Goal: Task Accomplishment & Management: Complete application form

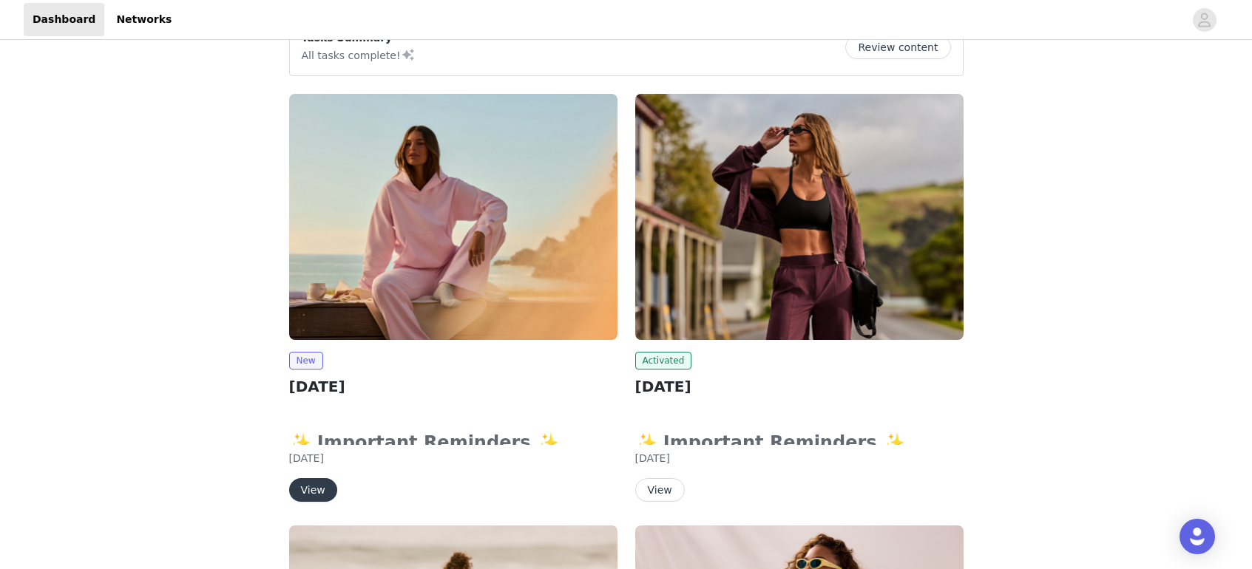
scroll to position [154, 0]
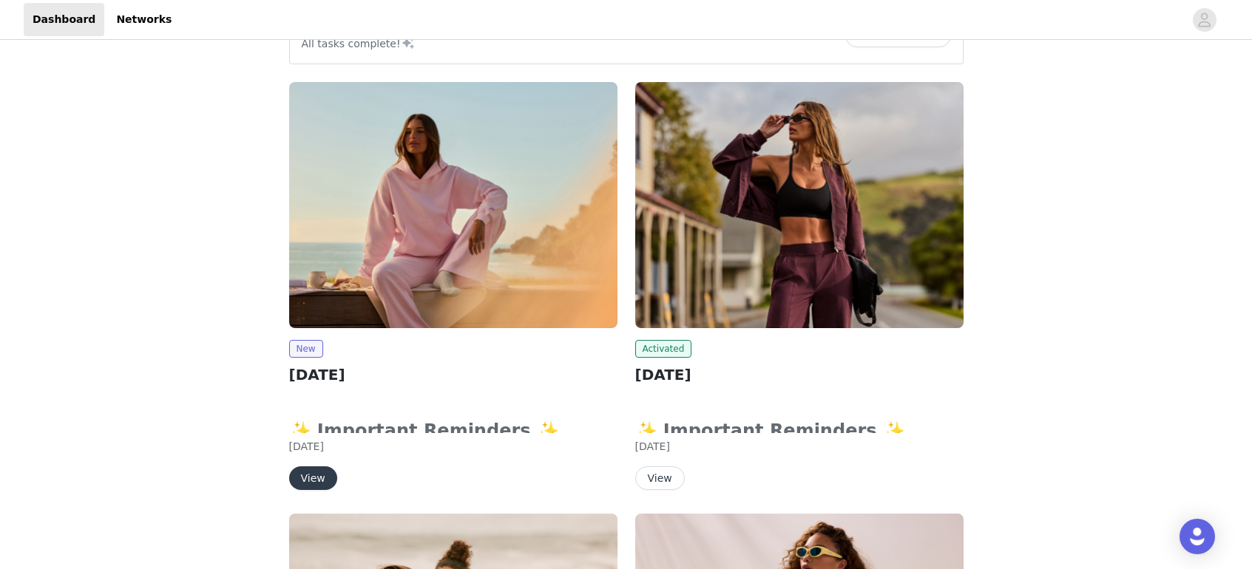
click at [314, 479] on button "View" at bounding box center [313, 479] width 48 height 24
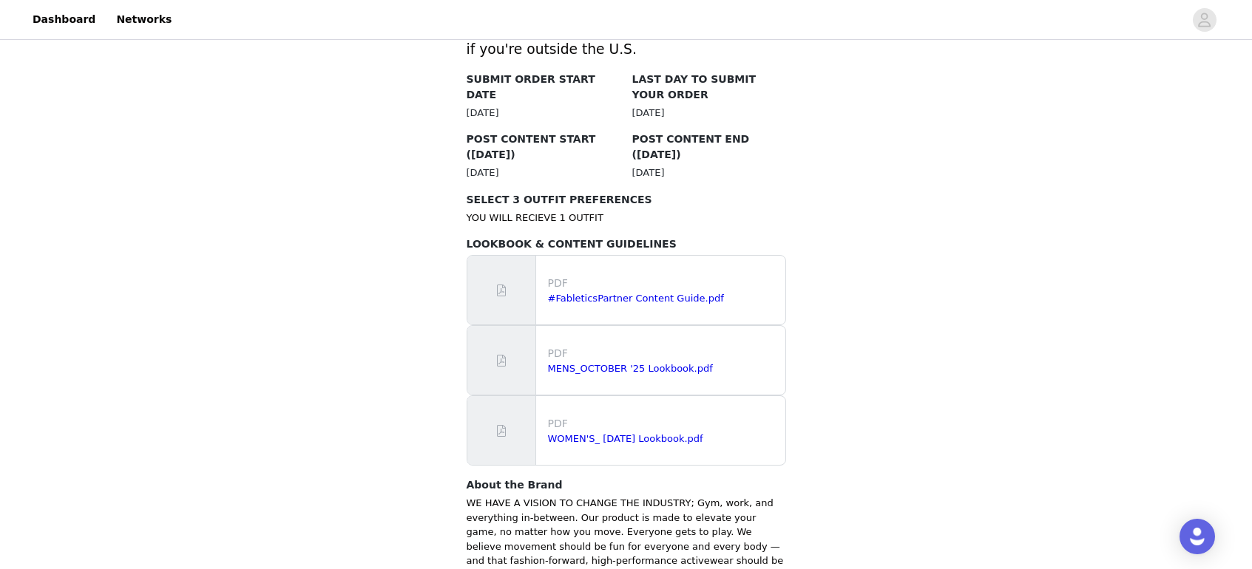
scroll to position [958, 0]
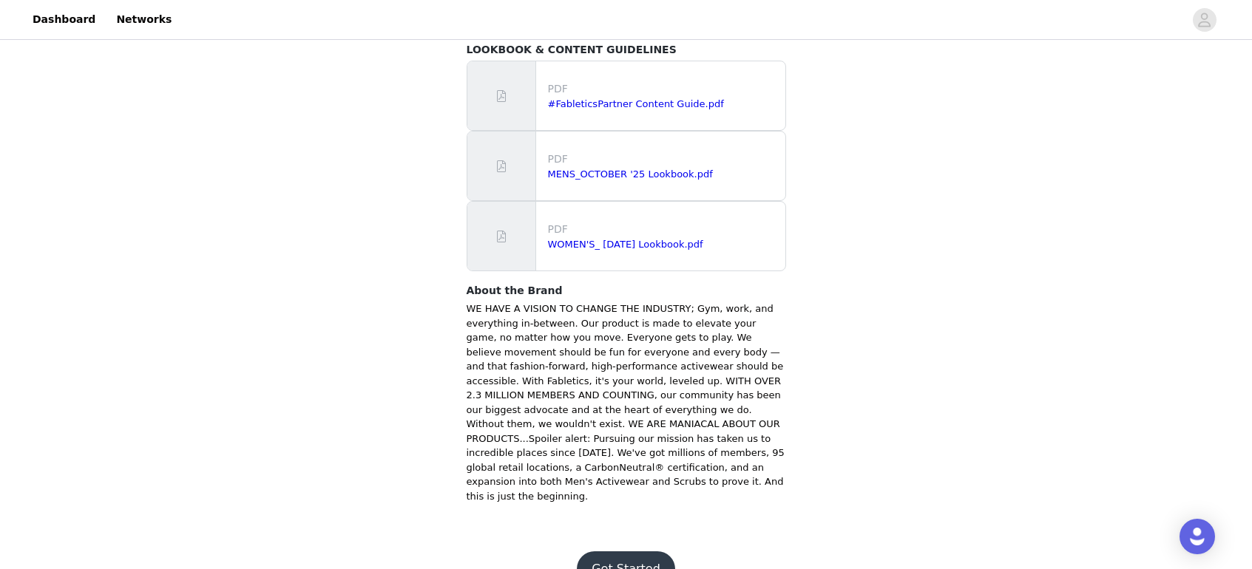
click at [635, 552] on button "Get Started" at bounding box center [626, 569] width 98 height 35
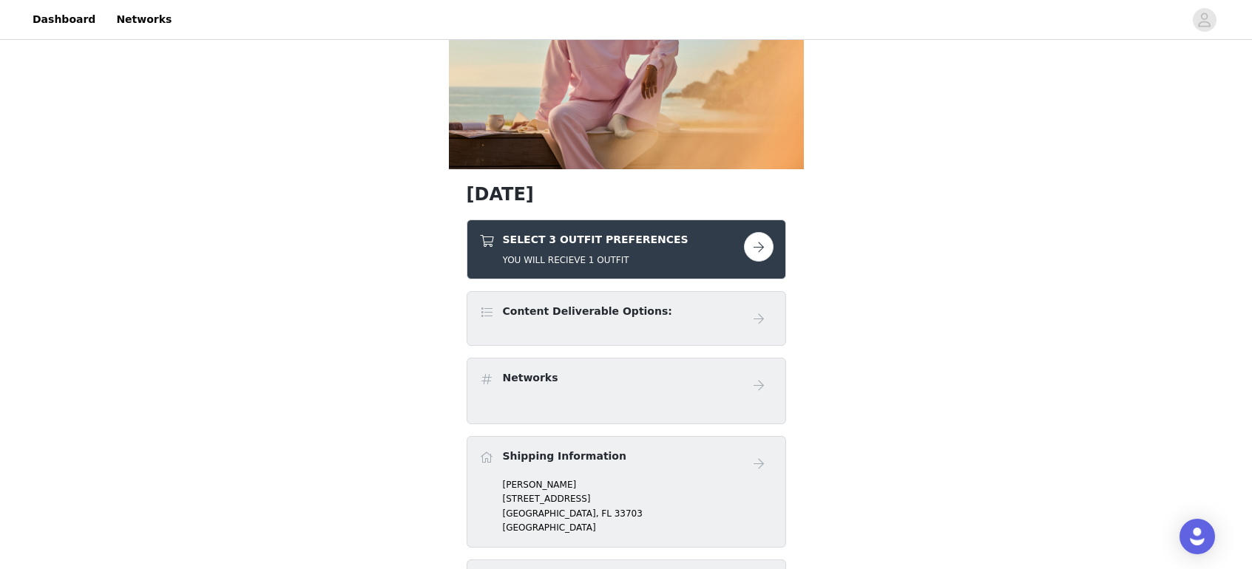
scroll to position [114, 0]
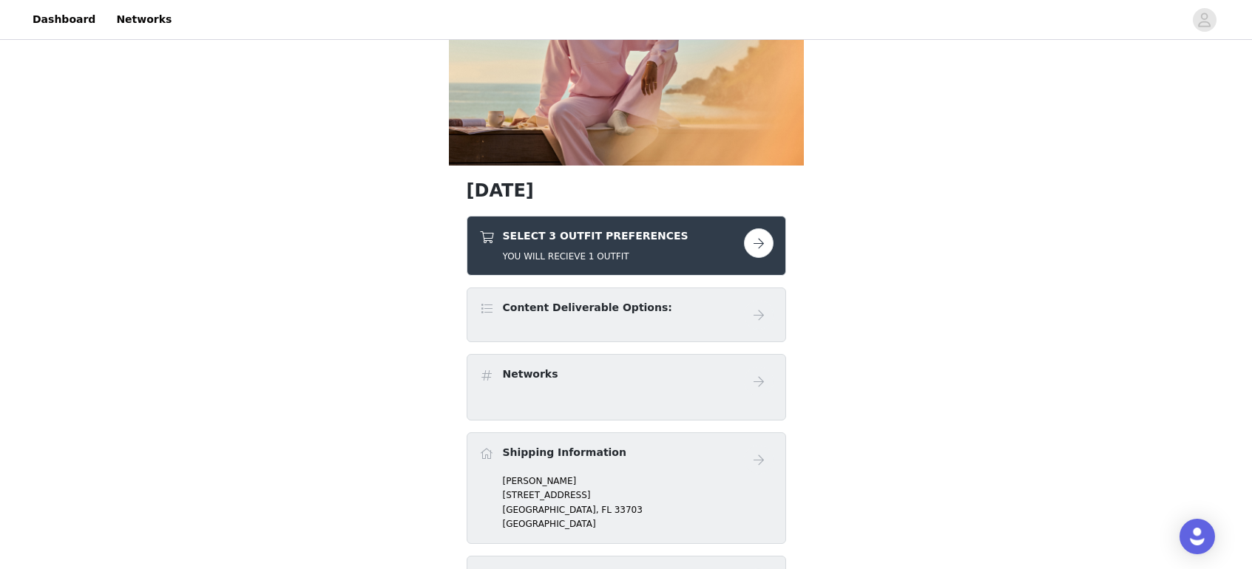
click at [755, 245] on button "button" at bounding box center [759, 244] width 30 height 30
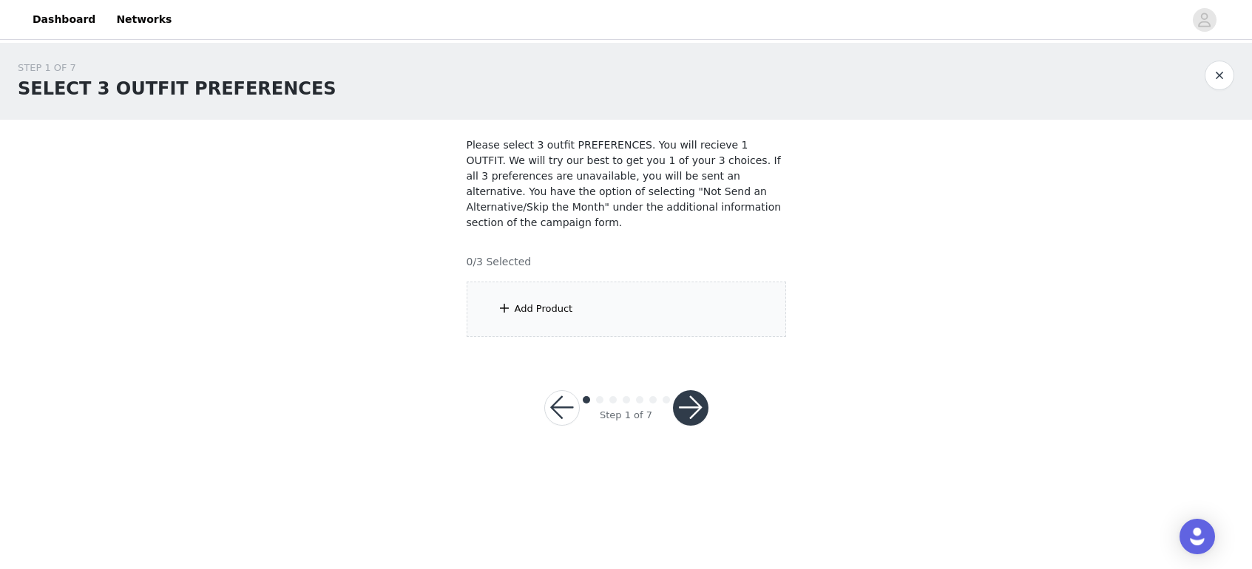
click at [551, 304] on div "Add Product" at bounding box center [544, 309] width 58 height 15
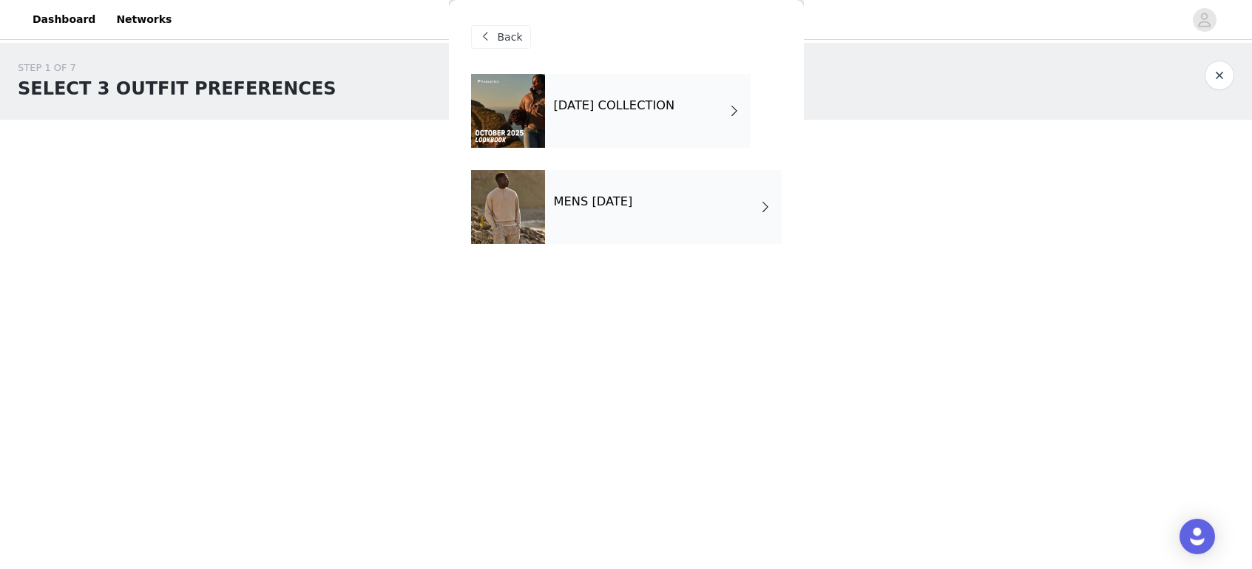
click at [672, 112] on div "[DATE] COLLECTION" at bounding box center [648, 111] width 206 height 74
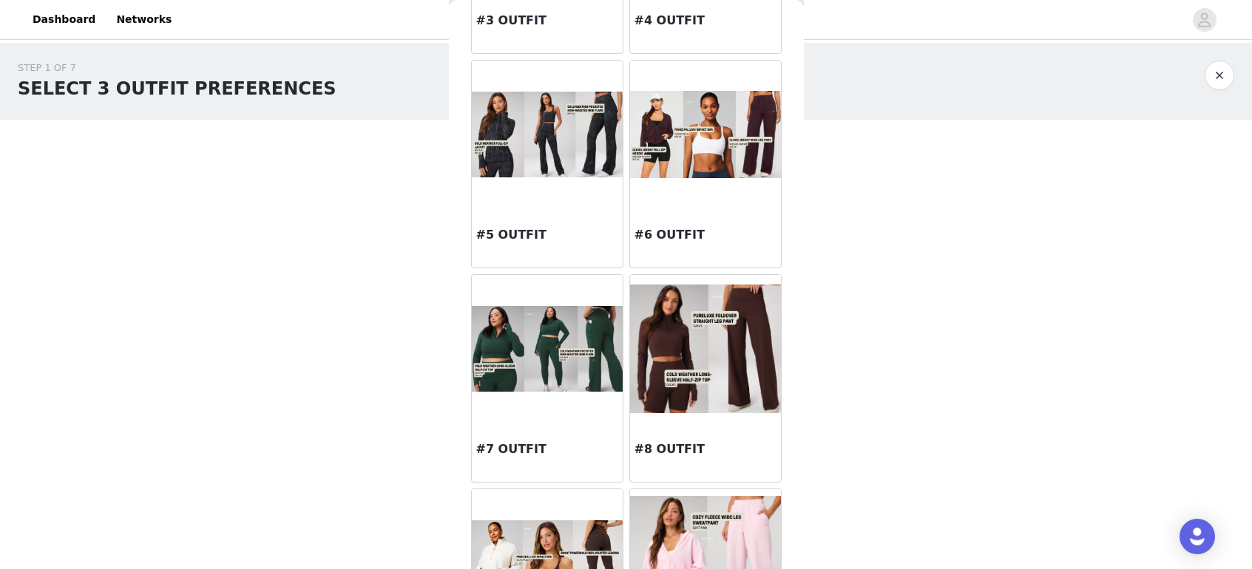
scroll to position [444, 0]
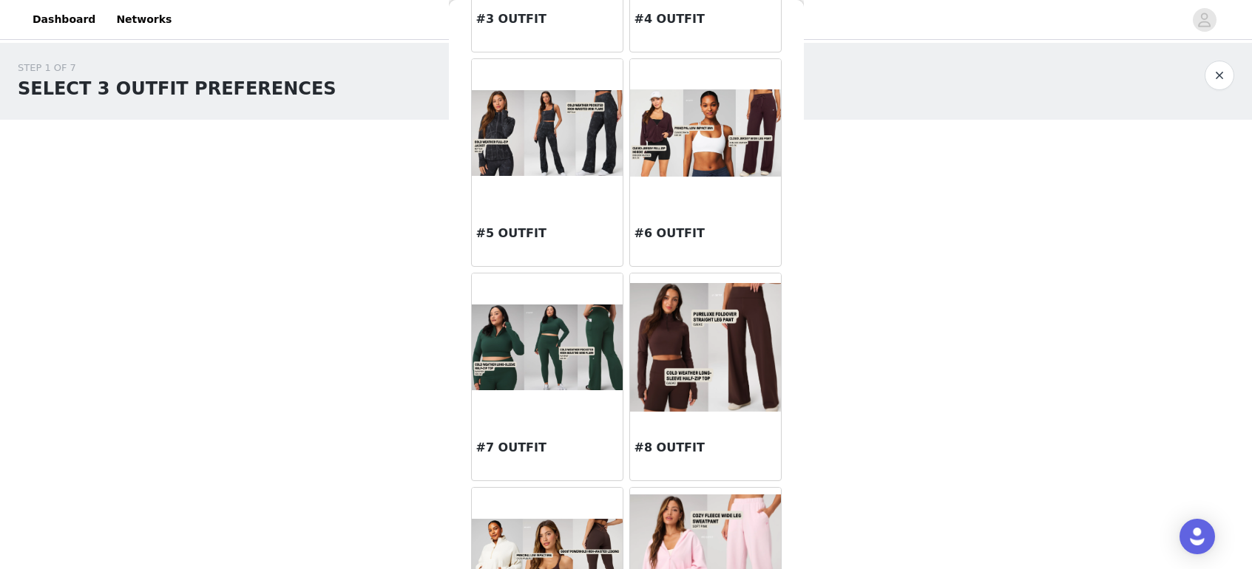
click at [541, 402] on div at bounding box center [547, 348] width 151 height 148
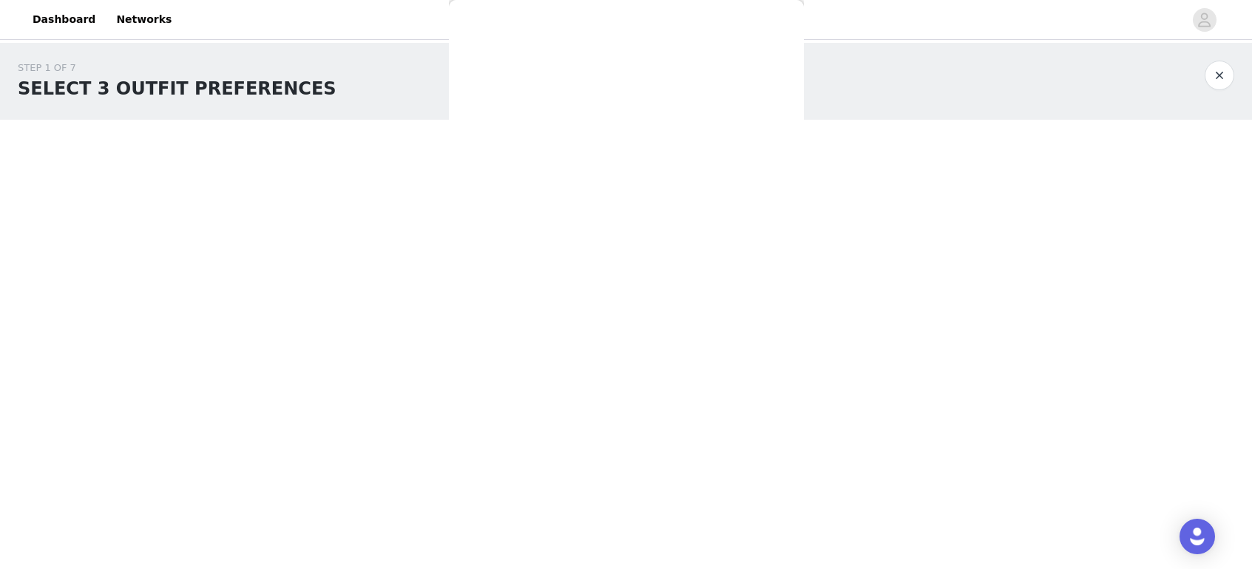
scroll to position [0, 0]
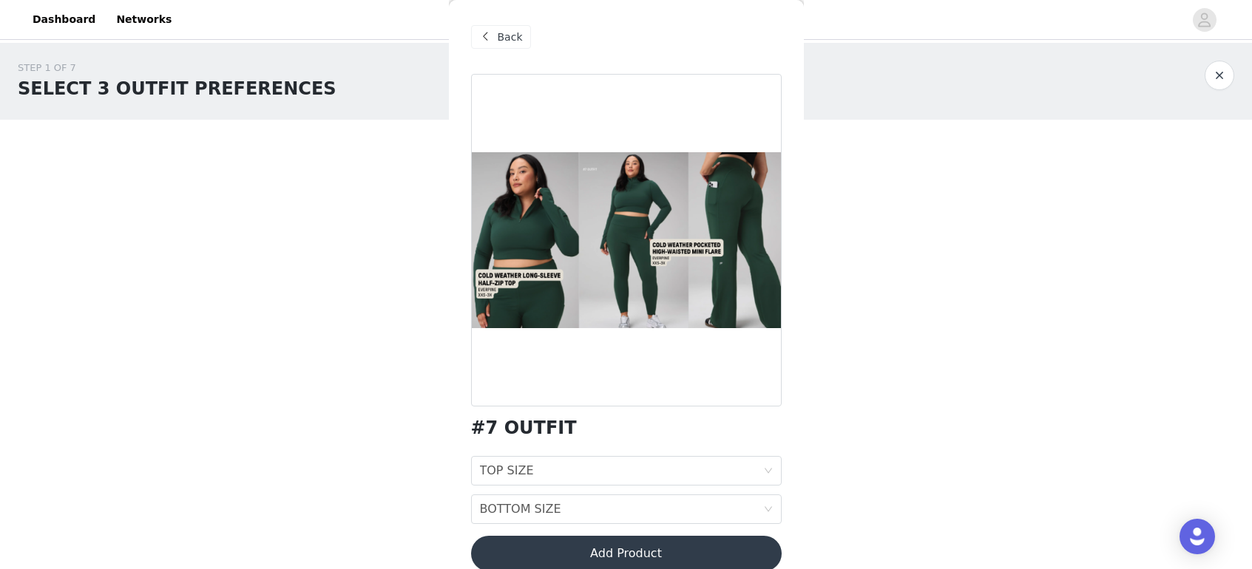
click at [498, 33] on span "Back" at bounding box center [510, 38] width 25 height 16
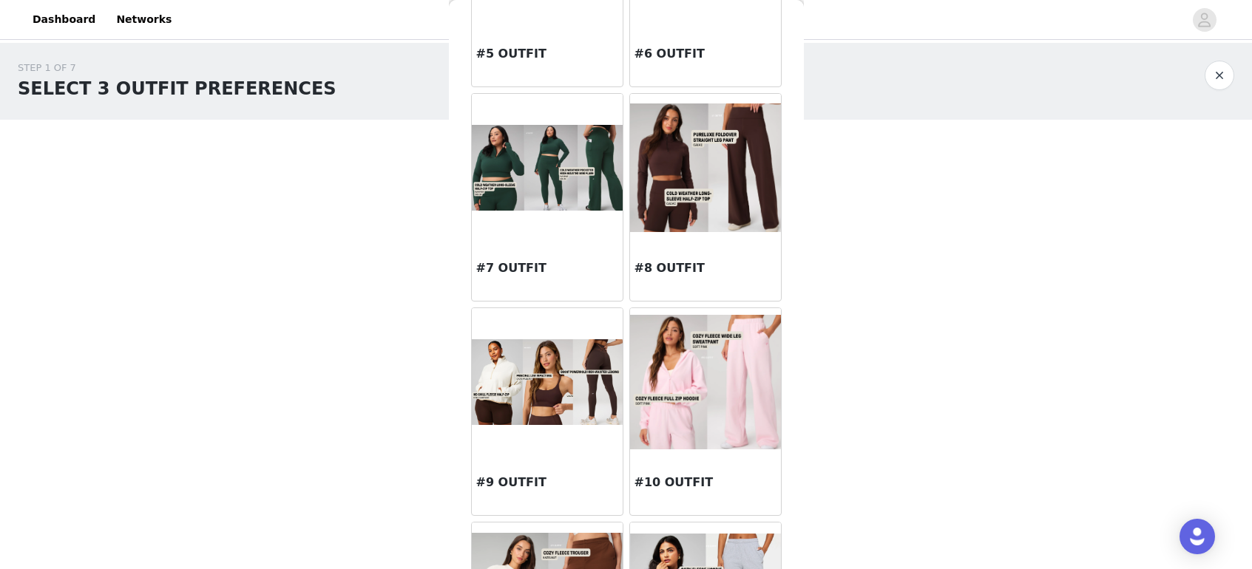
scroll to position [625, 0]
click at [544, 399] on img at bounding box center [547, 381] width 151 height 85
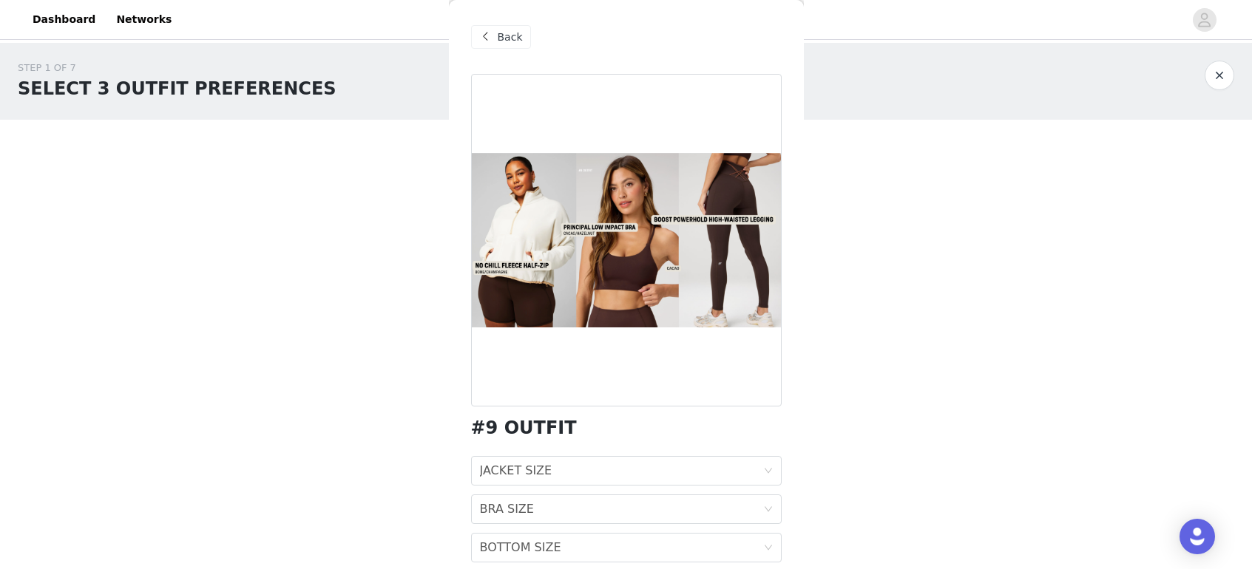
scroll to position [40, 0]
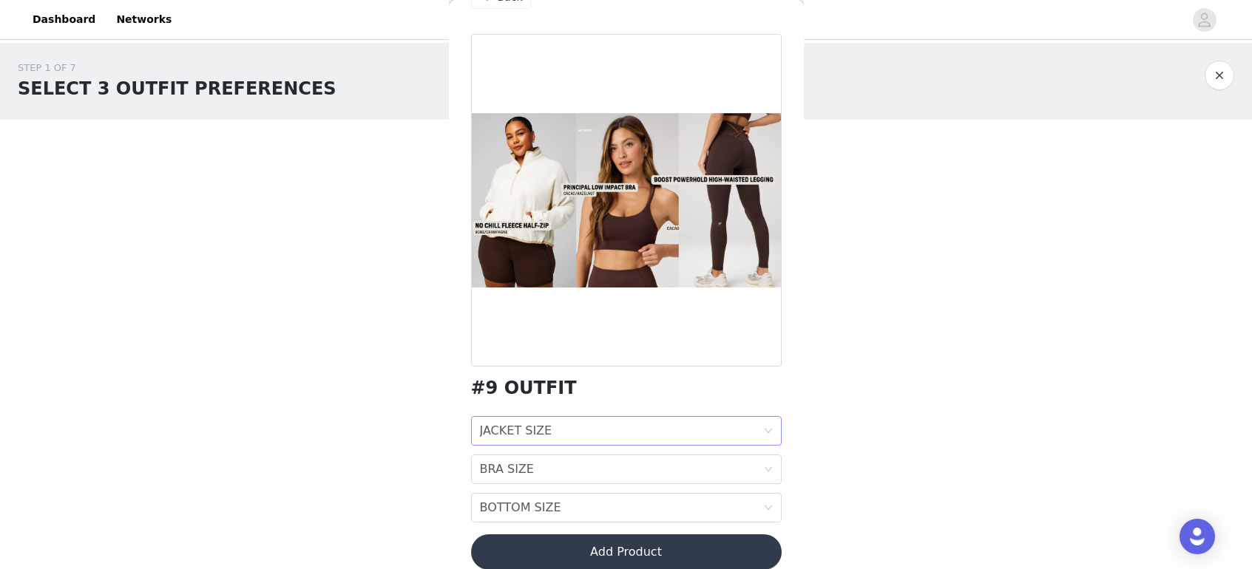
click at [530, 431] on div "JACKET SIZE" at bounding box center [516, 431] width 72 height 28
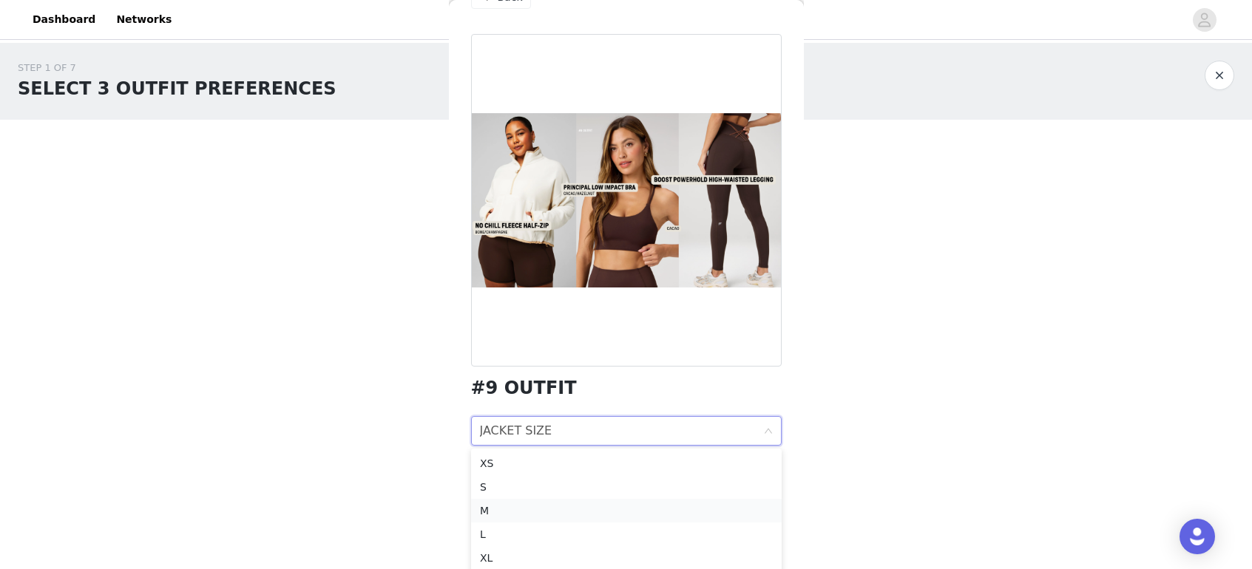
click at [490, 507] on div "M" at bounding box center [626, 511] width 293 height 16
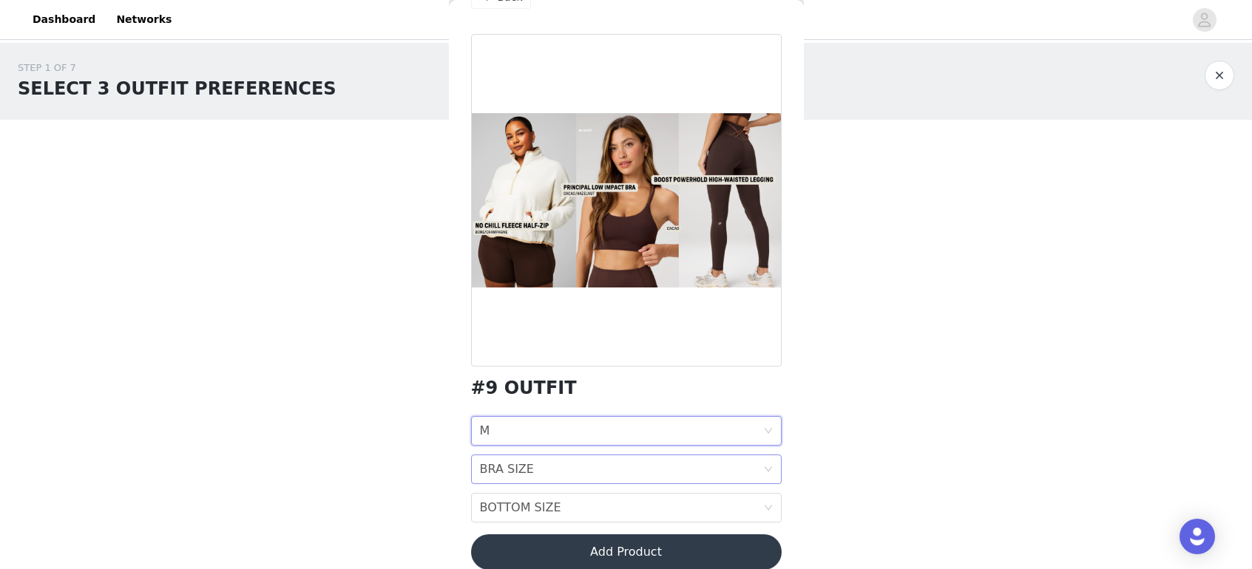
click at [510, 474] on div "BRA SIZE" at bounding box center [507, 470] width 54 height 28
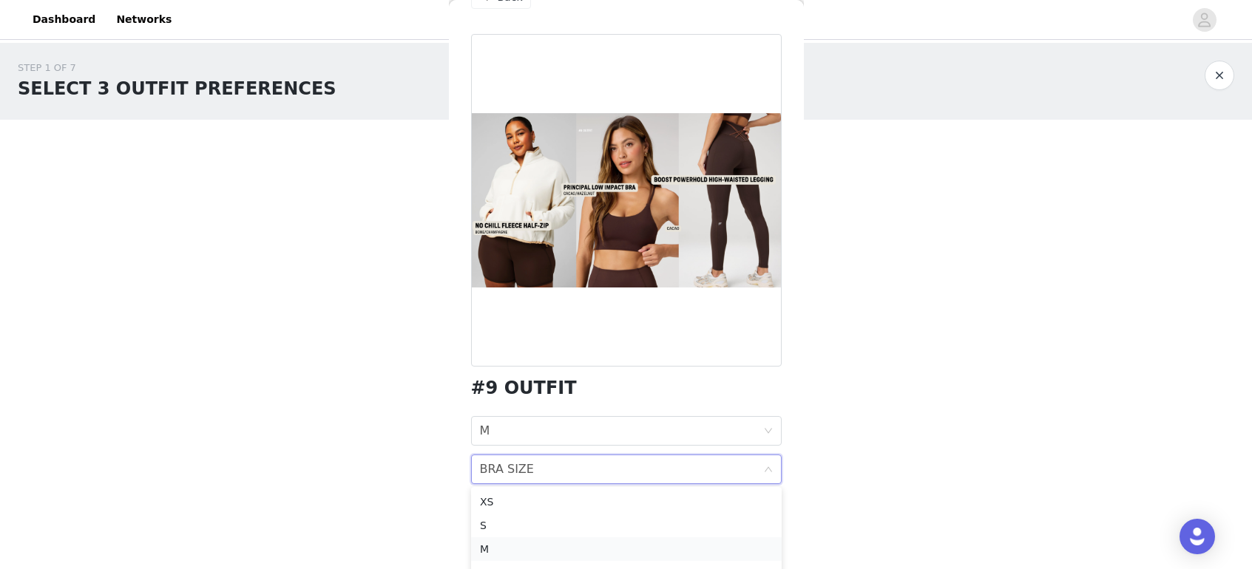
click at [491, 552] on div "M" at bounding box center [626, 549] width 293 height 16
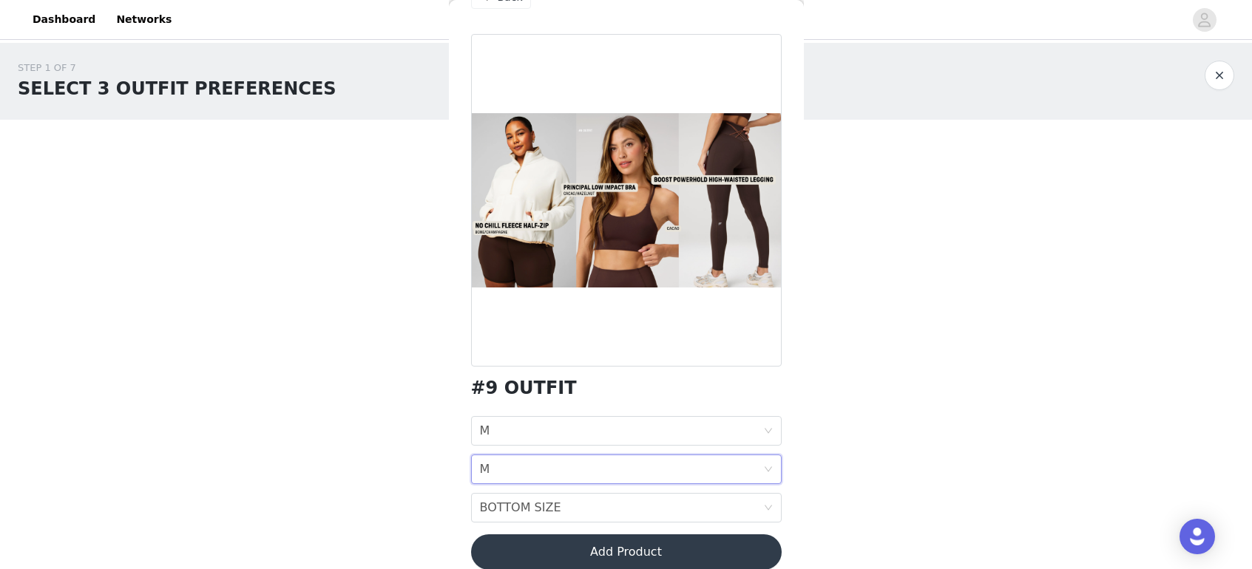
scroll to position [58, 0]
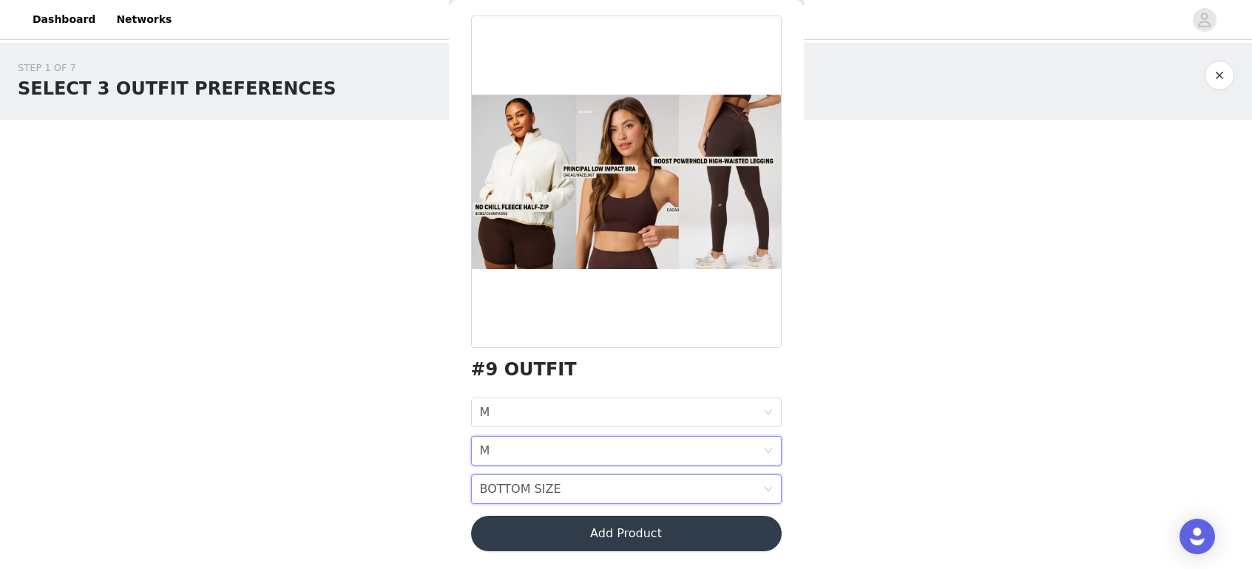
click at [507, 494] on div "BOTTOM SIZE" at bounding box center [520, 490] width 81 height 28
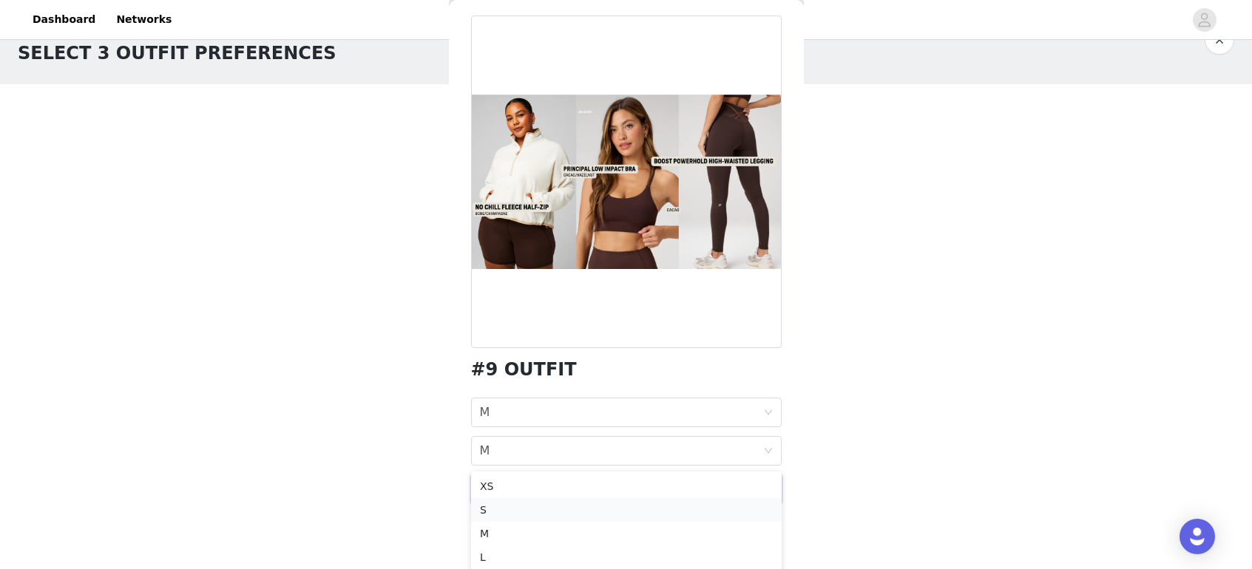
scroll to position [37, 0]
click at [493, 535] on div "M" at bounding box center [626, 532] width 293 height 16
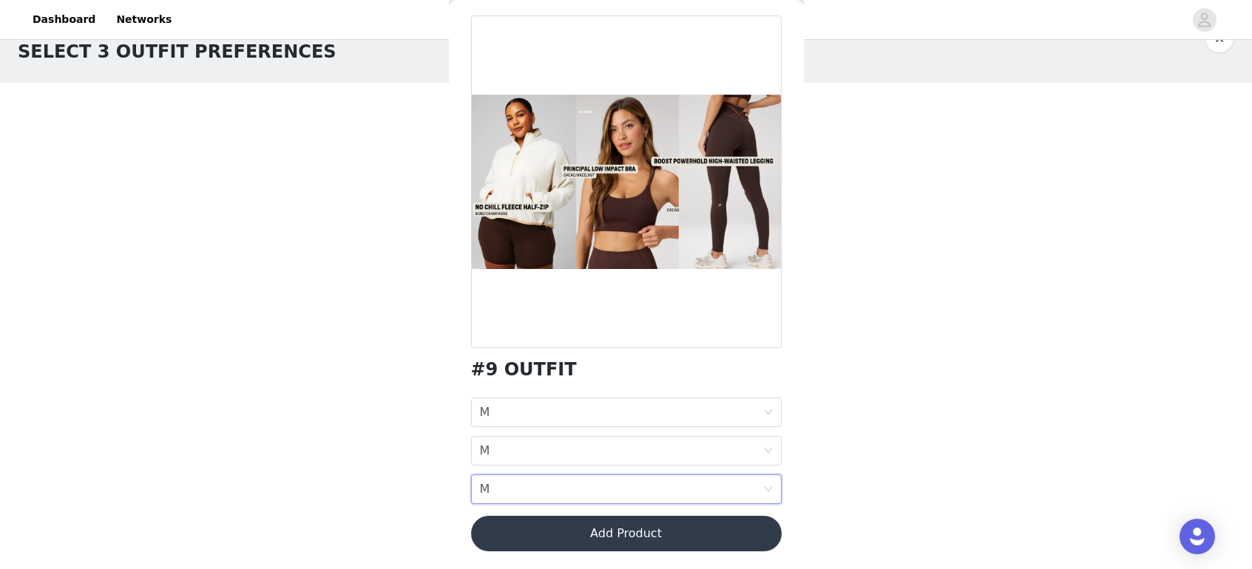
scroll to position [0, 0]
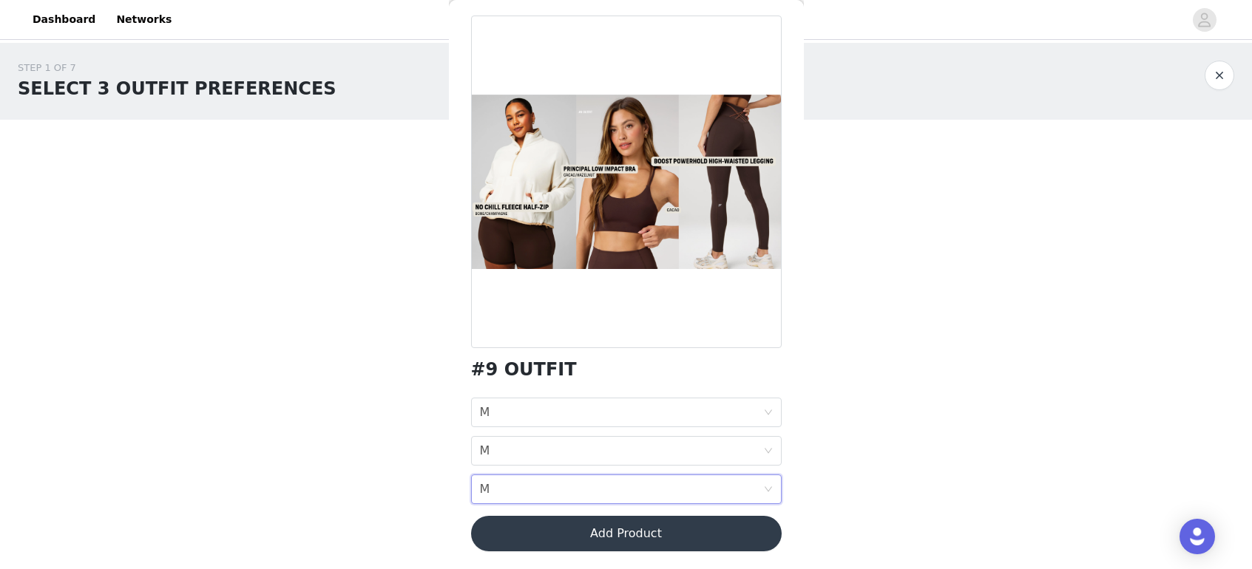
click at [616, 538] on button "Add Product" at bounding box center [626, 533] width 311 height 35
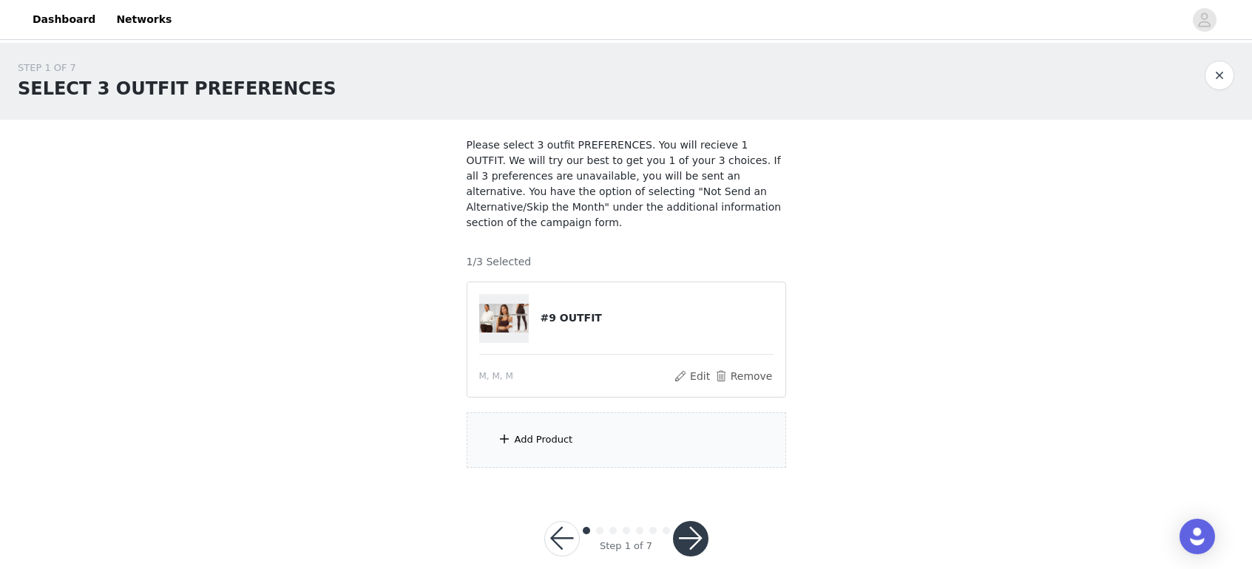
click at [547, 441] on div "Add Product" at bounding box center [544, 440] width 58 height 15
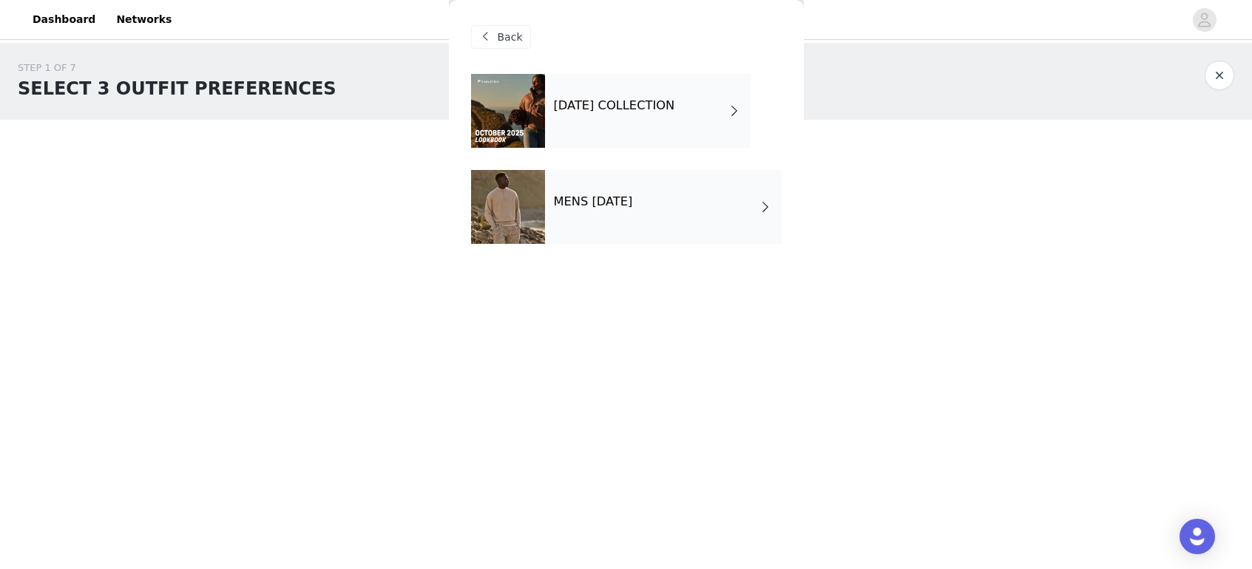
click at [657, 125] on div "[DATE] COLLECTION" at bounding box center [648, 111] width 206 height 74
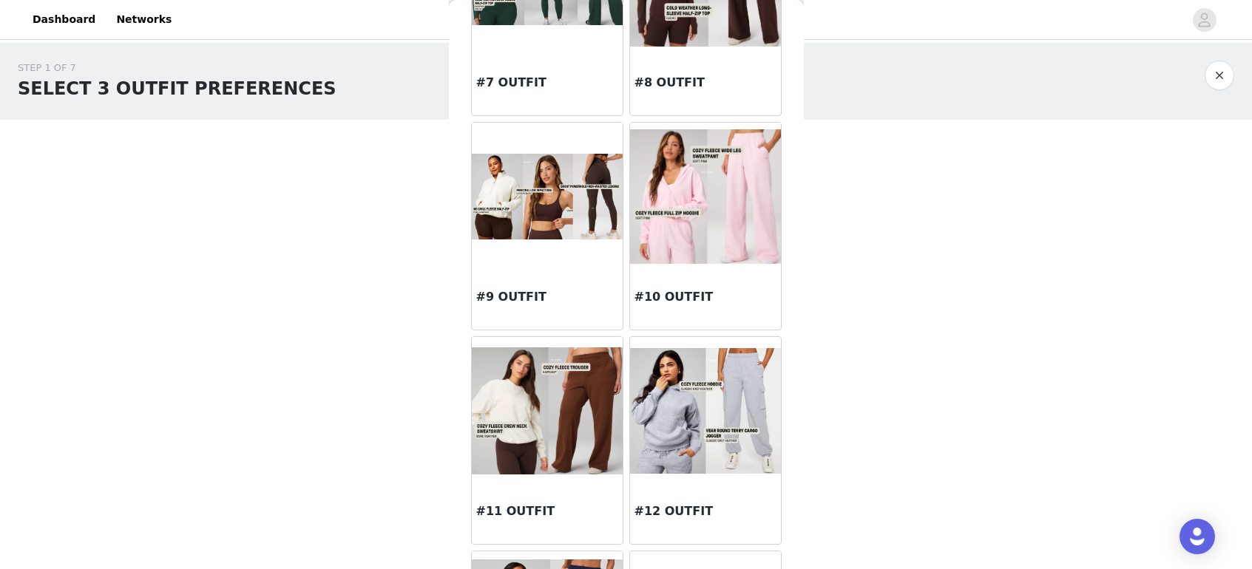
scroll to position [811, 0]
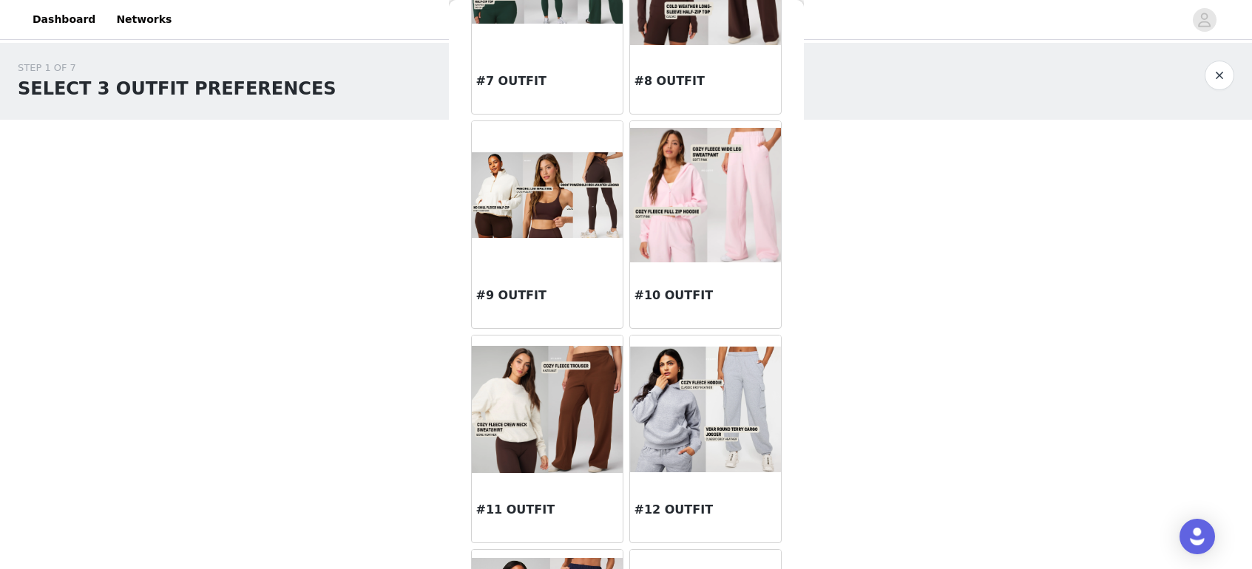
click at [723, 236] on img at bounding box center [705, 195] width 151 height 134
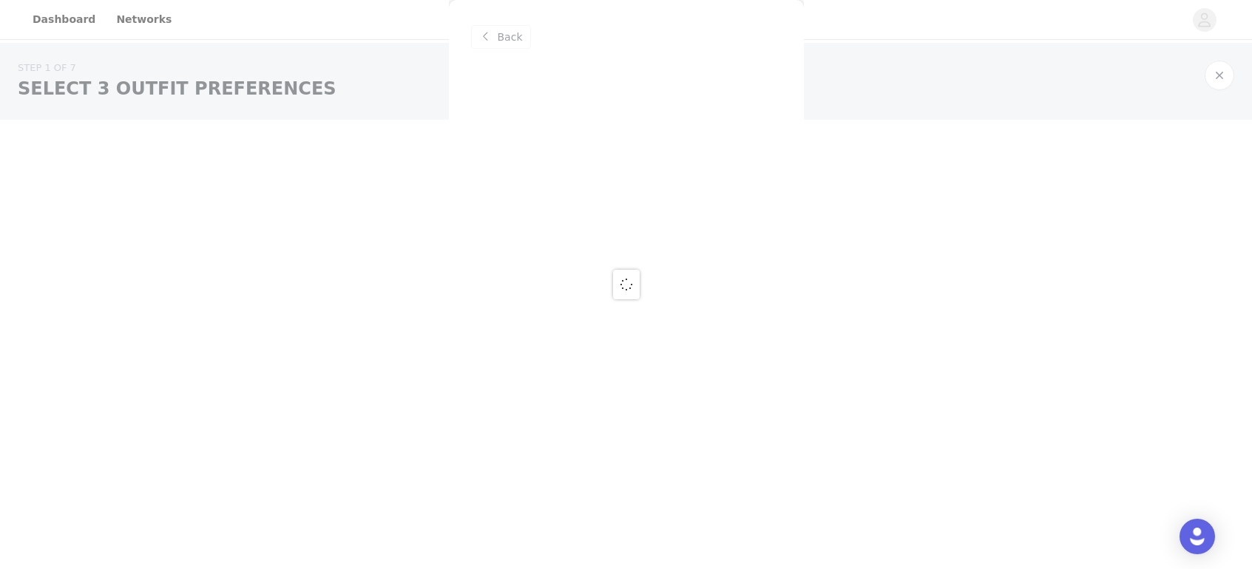
scroll to position [0, 0]
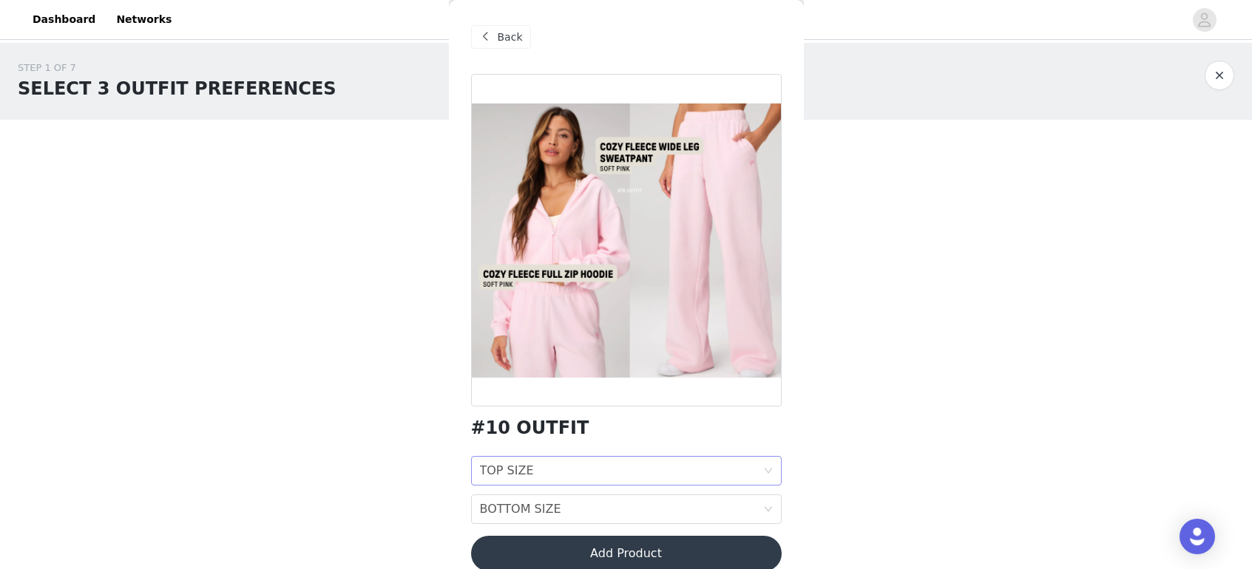
click at [523, 484] on div "TOP SIZE" at bounding box center [507, 471] width 54 height 28
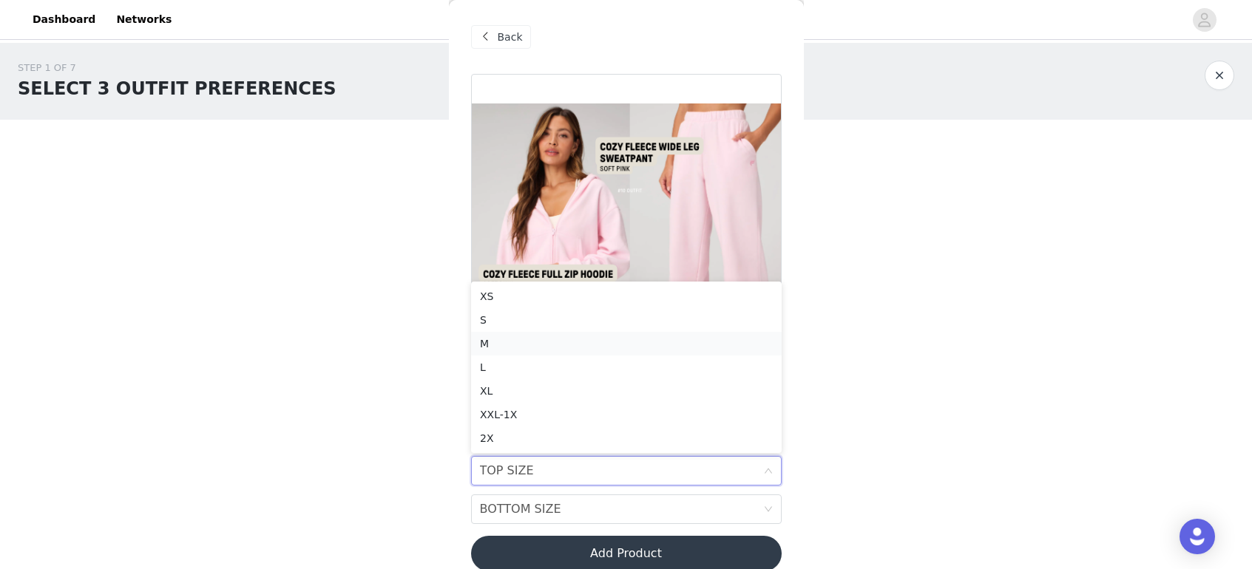
click at [498, 343] on div "M" at bounding box center [626, 344] width 293 height 16
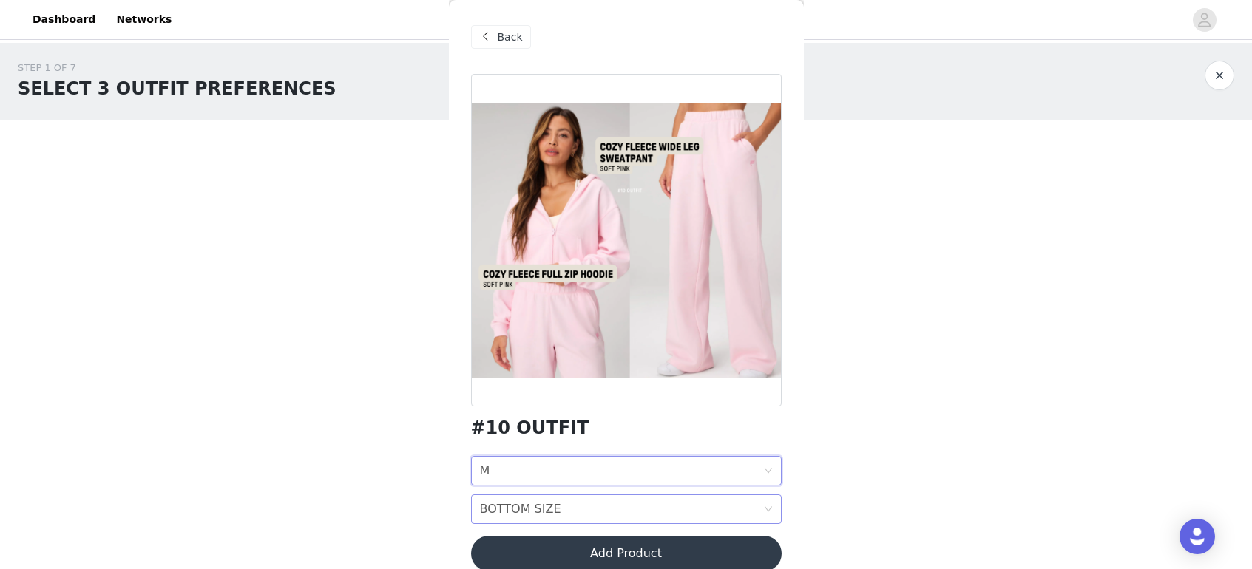
click at [529, 507] on div "BOTTOM SIZE" at bounding box center [520, 509] width 81 height 28
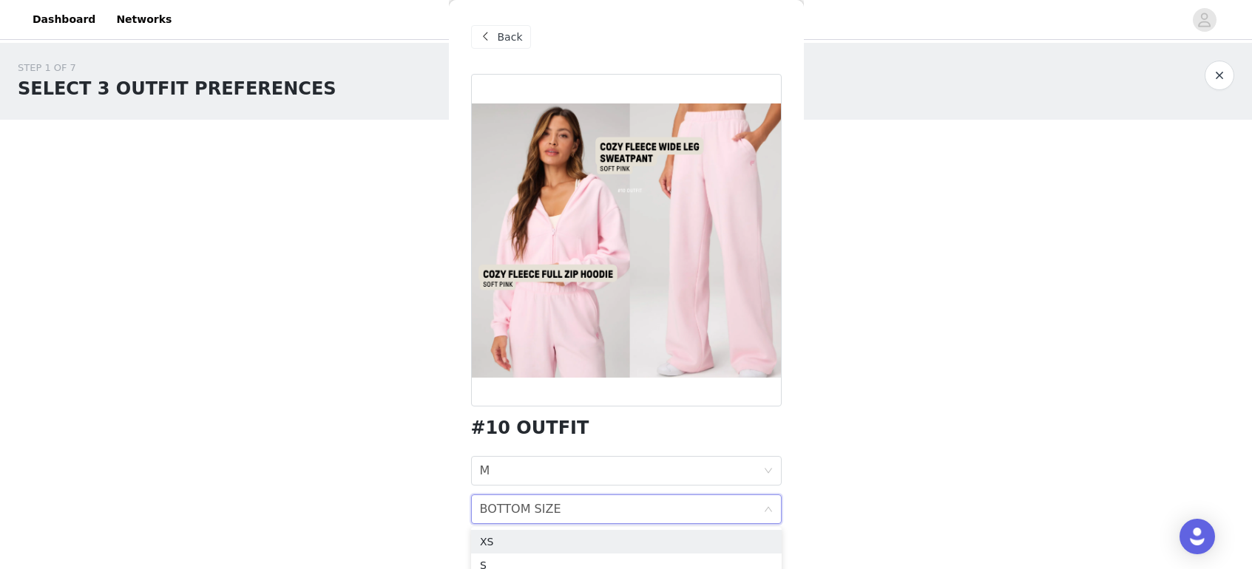
scroll to position [20, 0]
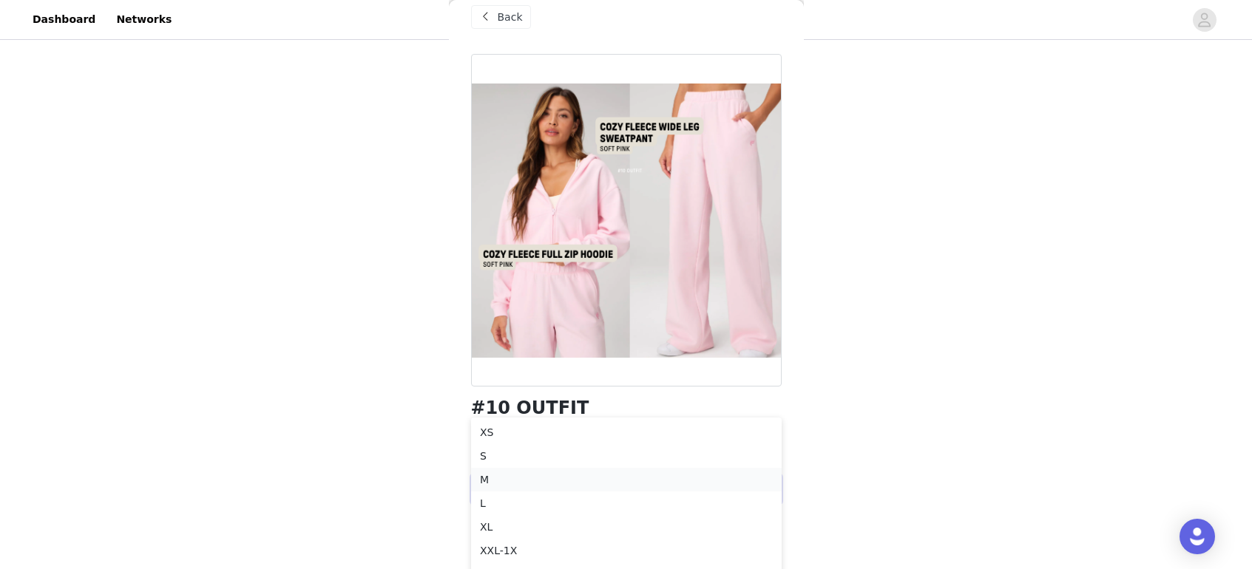
click at [494, 484] on div "M" at bounding box center [626, 480] width 293 height 16
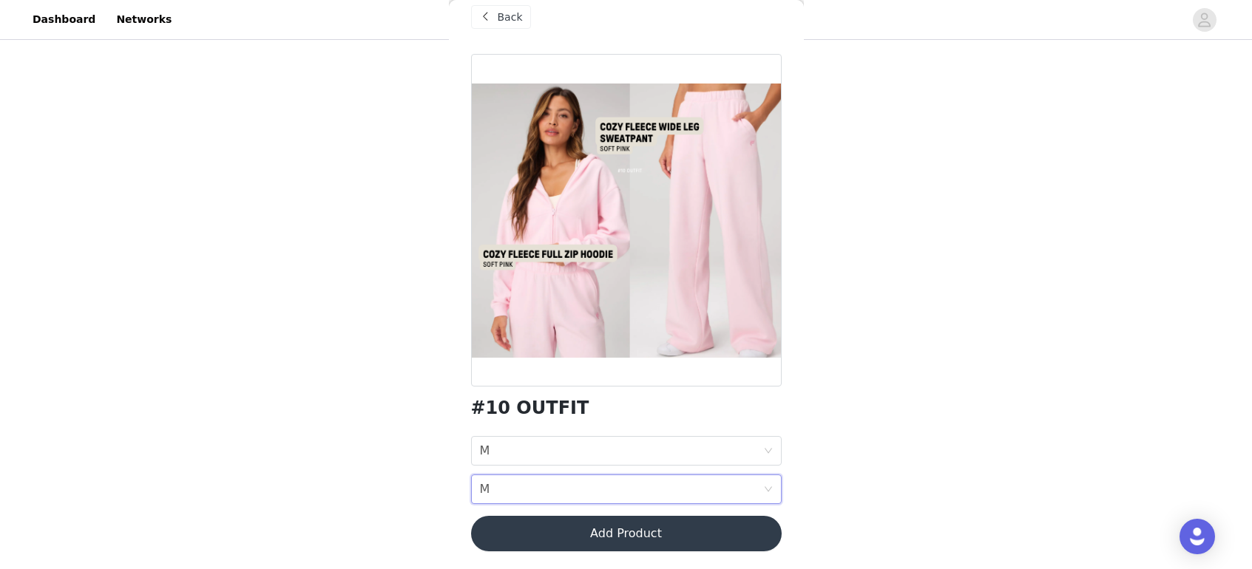
scroll to position [23, 0]
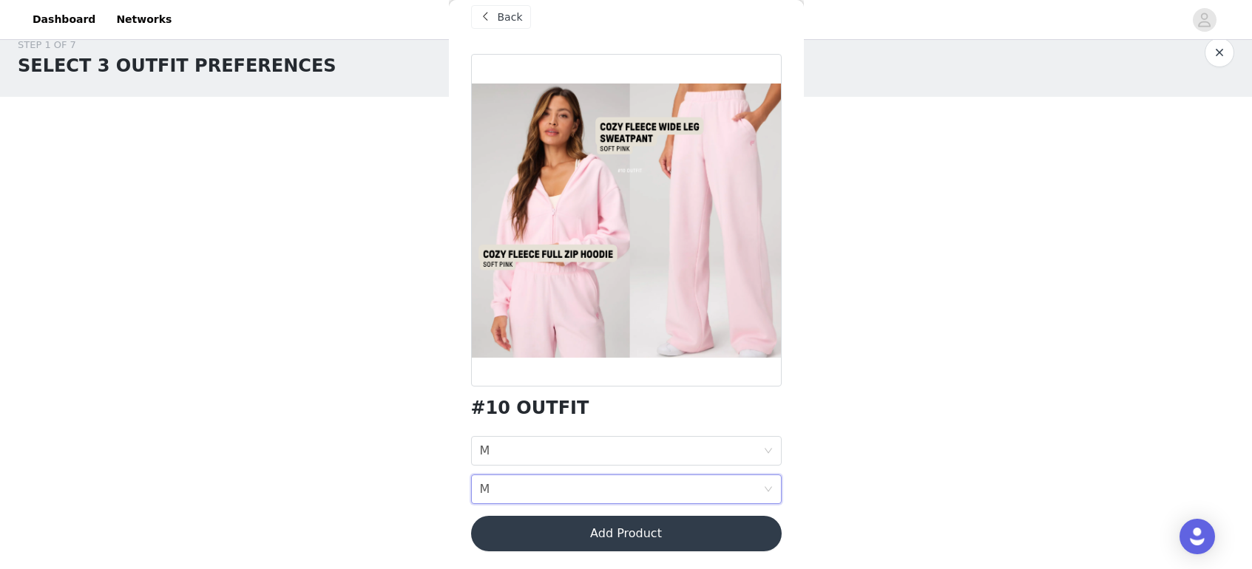
click at [603, 530] on button "Add Product" at bounding box center [626, 533] width 311 height 35
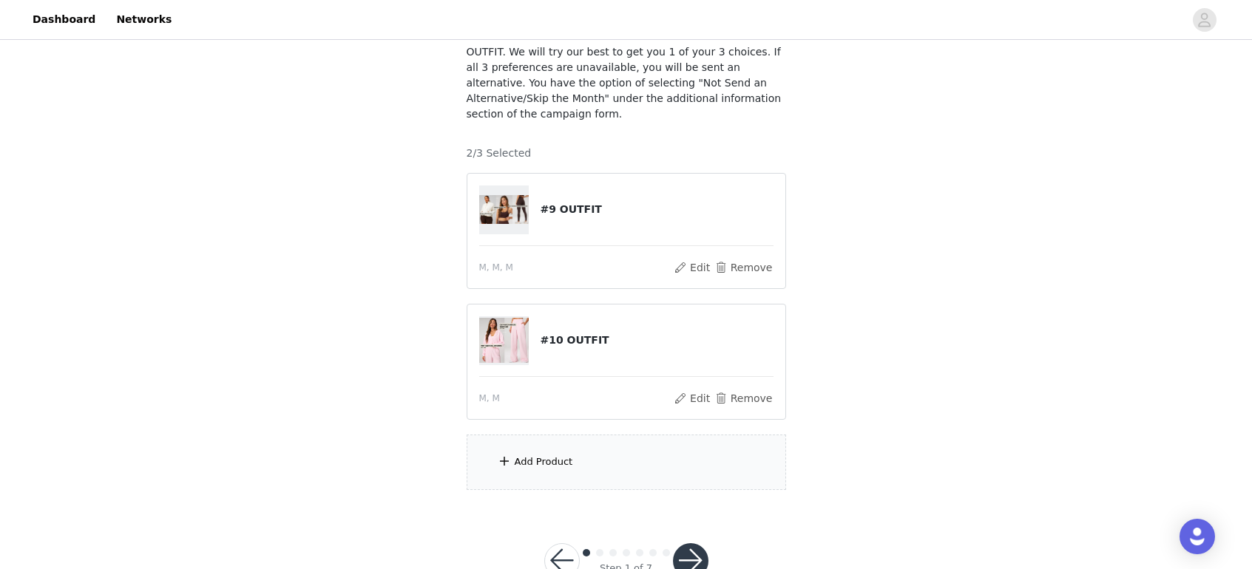
scroll to position [151, 0]
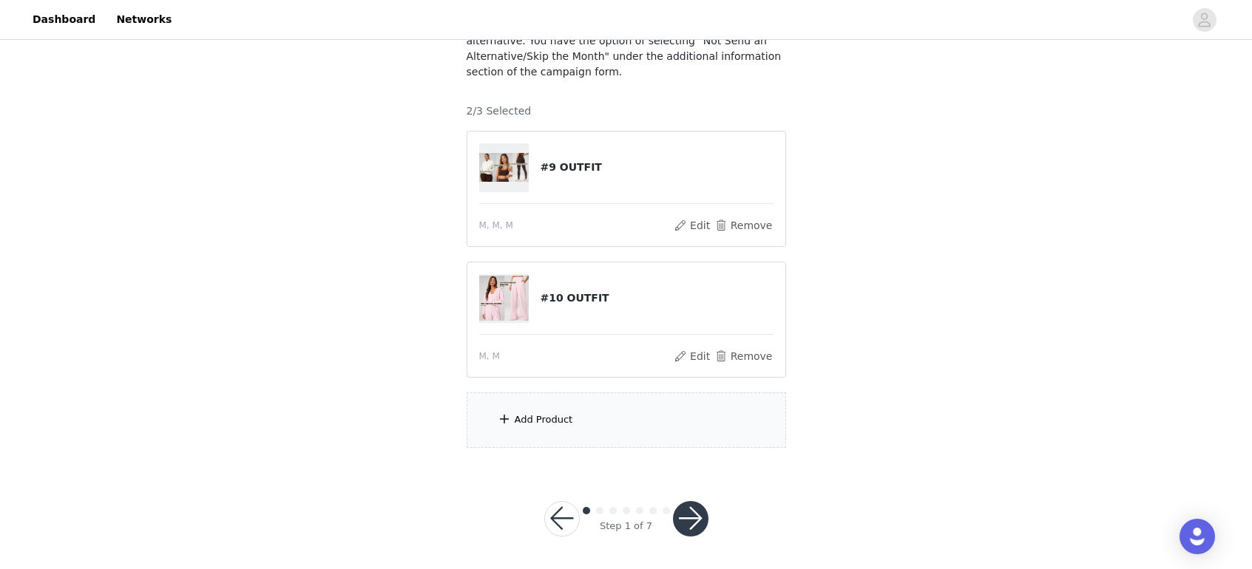
click at [552, 418] on div "Add Product" at bounding box center [544, 420] width 58 height 15
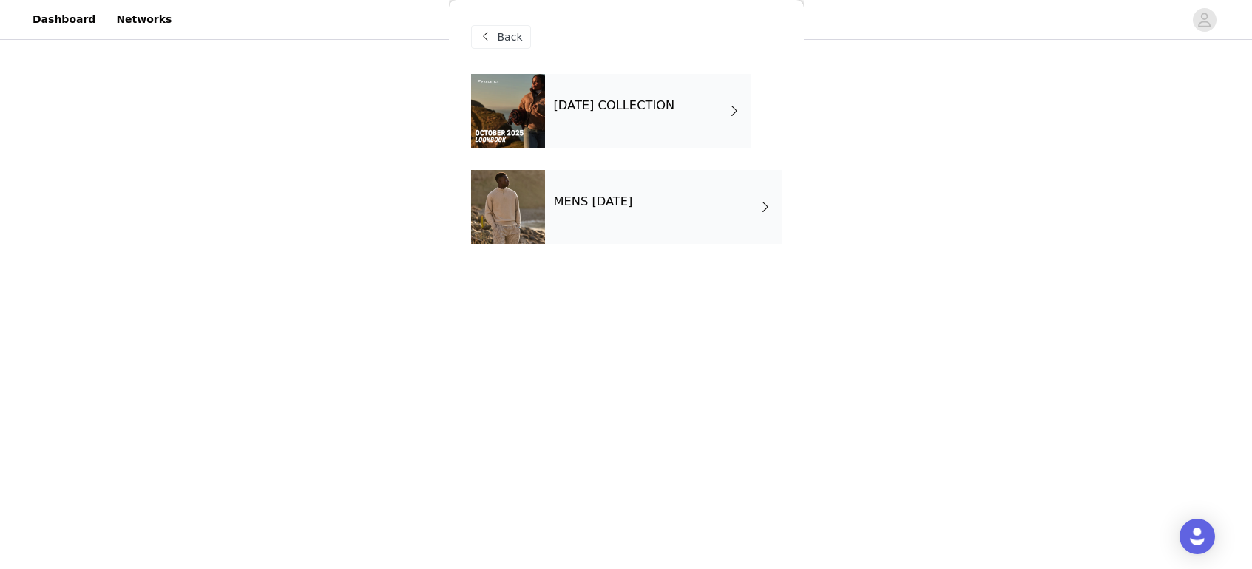
click at [621, 128] on div "[DATE] COLLECTION" at bounding box center [648, 111] width 206 height 74
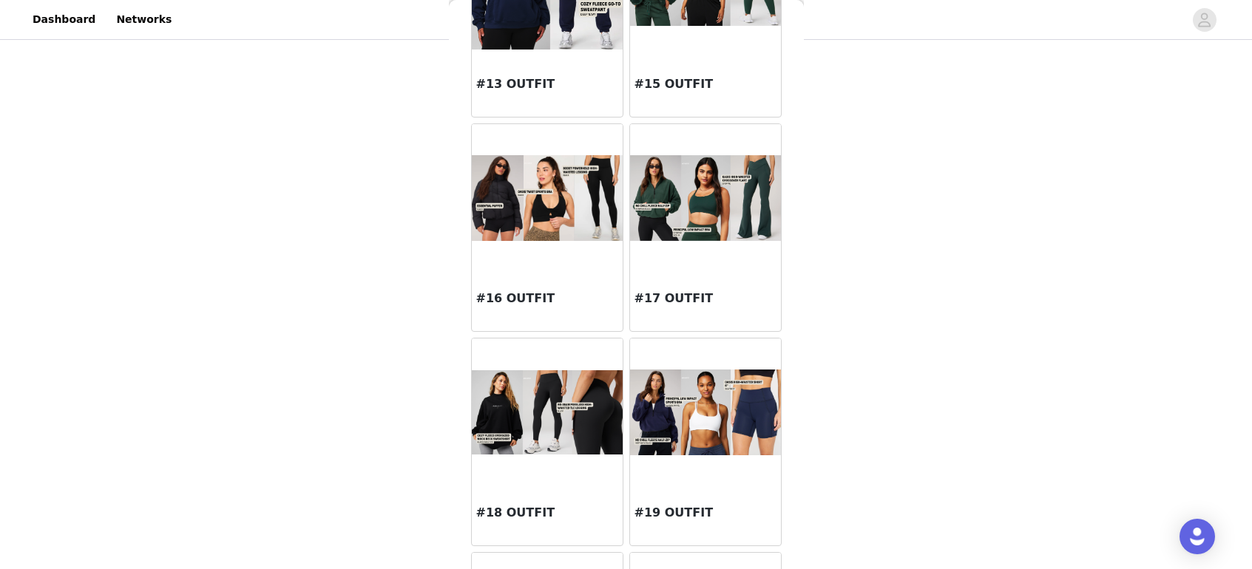
scroll to position [1453, 0]
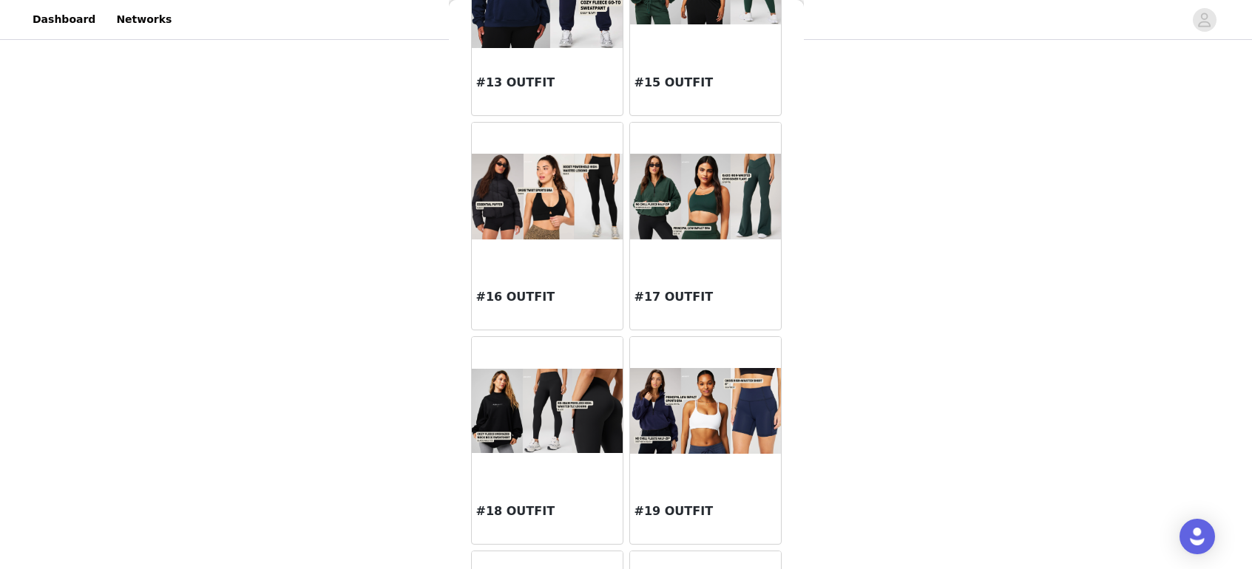
click at [587, 459] on div at bounding box center [547, 411] width 151 height 148
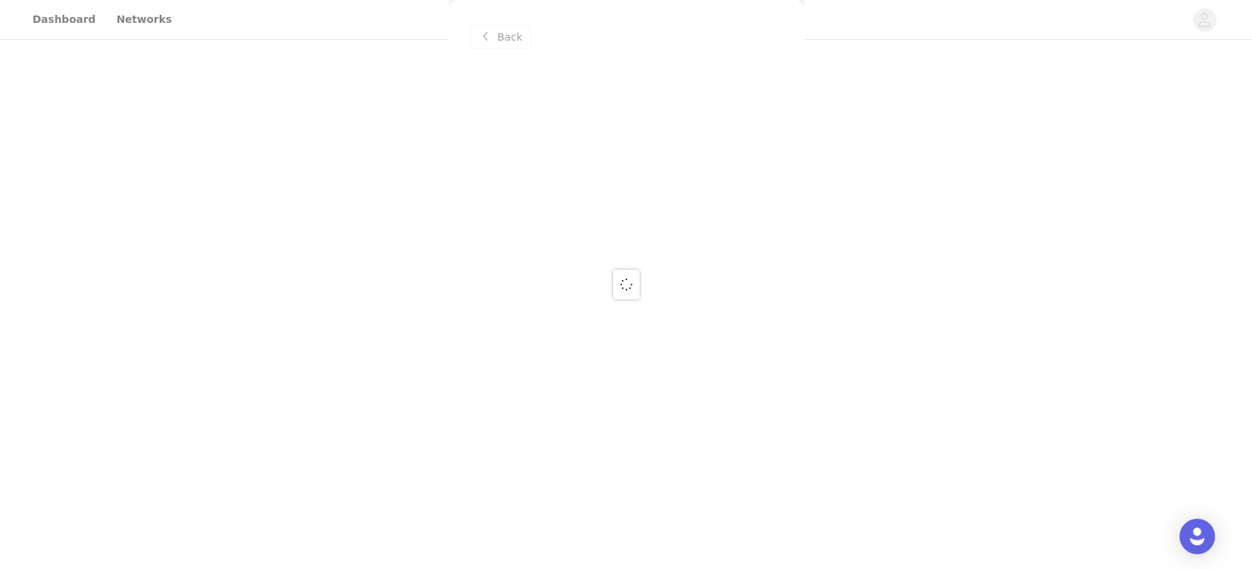
scroll to position [0, 0]
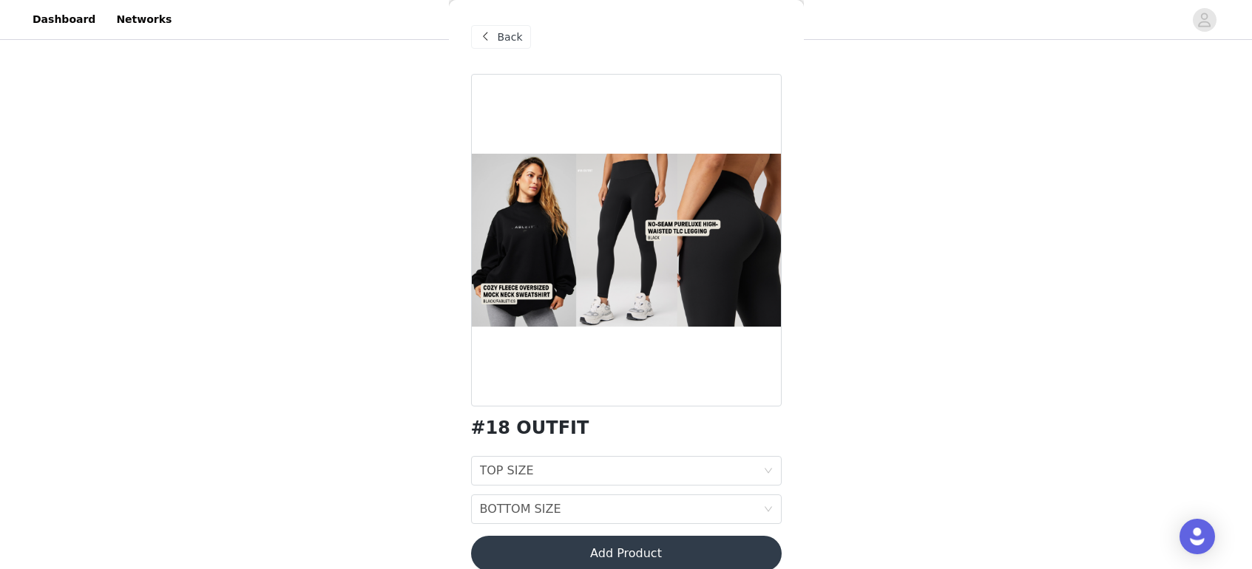
click at [502, 39] on span "Back" at bounding box center [510, 38] width 25 height 16
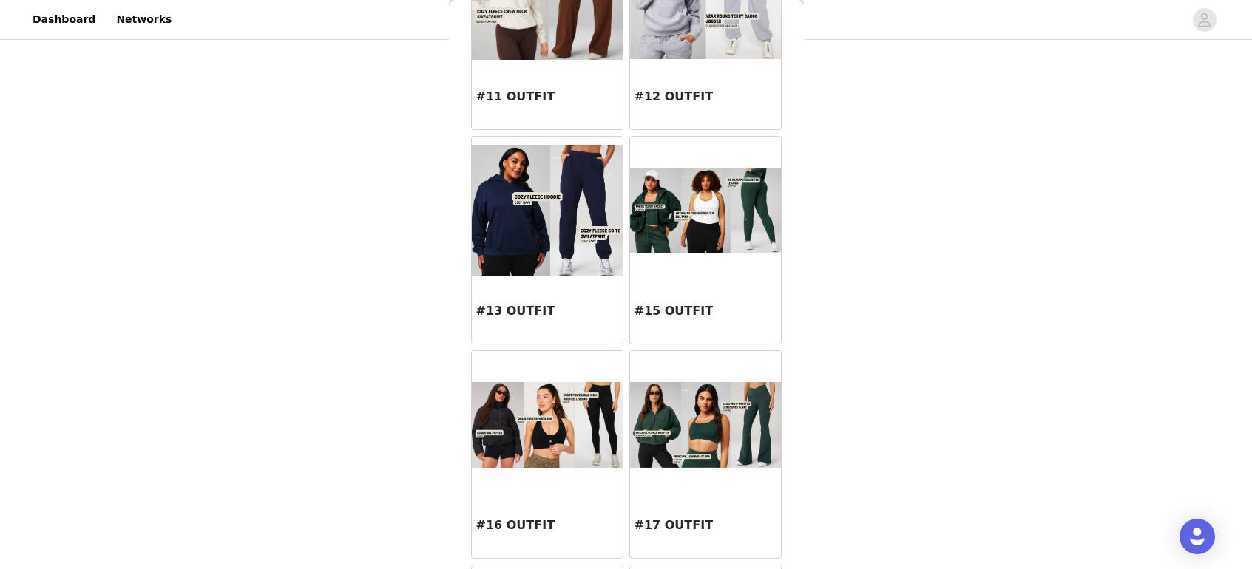
scroll to position [1225, 0]
click at [676, 248] on img at bounding box center [705, 210] width 151 height 85
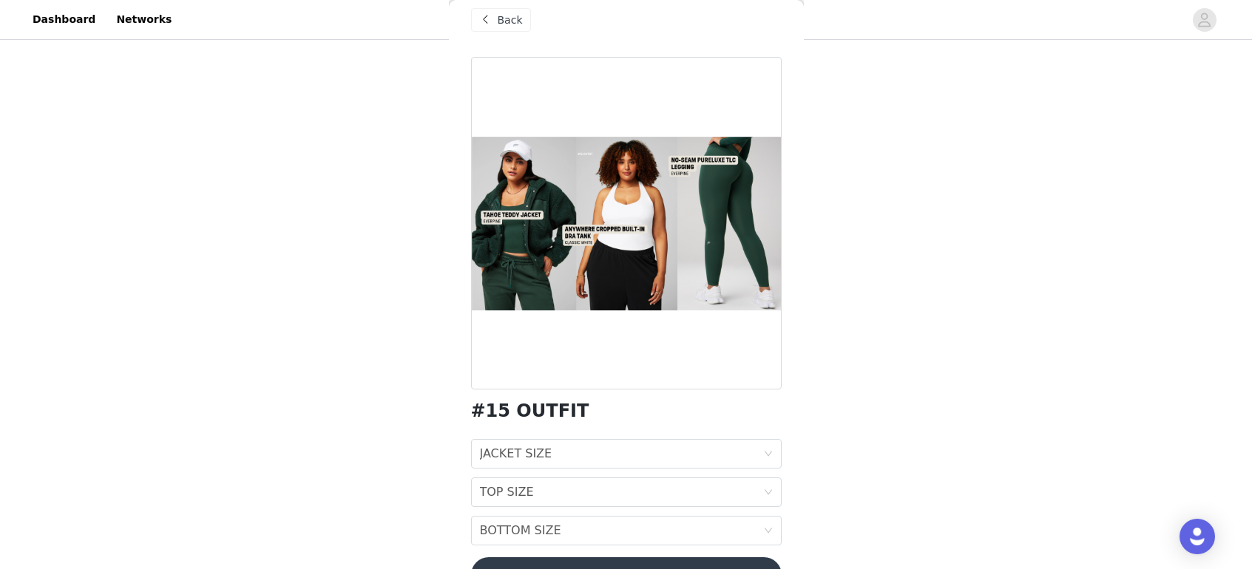
scroll to position [0, 0]
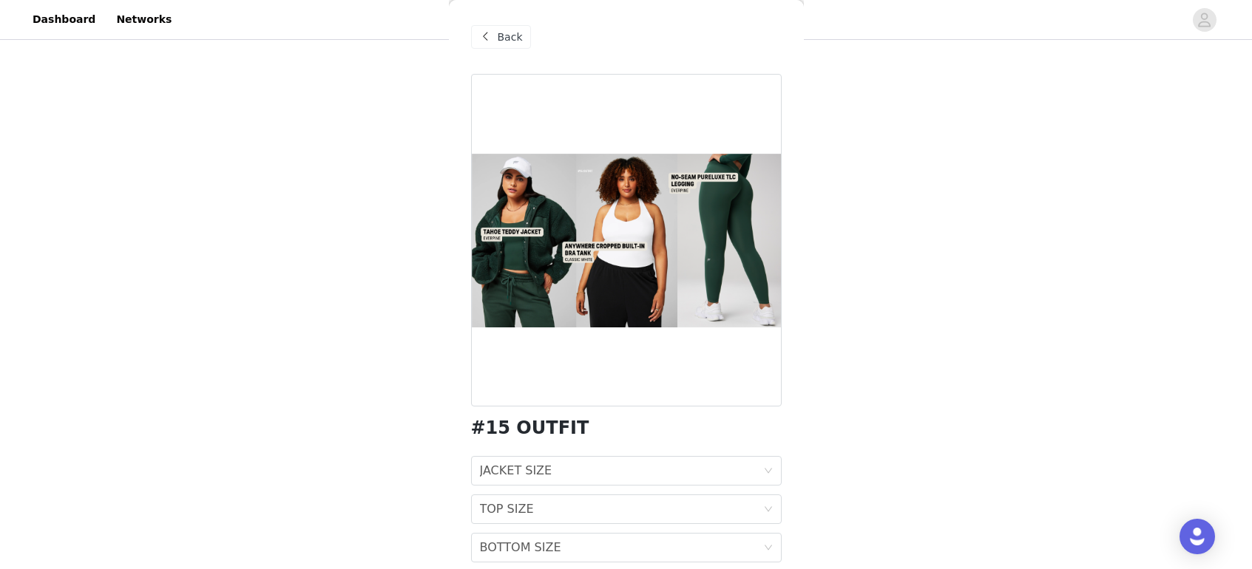
click at [499, 35] on span "Back" at bounding box center [510, 38] width 25 height 16
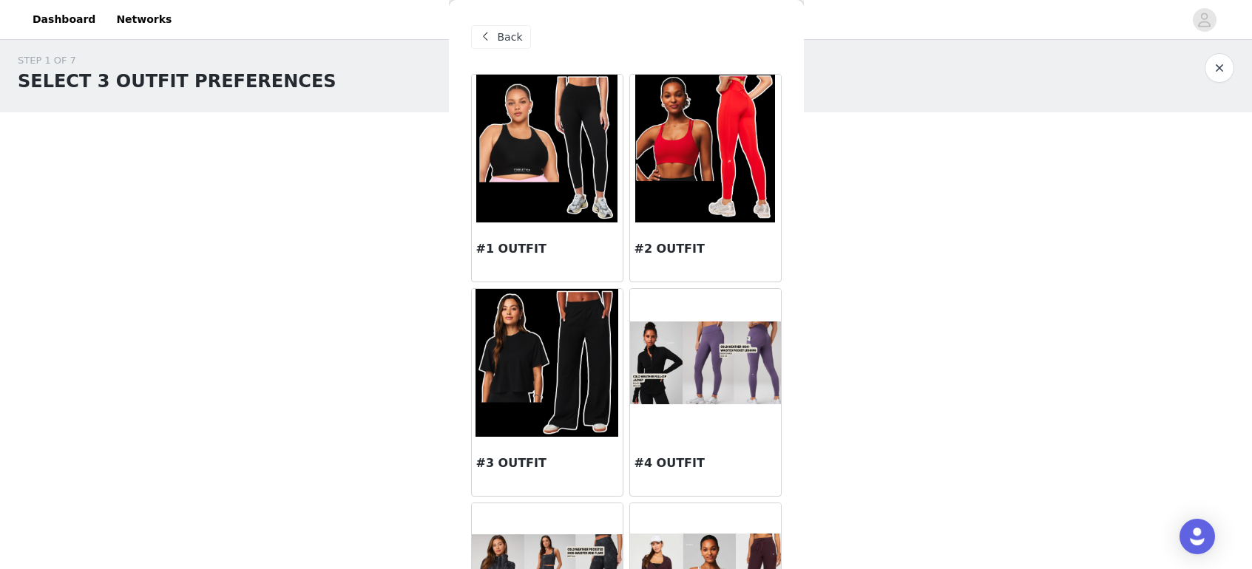
click at [503, 41] on span "Back" at bounding box center [510, 38] width 25 height 16
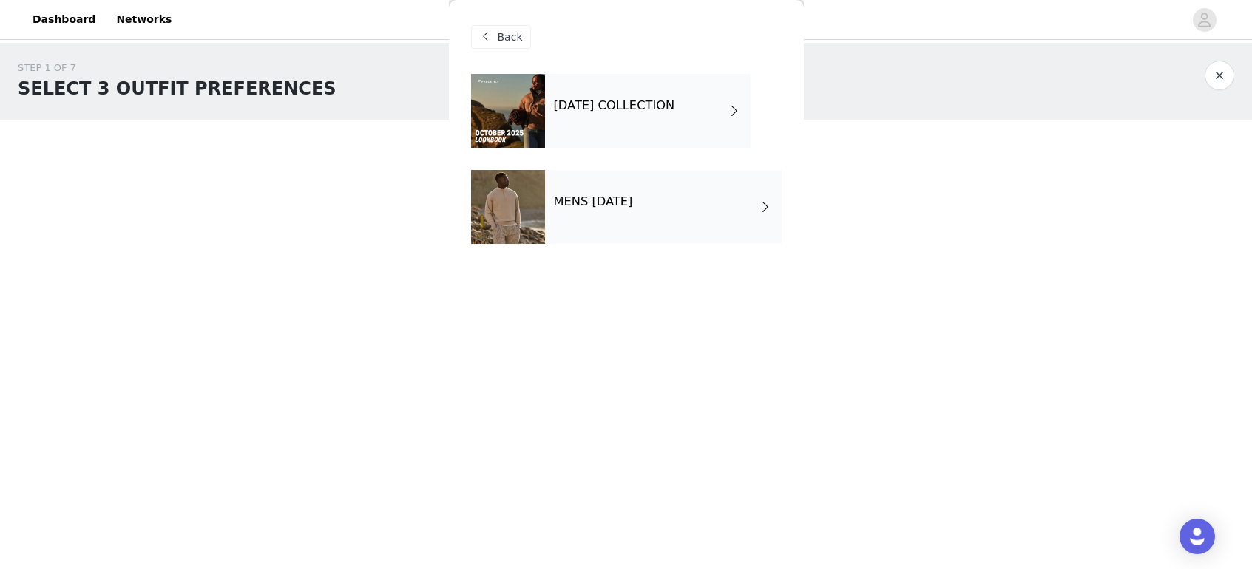
click at [524, 44] on div "Back" at bounding box center [501, 37] width 60 height 24
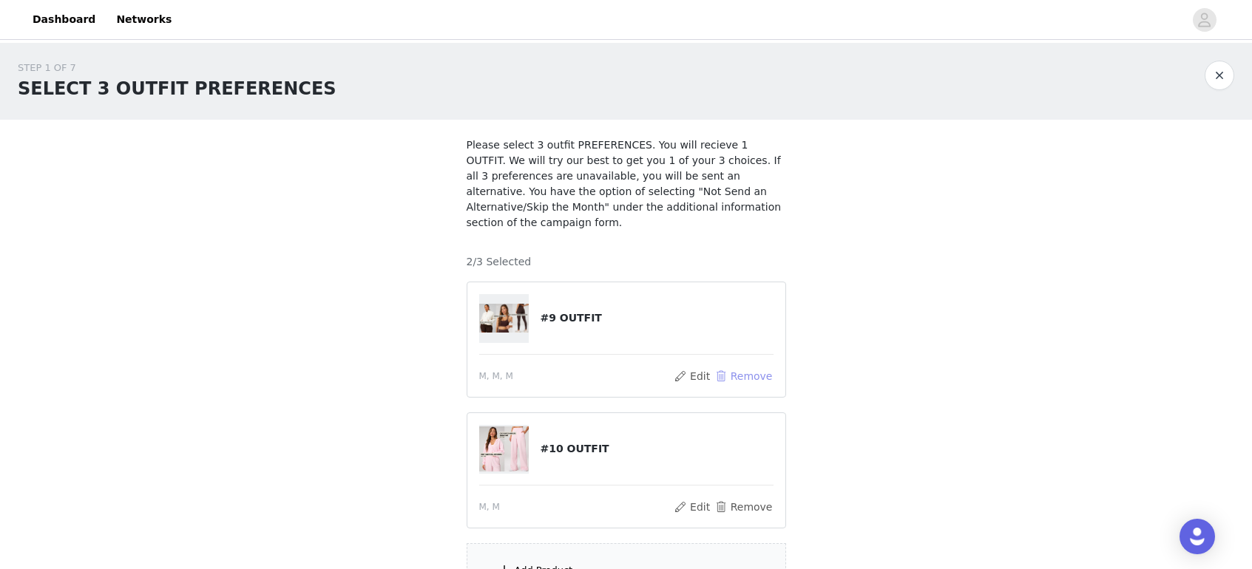
click at [750, 377] on button "Remove" at bounding box center [743, 377] width 59 height 18
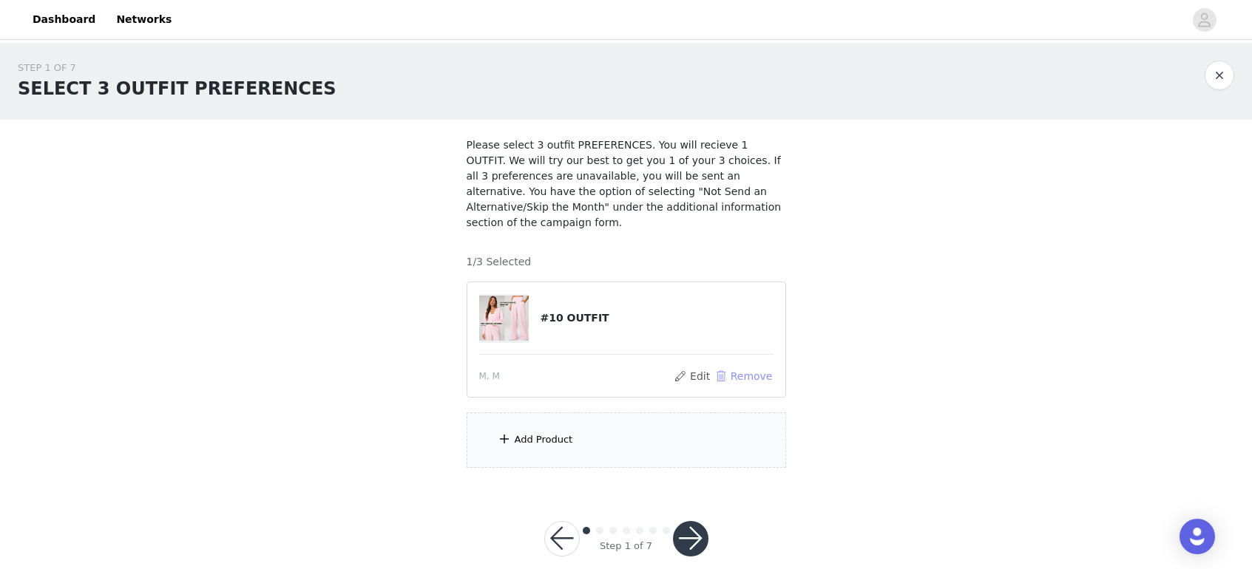
click at [750, 375] on button "Remove" at bounding box center [743, 377] width 59 height 18
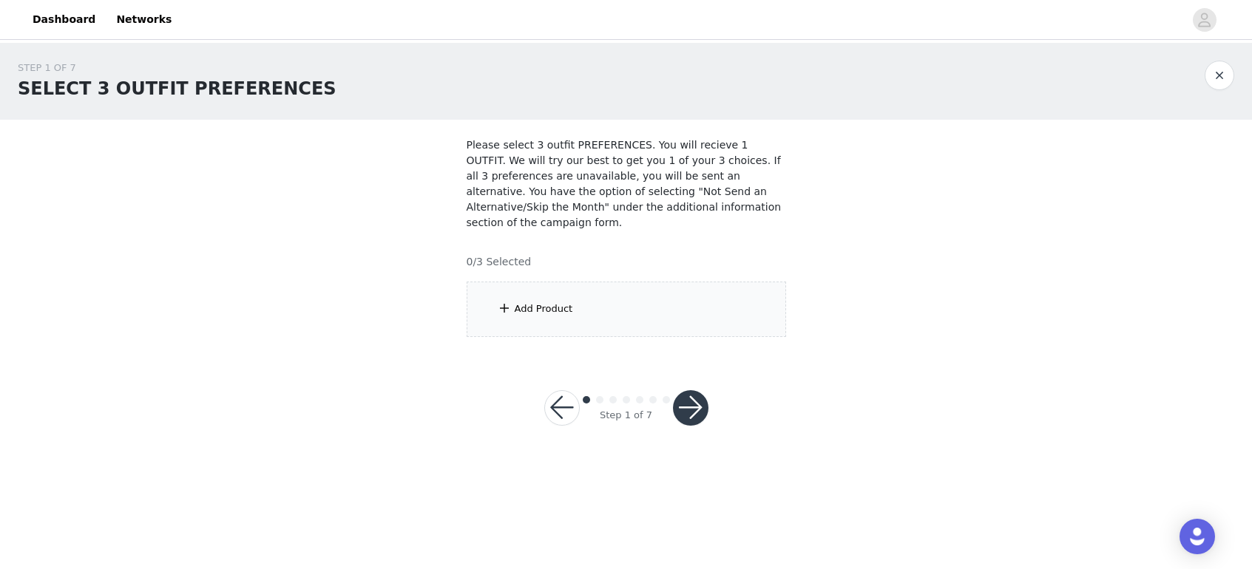
click at [543, 297] on div "Add Product" at bounding box center [626, 309] width 319 height 55
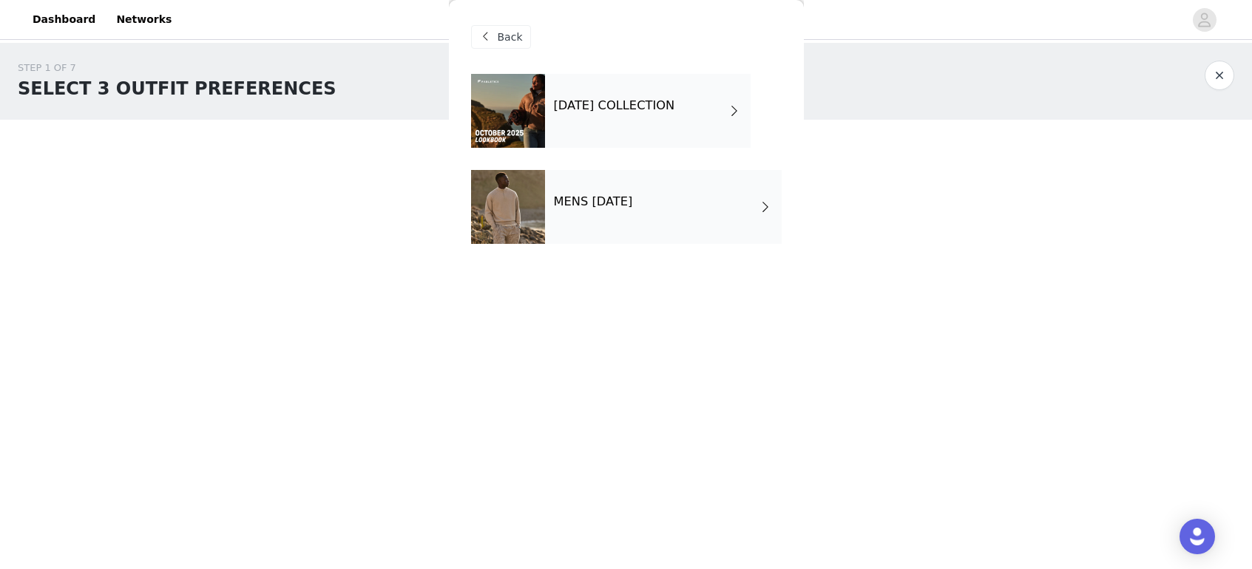
click at [608, 108] on h4 "[DATE] COLLECTION" at bounding box center [614, 105] width 121 height 13
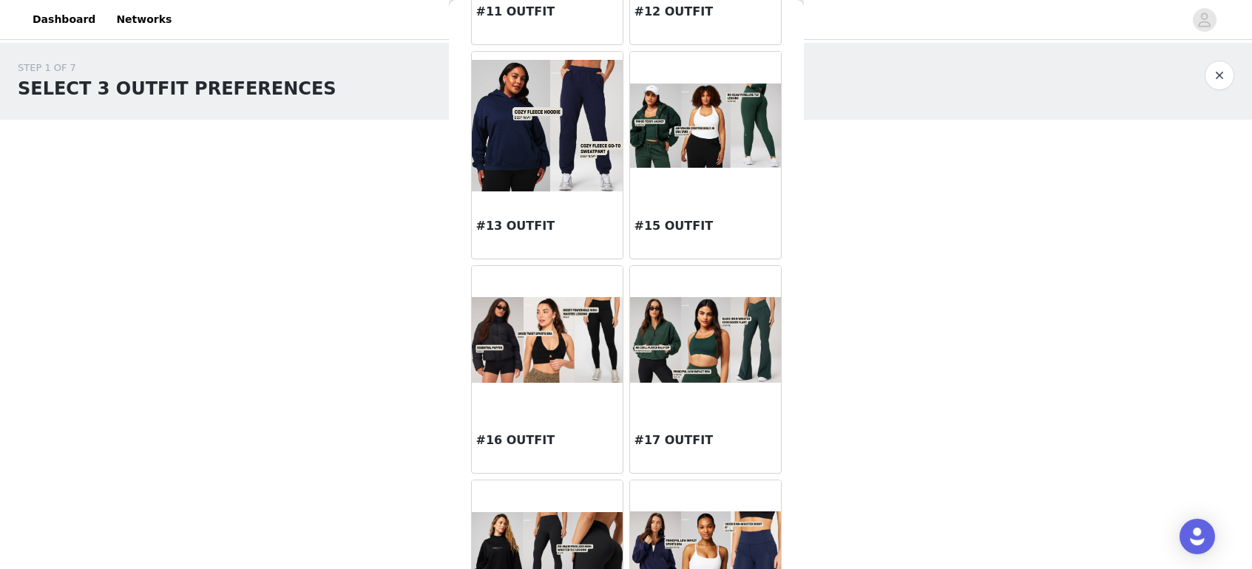
click at [708, 172] on div at bounding box center [705, 126] width 151 height 148
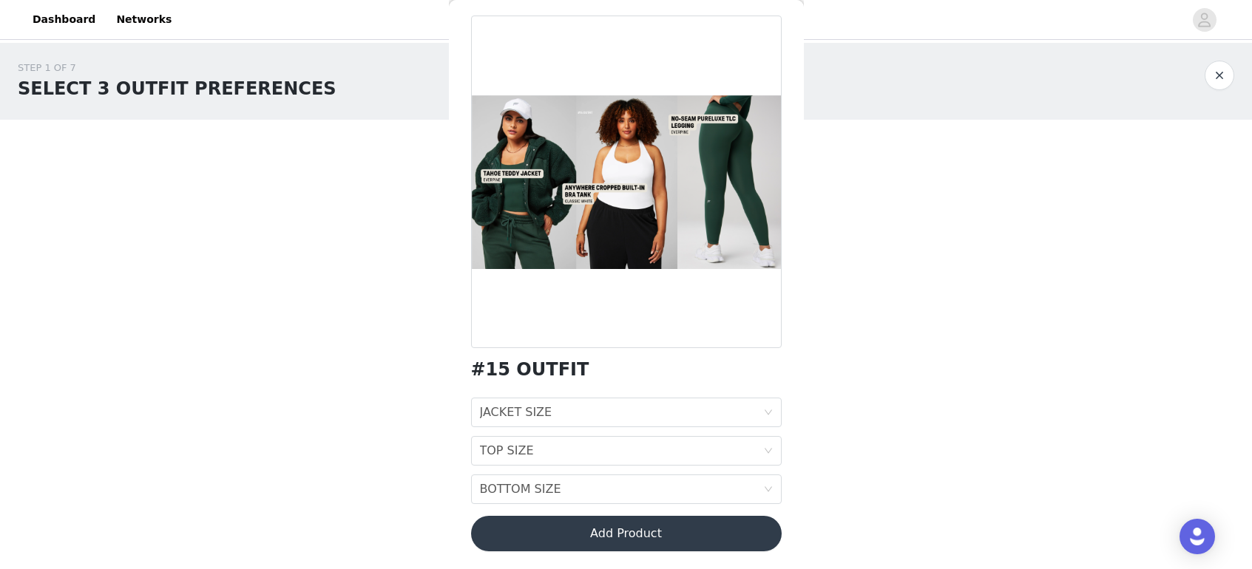
scroll to position [58, 0]
click at [564, 414] on div "JACKET SIZE JACKET SIZE" at bounding box center [621, 413] width 283 height 28
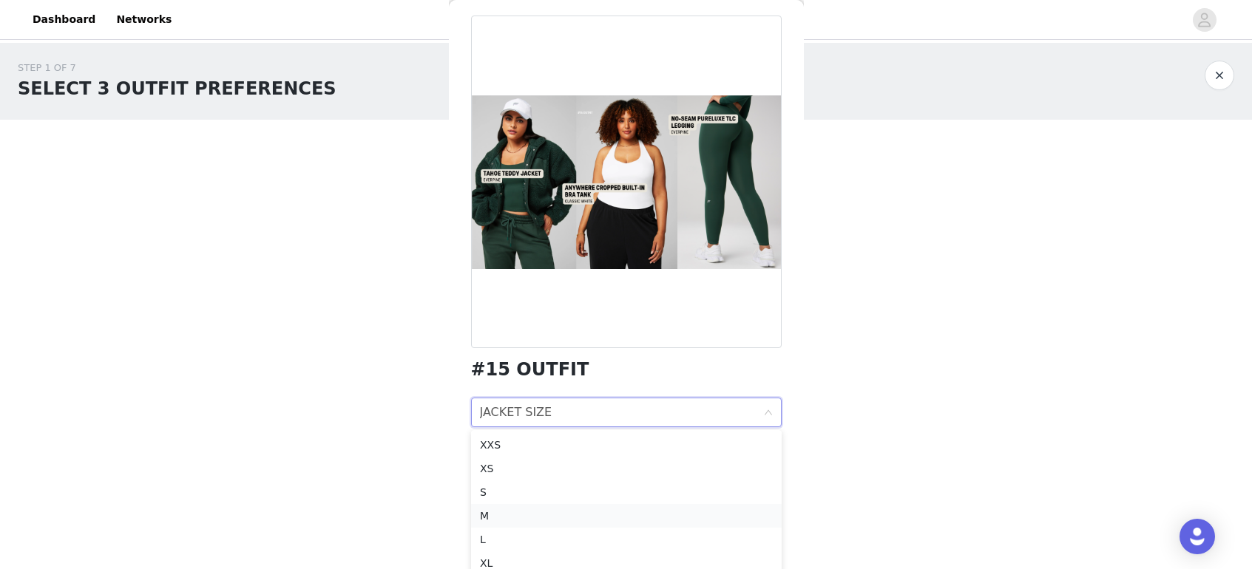
click at [490, 519] on div "M" at bounding box center [626, 516] width 293 height 16
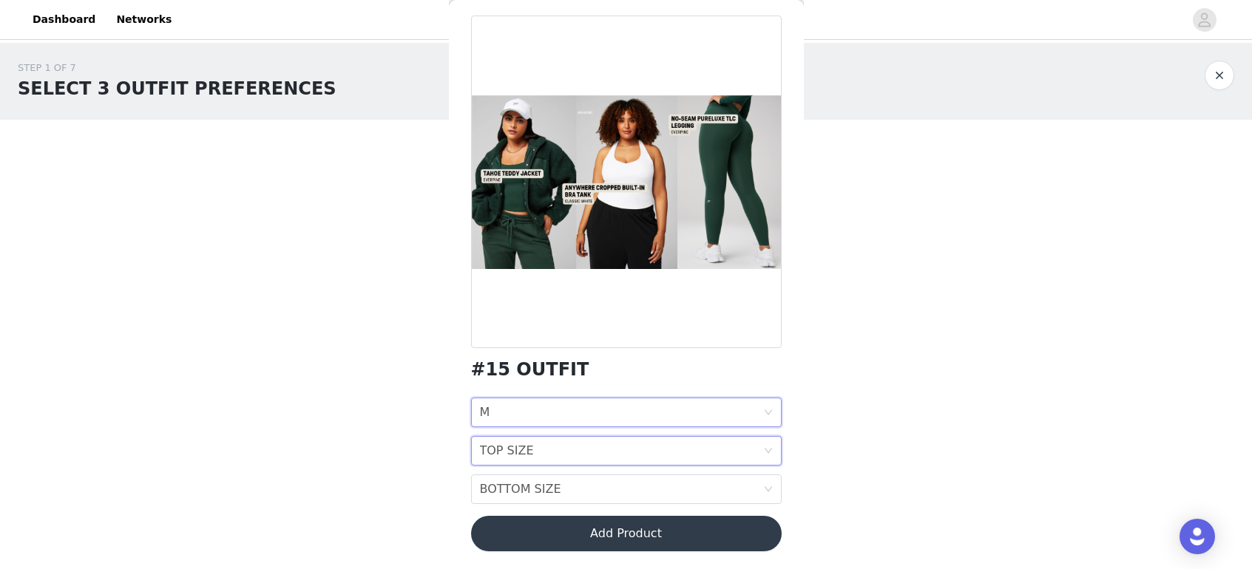
click at [515, 450] on div "TOP SIZE" at bounding box center [507, 451] width 54 height 28
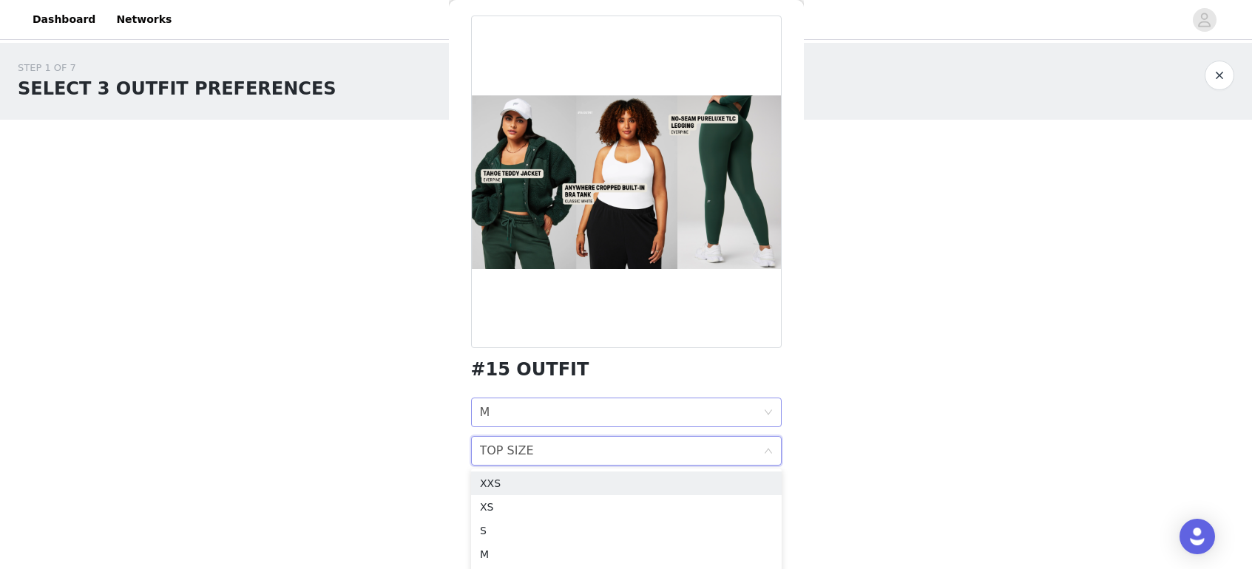
click at [521, 422] on div "JACKET SIZE M" at bounding box center [621, 413] width 283 height 28
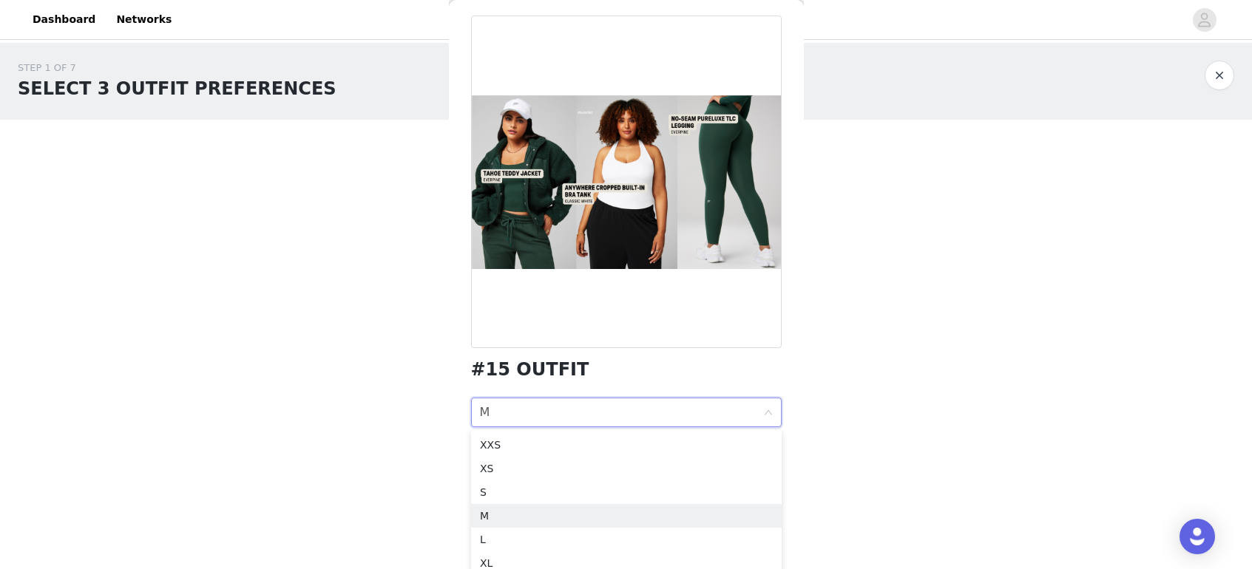
click at [796, 406] on div "Back #15 OUTFIT JACKET SIZE M TOP SIZE TOP SIZE BOTTOM SIZE BOTTOM SIZE Add Pro…" at bounding box center [626, 284] width 355 height 569
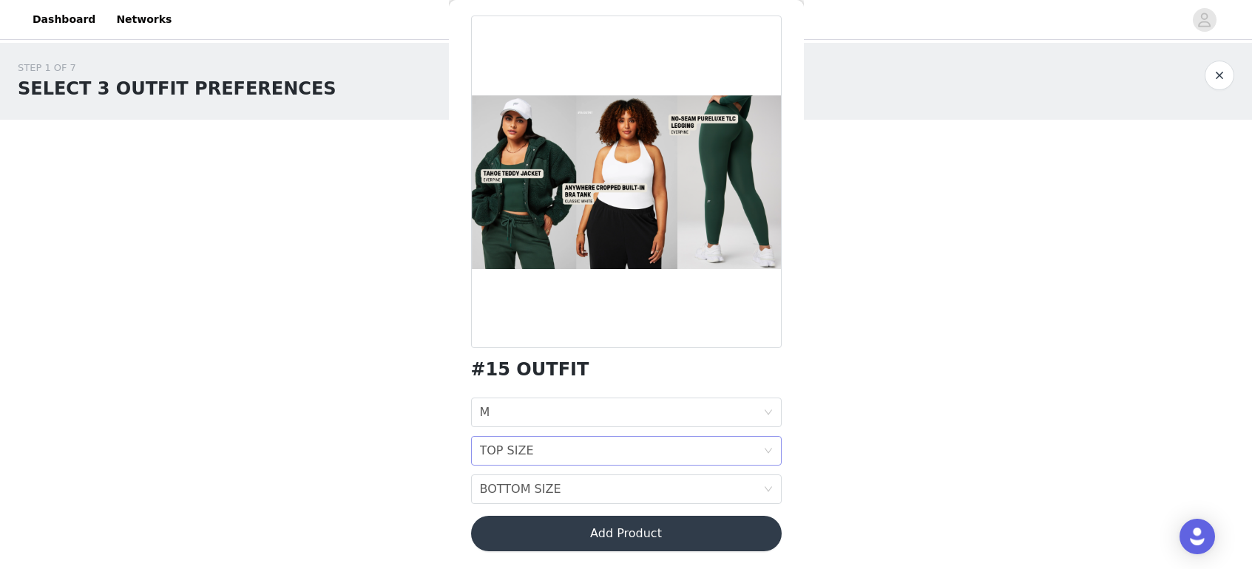
click at [663, 456] on div "TOP SIZE TOP SIZE" at bounding box center [621, 451] width 283 height 28
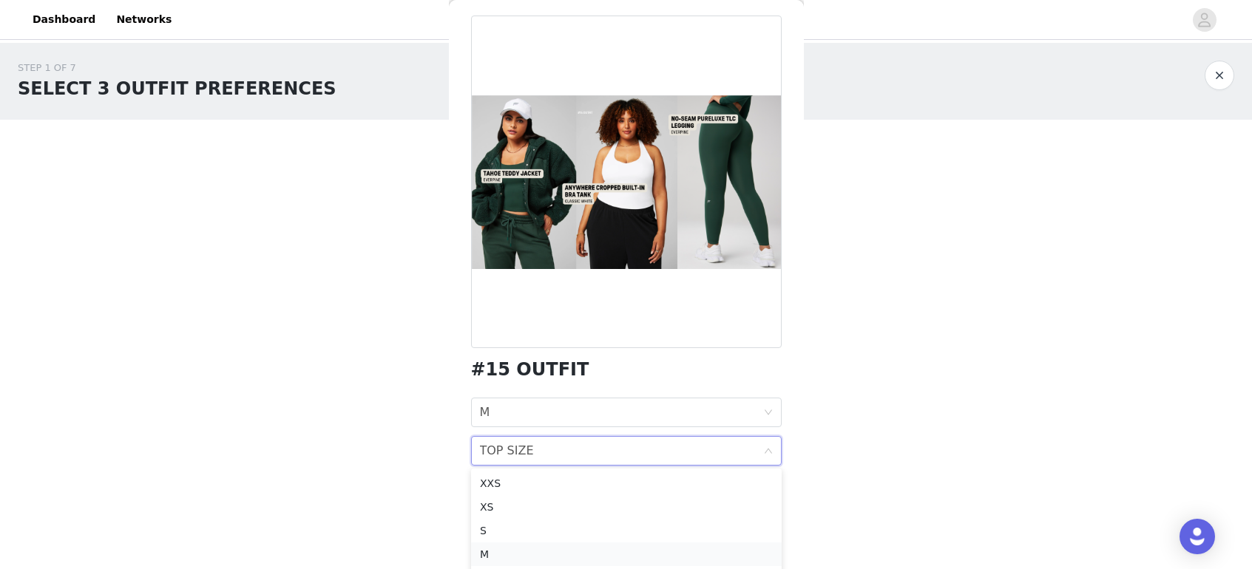
click at [487, 551] on div "M" at bounding box center [626, 555] width 293 height 16
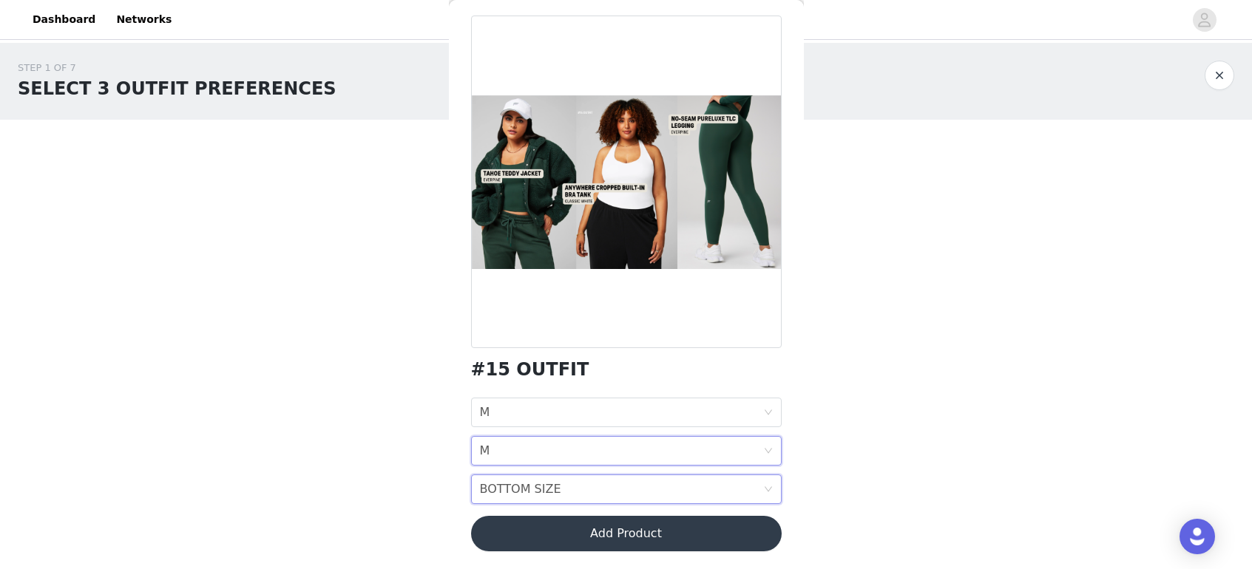
click at [542, 493] on div "BOTTOM SIZE" at bounding box center [520, 490] width 81 height 28
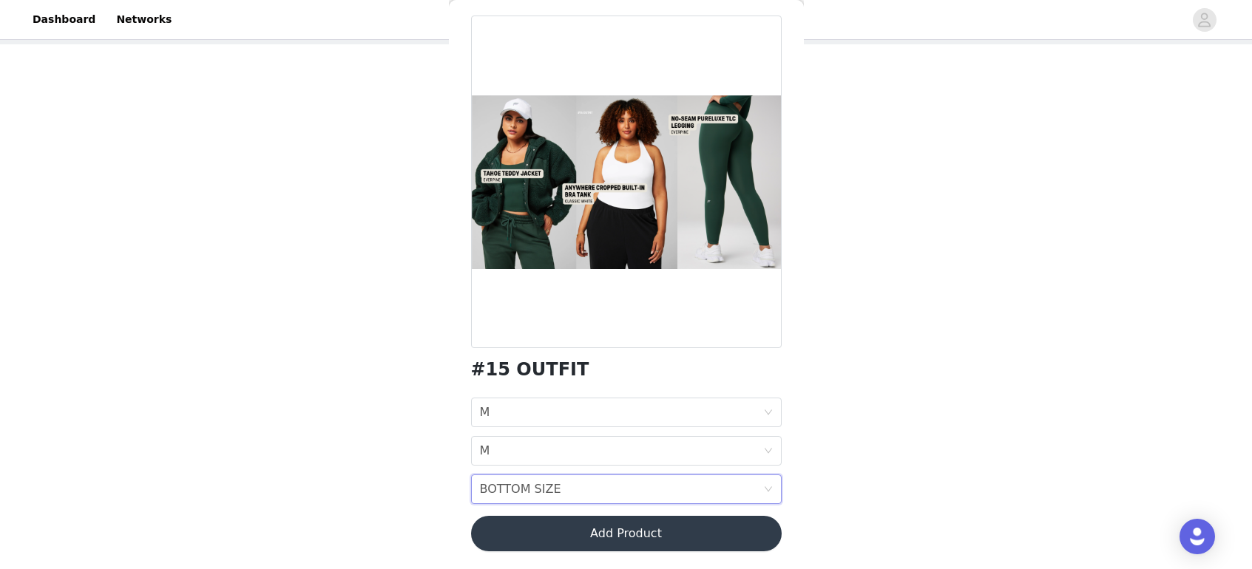
scroll to position [0, 0]
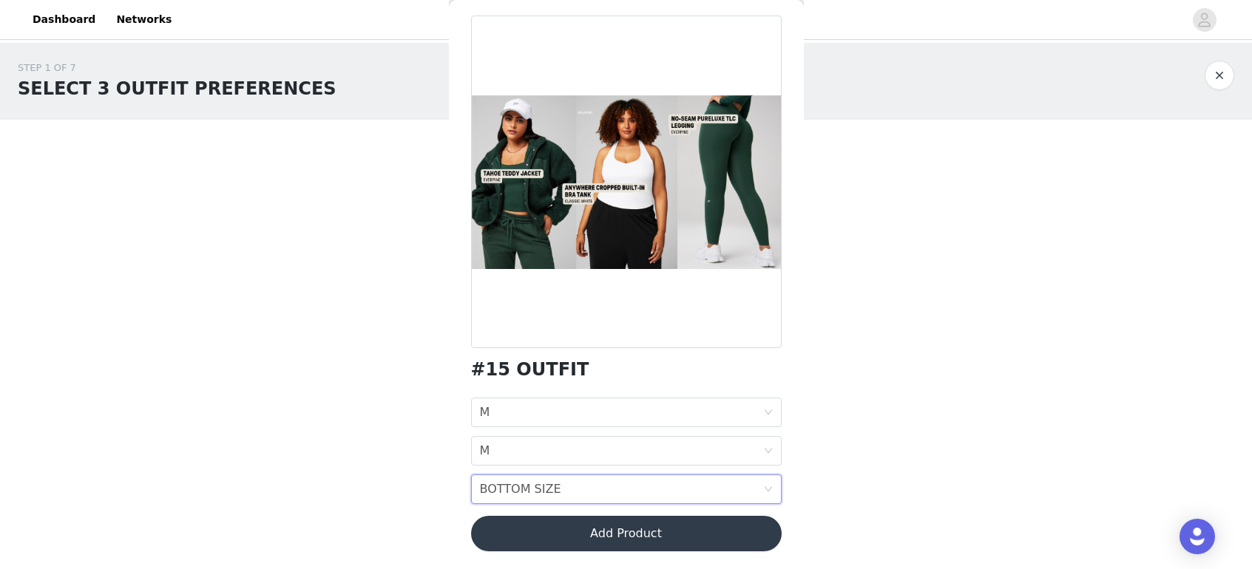
click at [536, 487] on div "BOTTOM SIZE" at bounding box center [520, 490] width 81 height 28
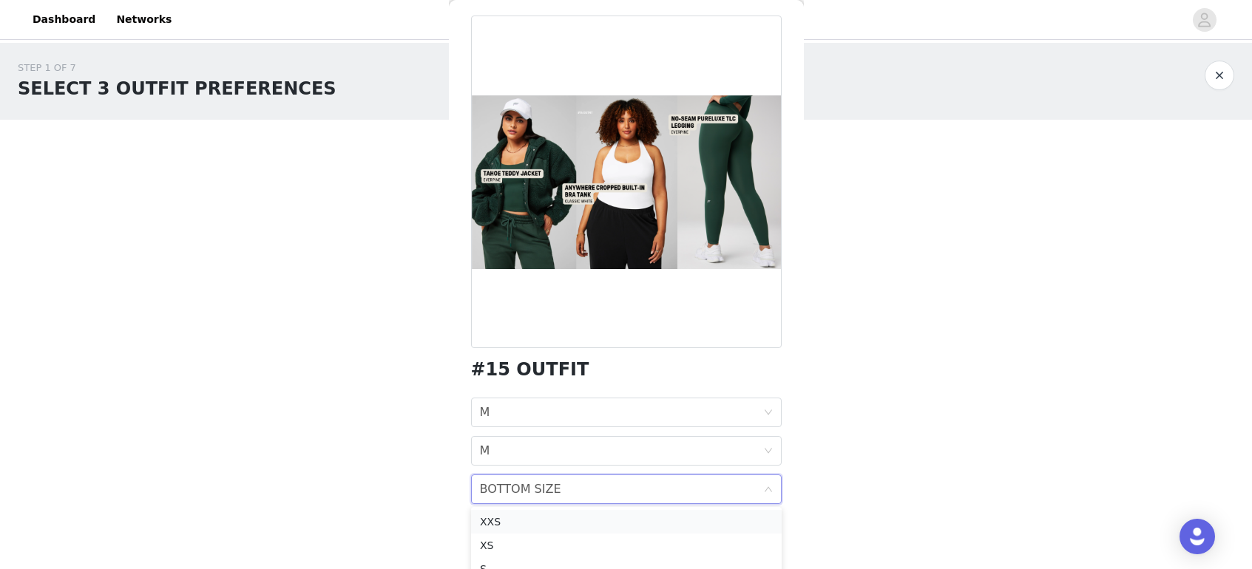
scroll to position [48, 0]
click at [493, 547] on div "M" at bounding box center [626, 545] width 293 height 16
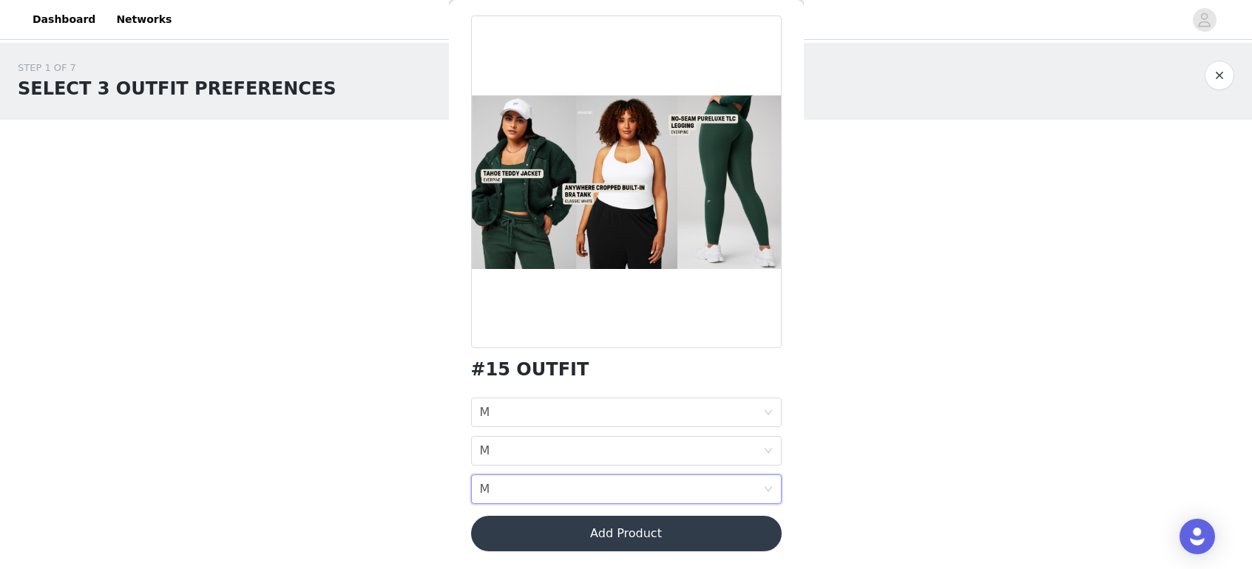
click at [614, 541] on button "Add Product" at bounding box center [626, 533] width 311 height 35
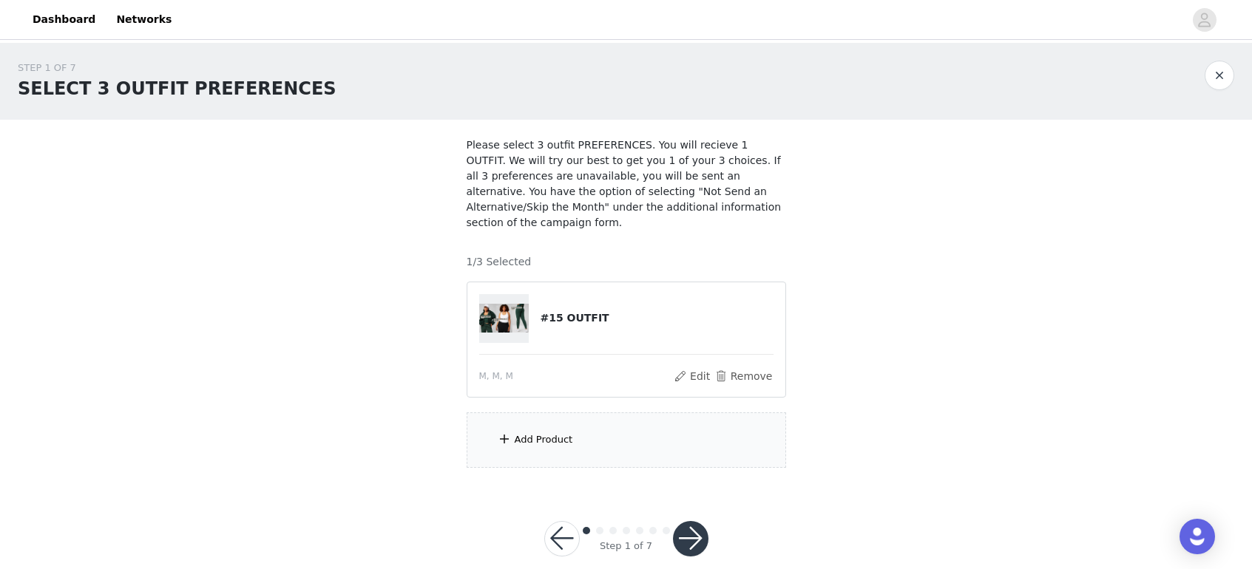
click at [527, 443] on div "Add Product" at bounding box center [544, 440] width 58 height 15
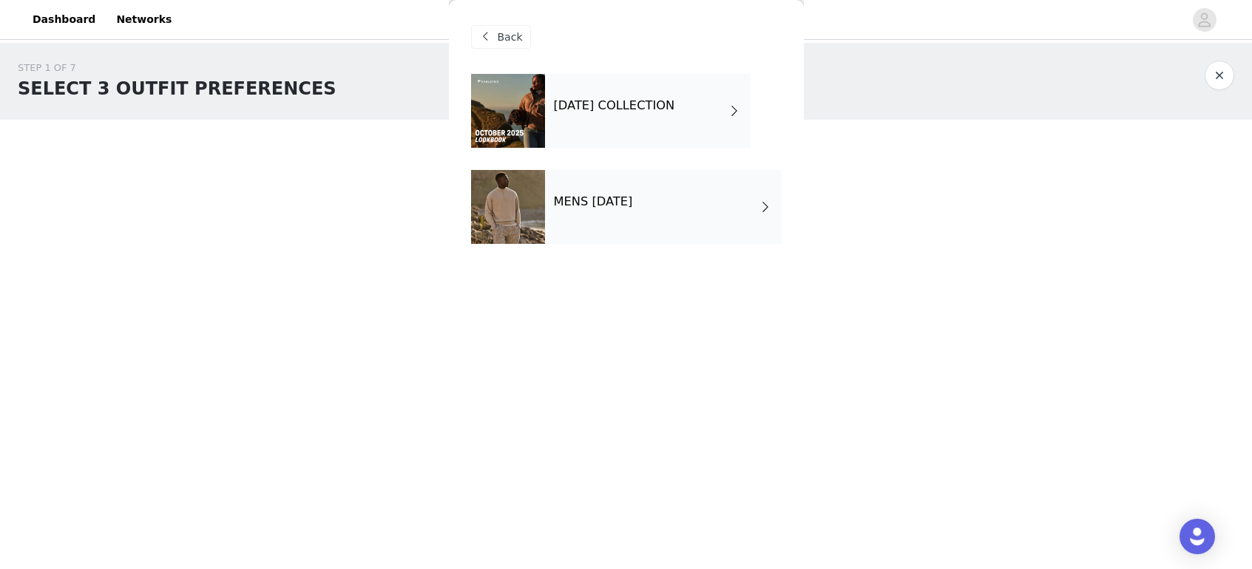
click at [609, 104] on h4 "[DATE] COLLECTION" at bounding box center [614, 105] width 121 height 13
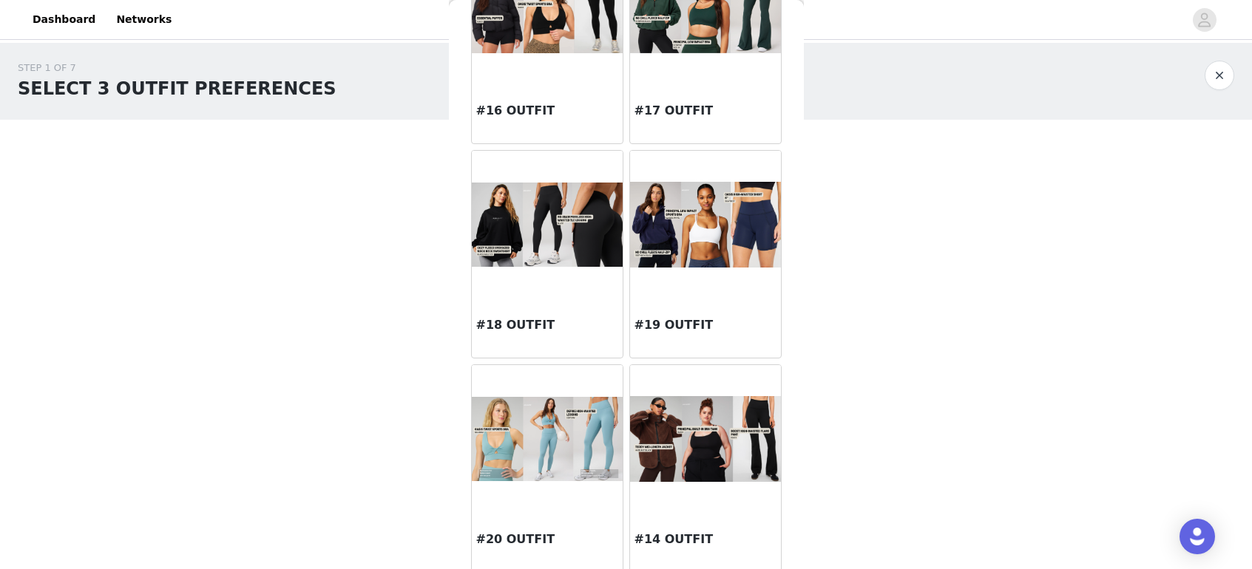
scroll to position [1646, 0]
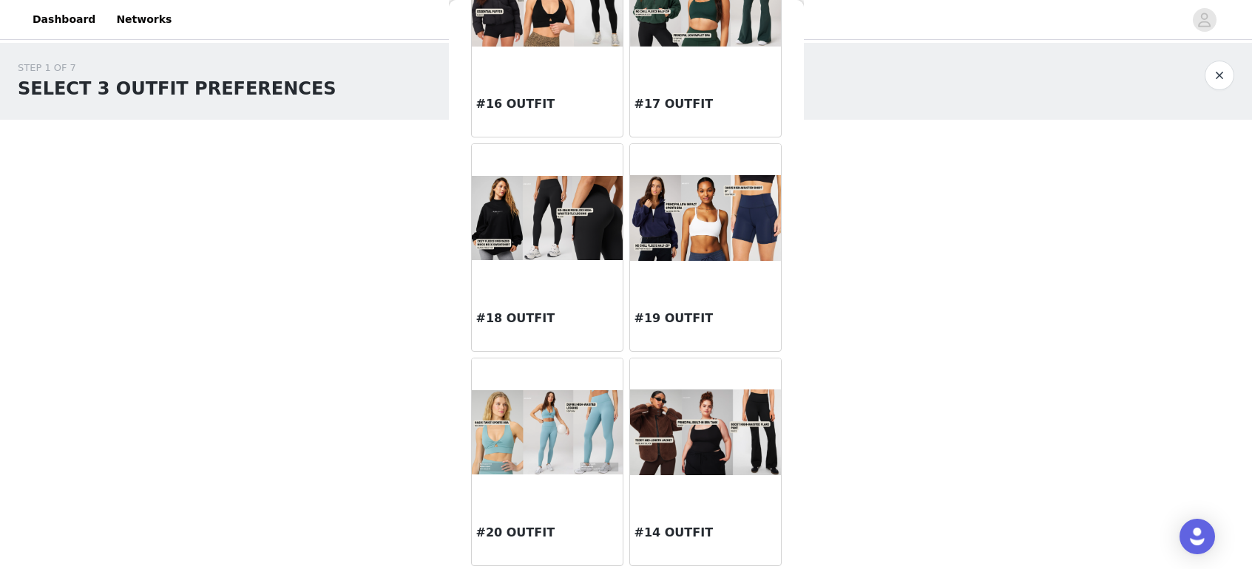
click at [702, 275] on div at bounding box center [705, 218] width 151 height 148
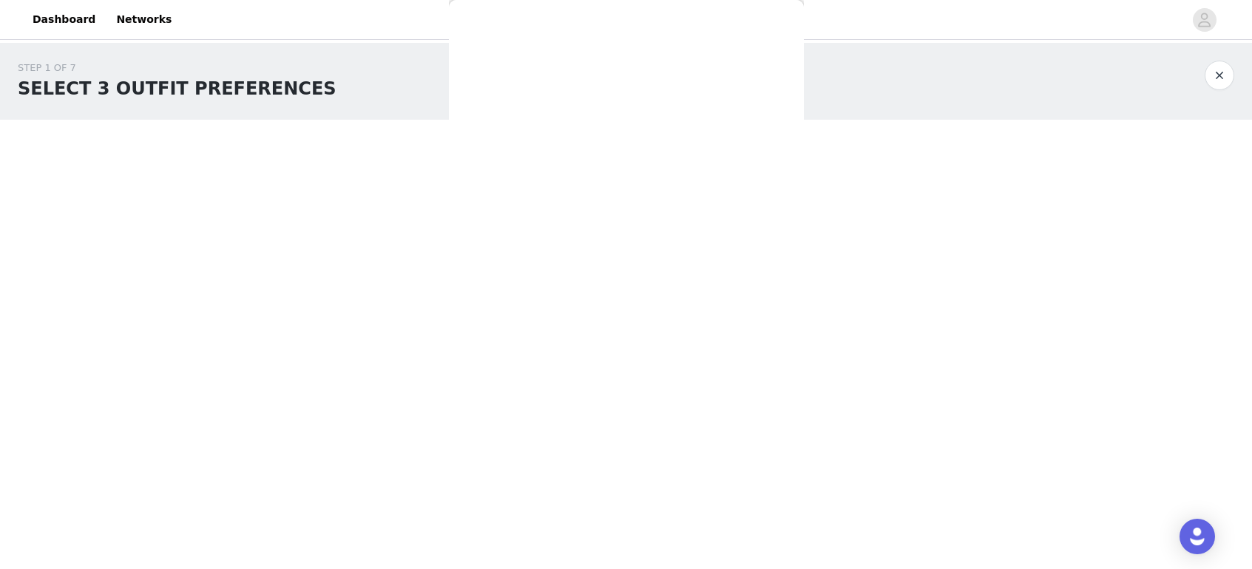
scroll to position [0, 0]
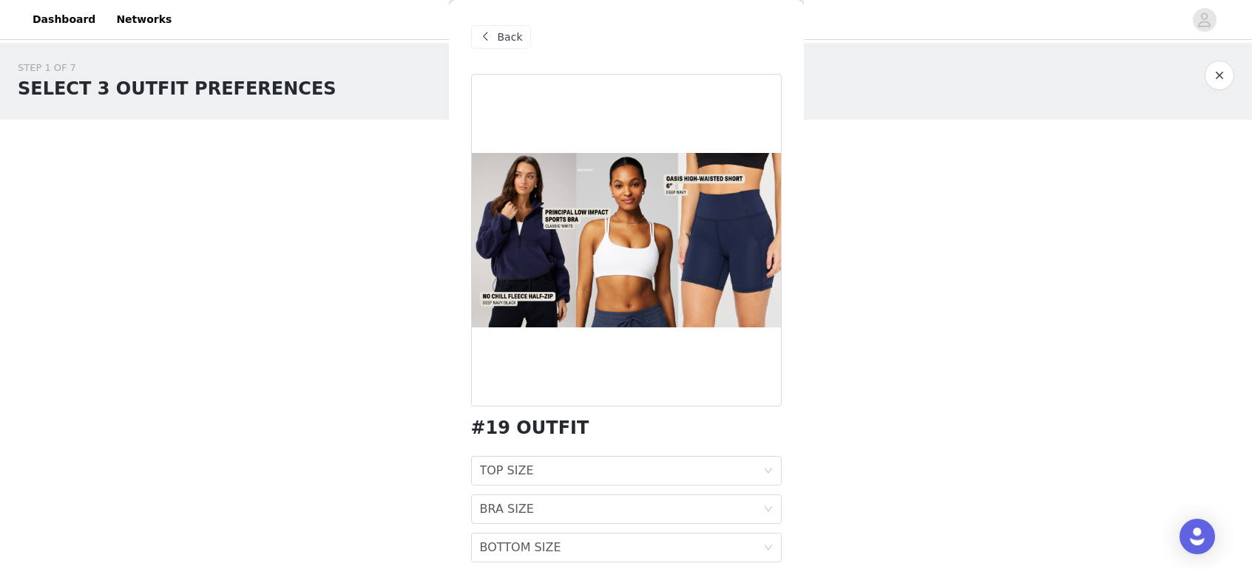
click at [506, 40] on span "Back" at bounding box center [510, 38] width 25 height 16
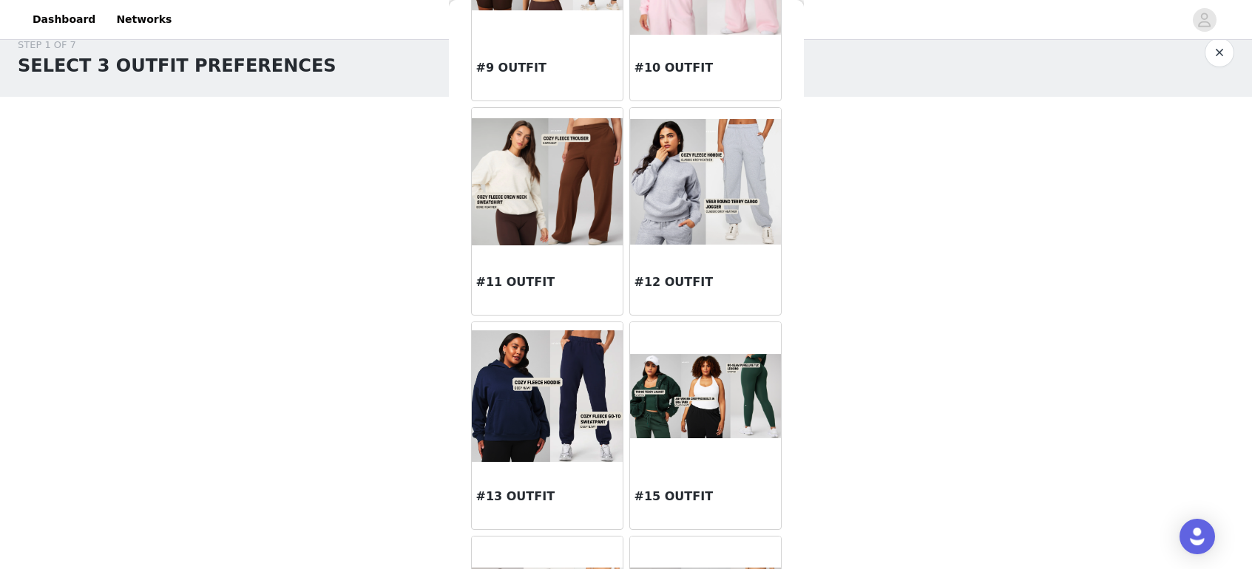
scroll to position [1036, 0]
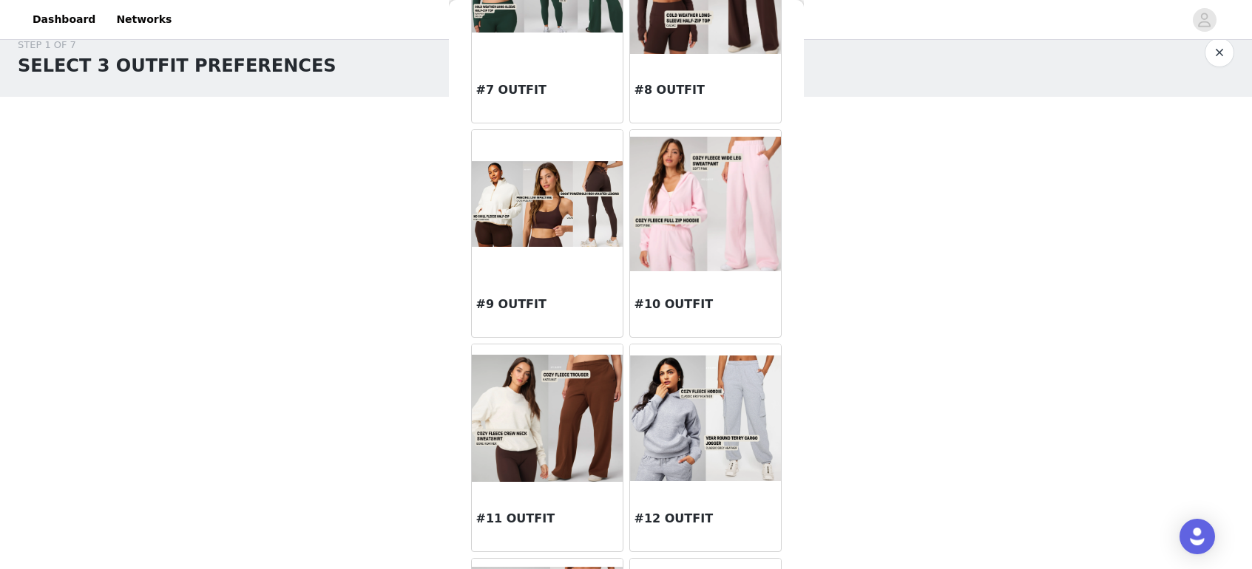
click at [527, 278] on div "#9 OUTFIT" at bounding box center [547, 307] width 151 height 59
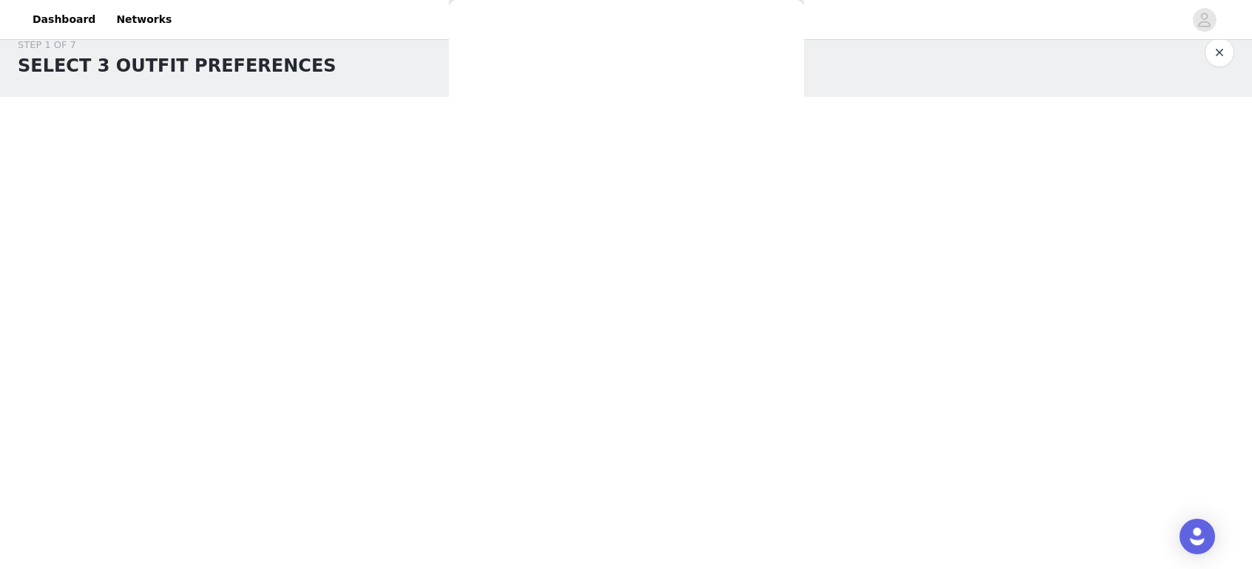
scroll to position [58, 0]
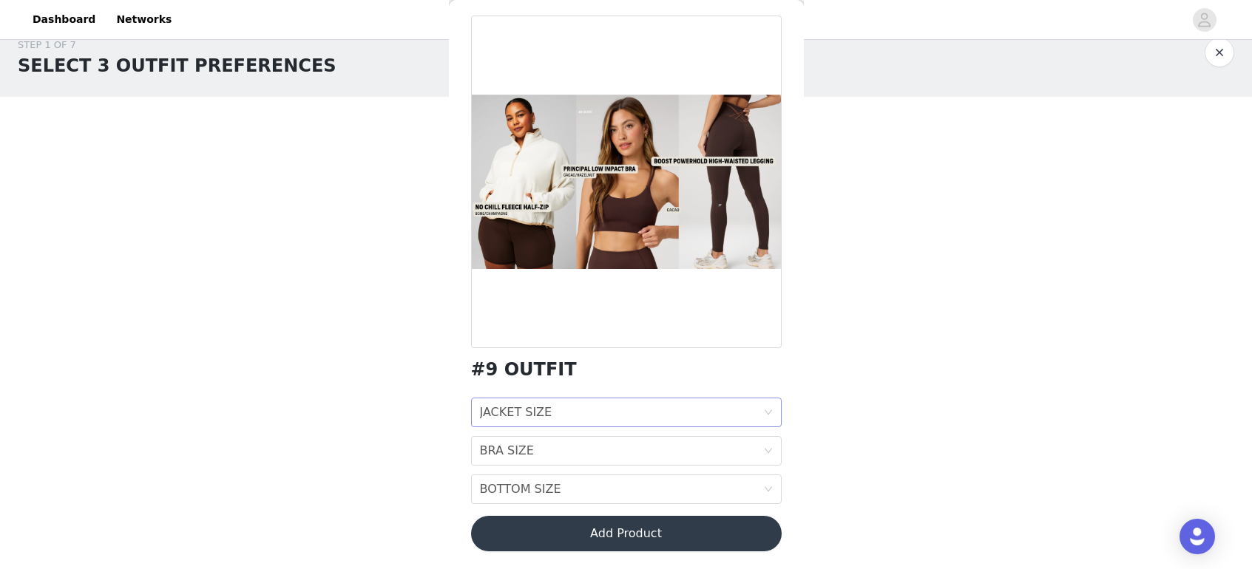
click at [532, 414] on div "JACKET SIZE" at bounding box center [516, 413] width 72 height 28
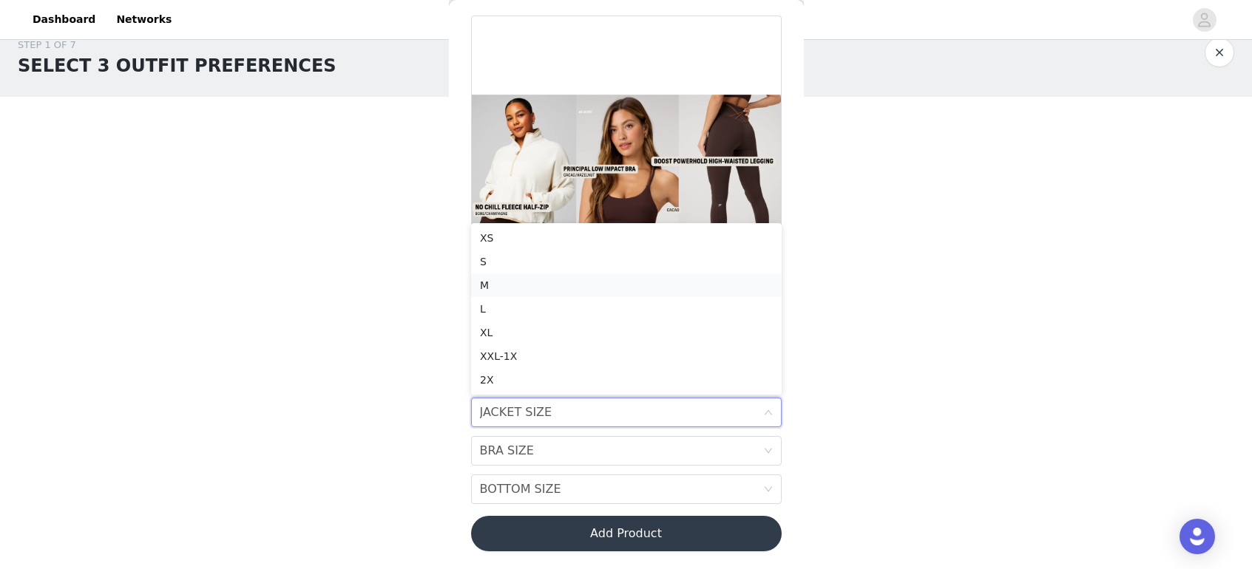
click at [500, 288] on div "M" at bounding box center [626, 285] width 293 height 16
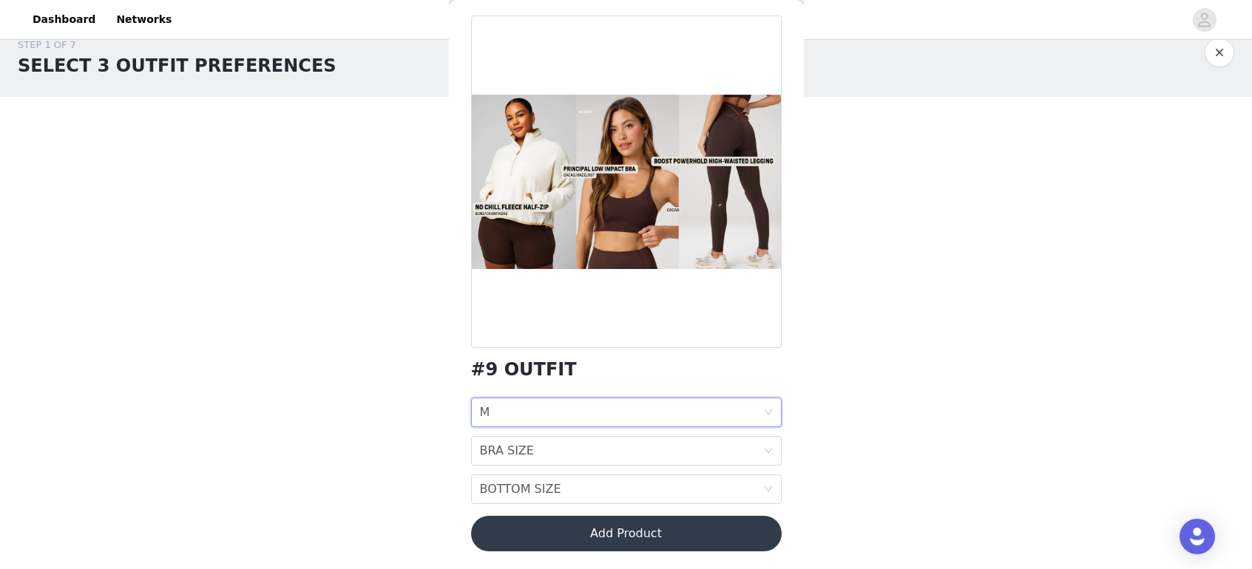
click at [517, 418] on div "JACKET SIZE M" at bounding box center [621, 413] width 283 height 28
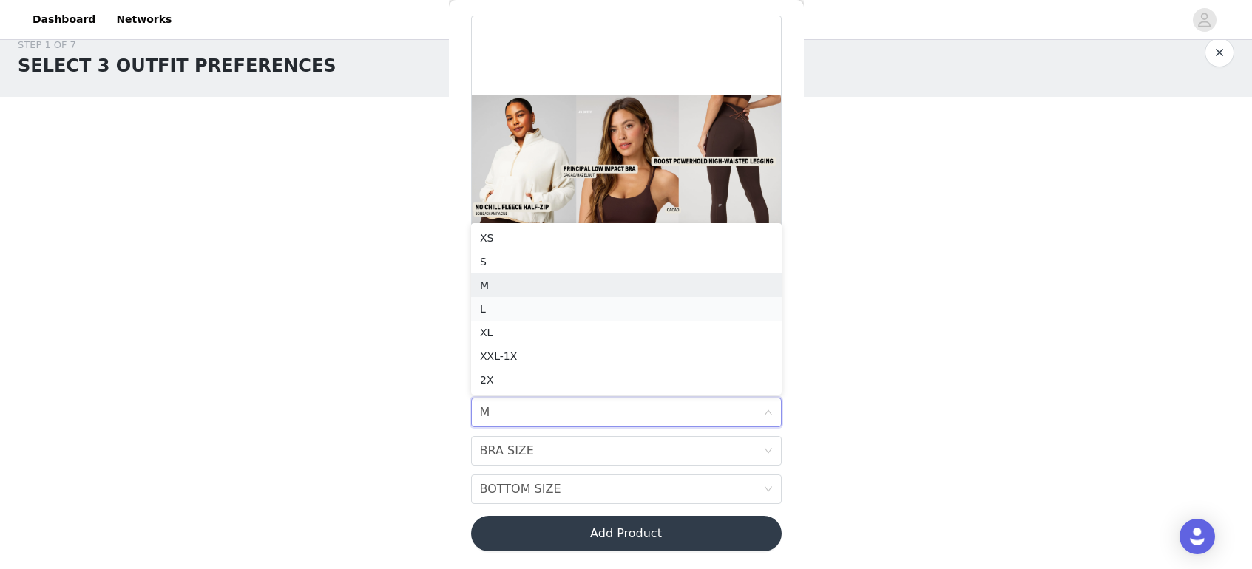
click at [493, 307] on div "L" at bounding box center [626, 309] width 293 height 16
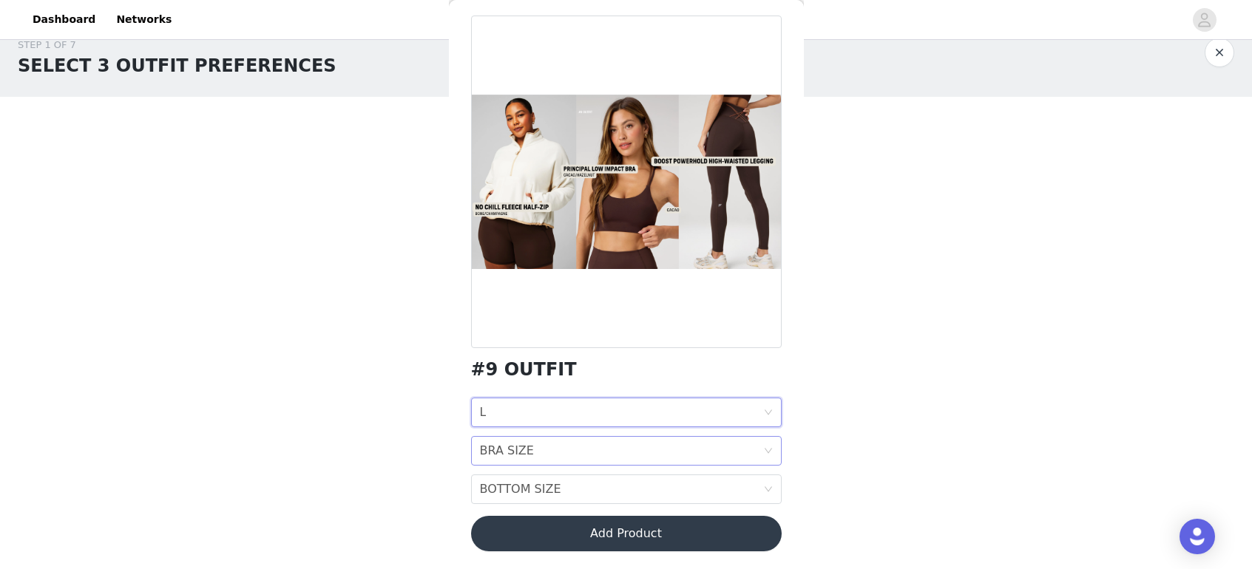
click at [511, 445] on div "BRA SIZE" at bounding box center [507, 451] width 54 height 28
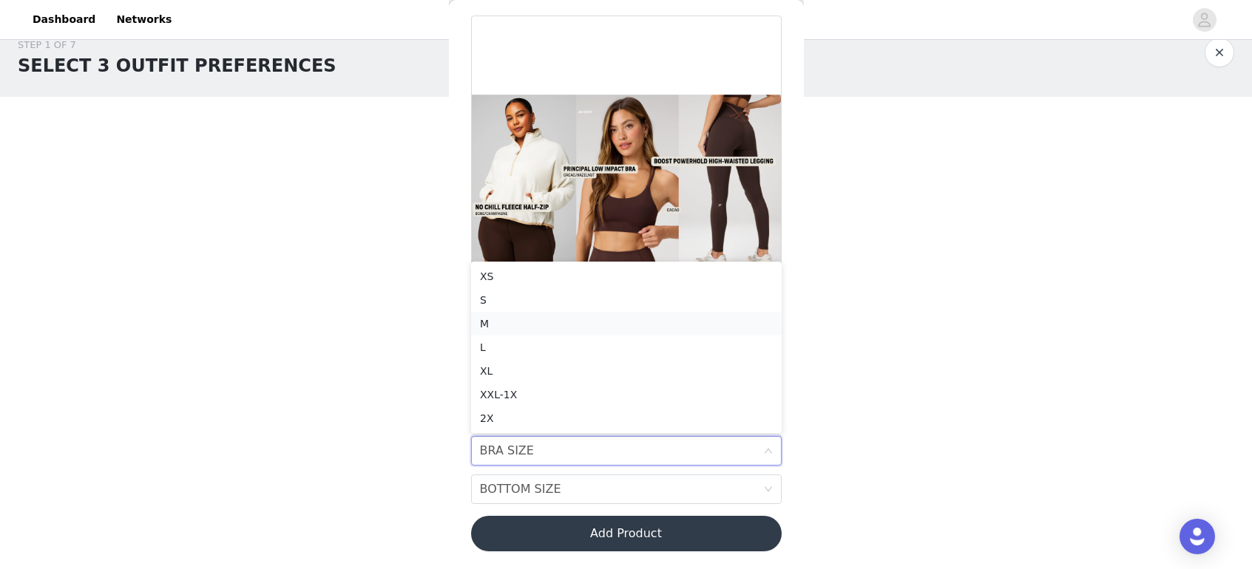
click at [500, 321] on div "M" at bounding box center [626, 324] width 293 height 16
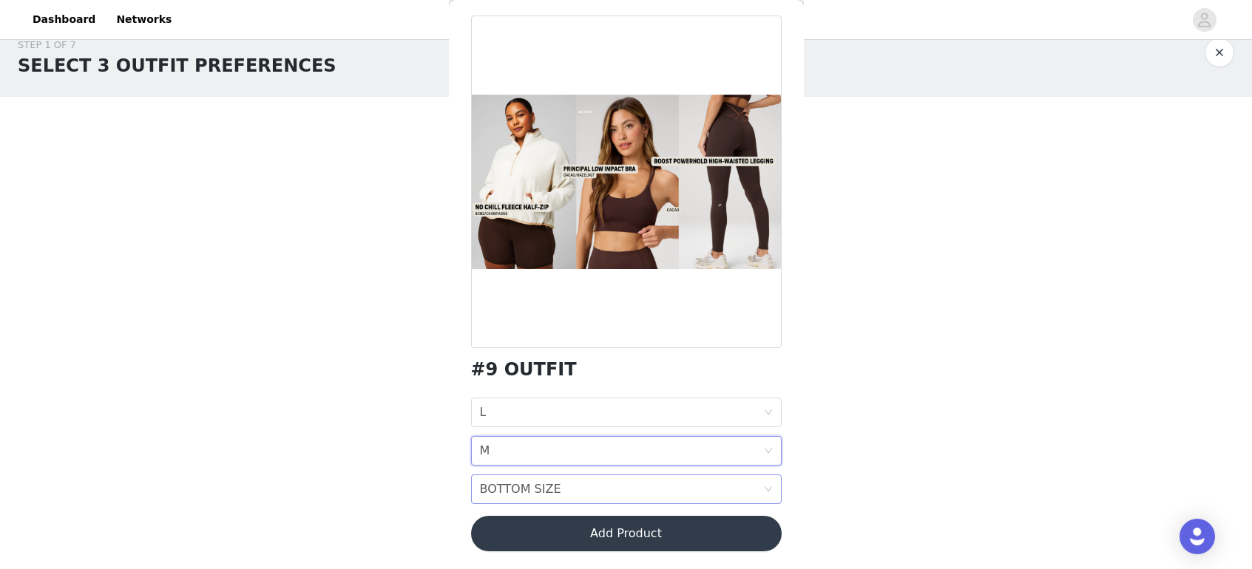
click at [498, 487] on div "BOTTOM SIZE" at bounding box center [520, 490] width 81 height 28
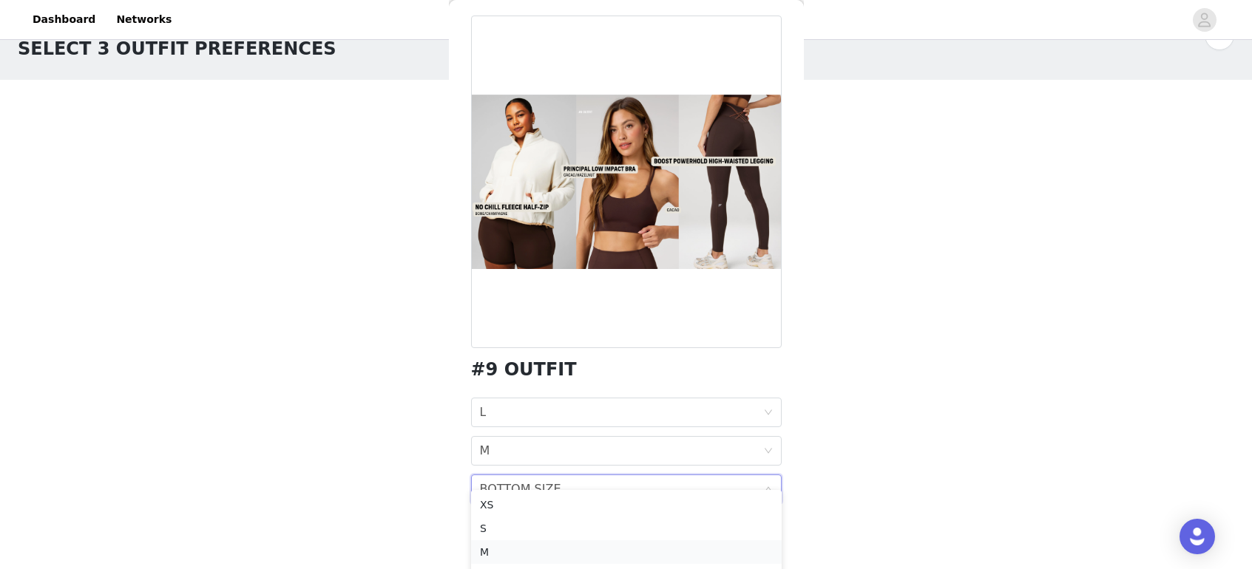
click at [492, 549] on div "M" at bounding box center [626, 552] width 293 height 16
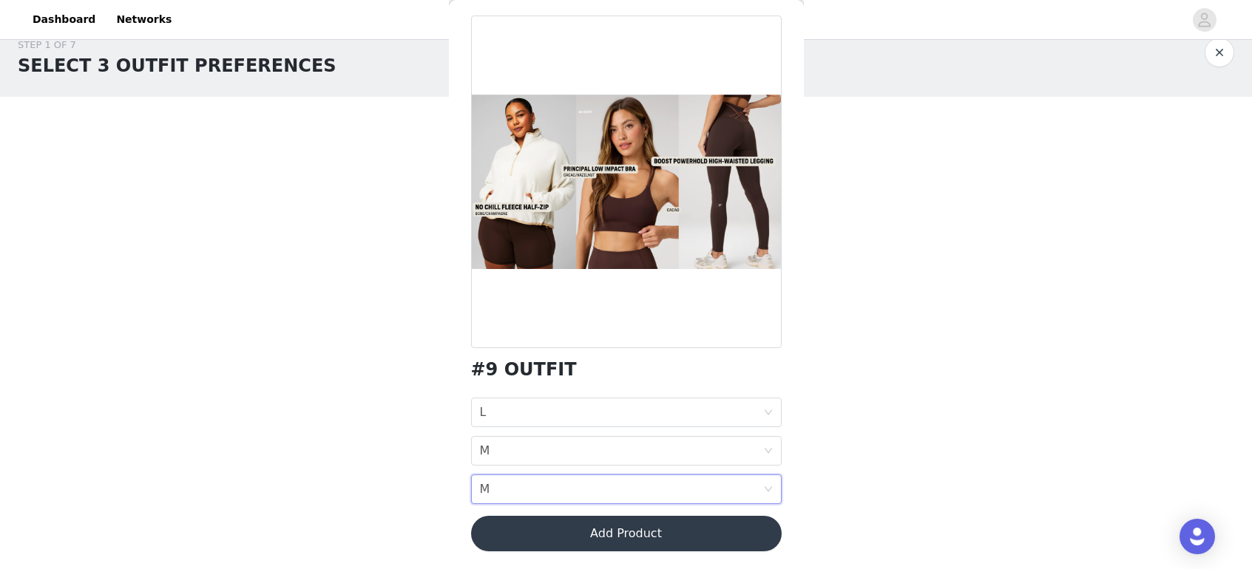
scroll to position [23, 0]
click at [636, 535] on button "Add Product" at bounding box center [626, 533] width 311 height 35
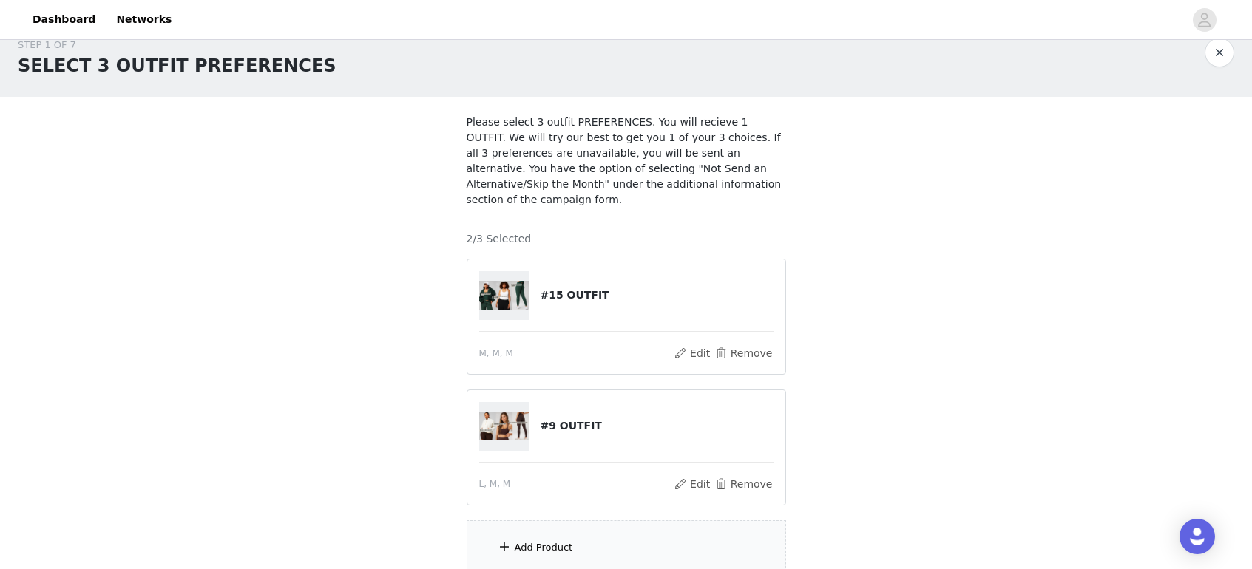
scroll to position [63, 0]
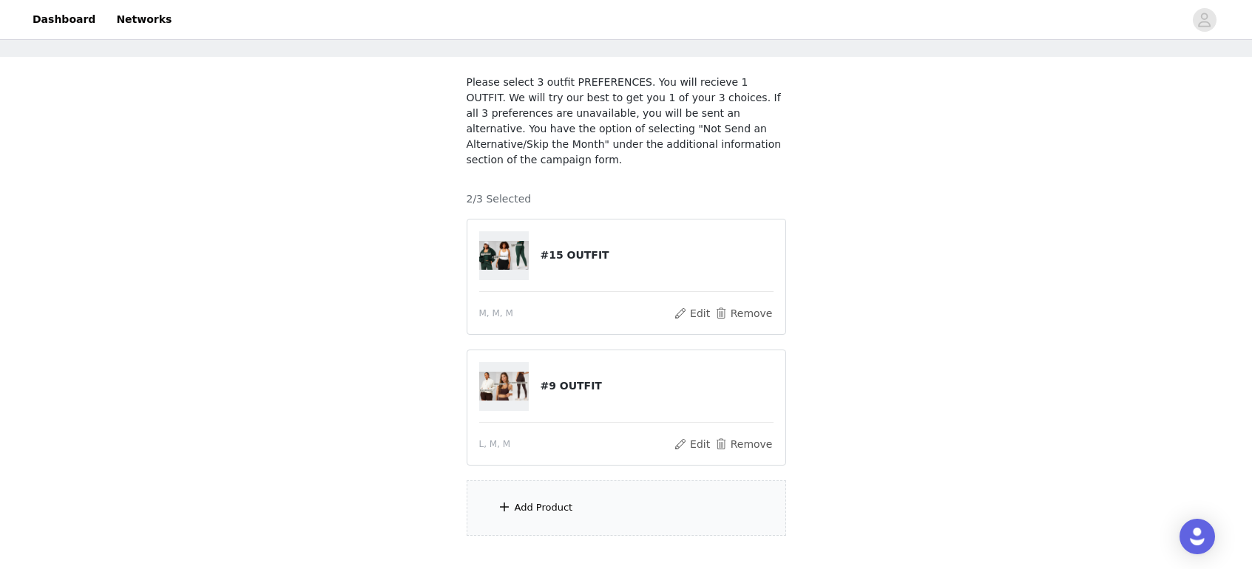
click at [539, 506] on div "Add Product" at bounding box center [544, 508] width 58 height 15
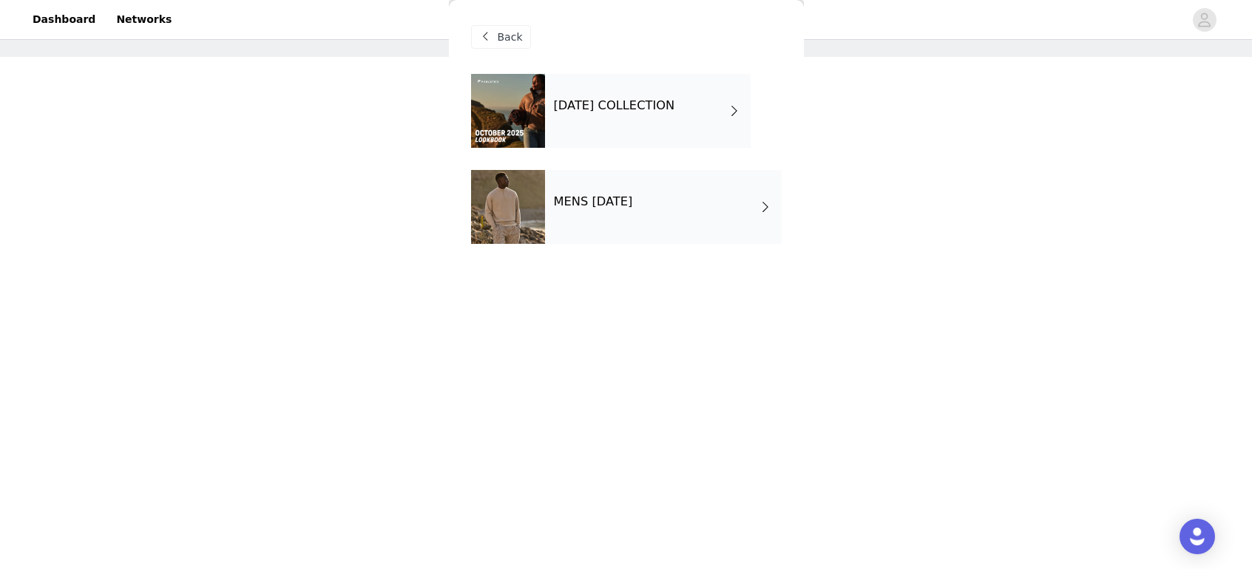
click at [636, 135] on div "[DATE] COLLECTION" at bounding box center [648, 111] width 206 height 74
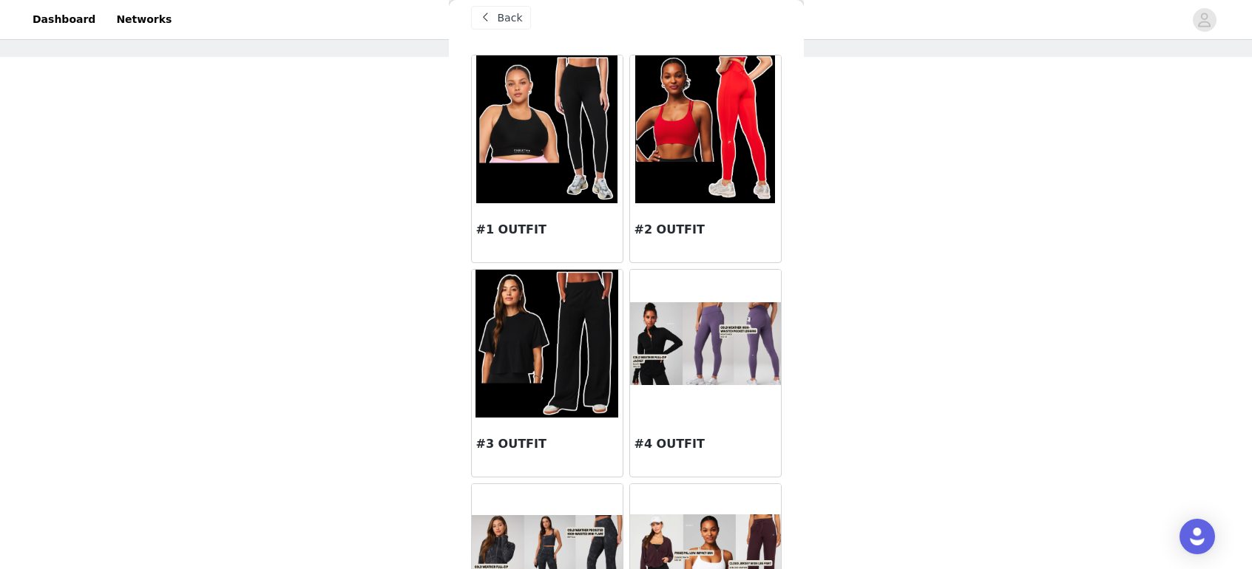
scroll to position [18, 0]
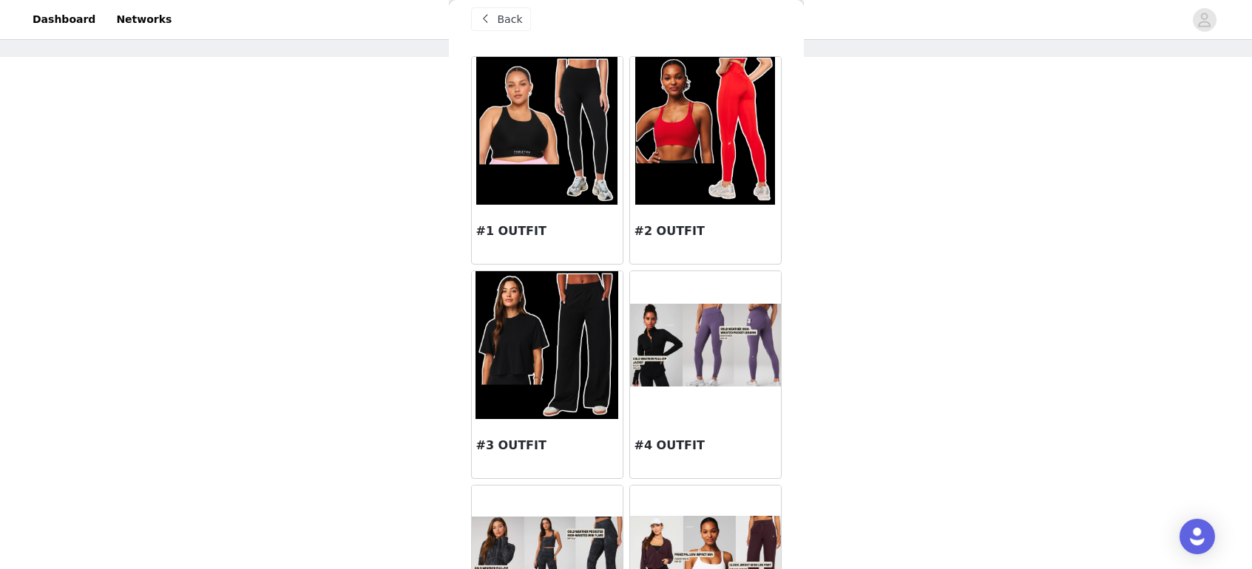
click at [537, 180] on img at bounding box center [547, 131] width 142 height 148
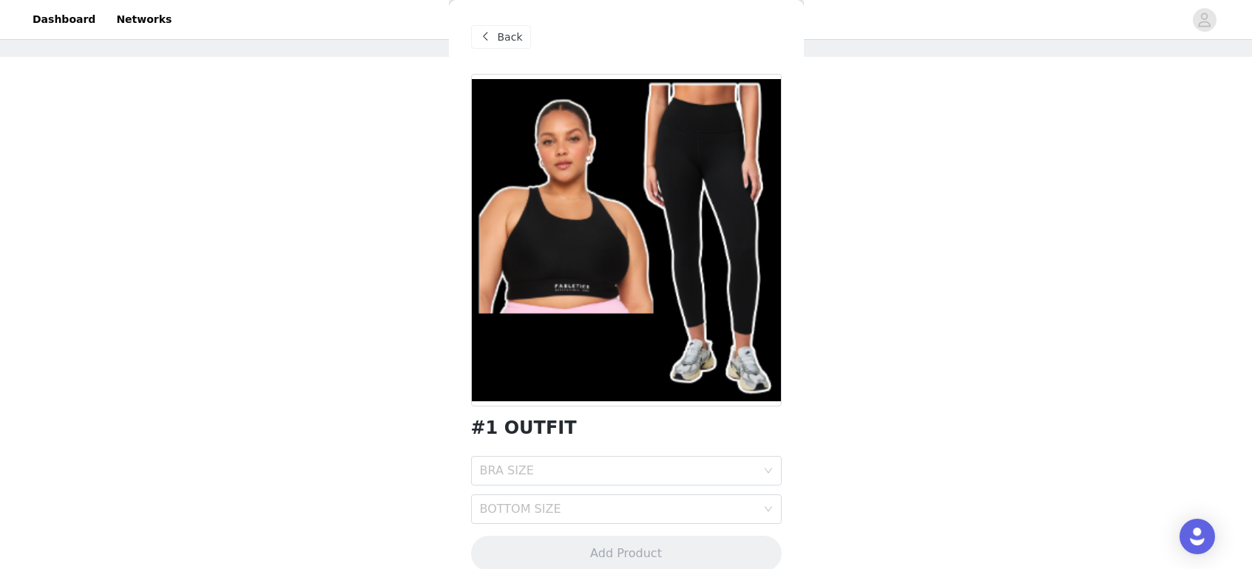
scroll to position [20, 0]
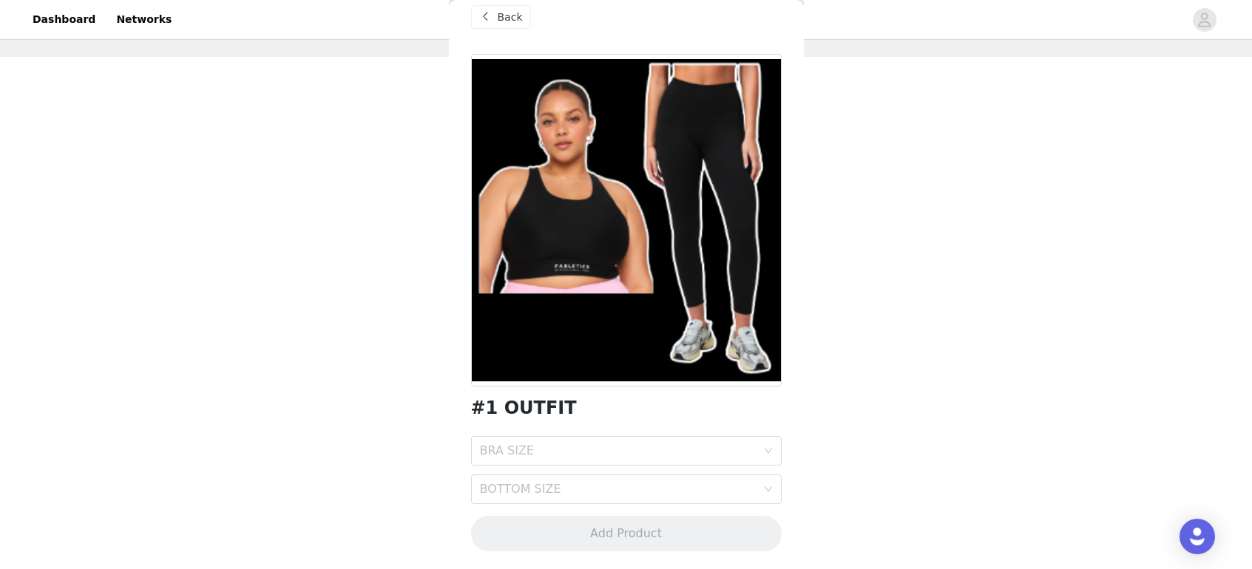
click at [525, 469] on div "BRA SIZE BOTTOM SIZE" at bounding box center [626, 470] width 311 height 68
click at [526, 449] on div "BRA SIZE" at bounding box center [618, 451] width 277 height 15
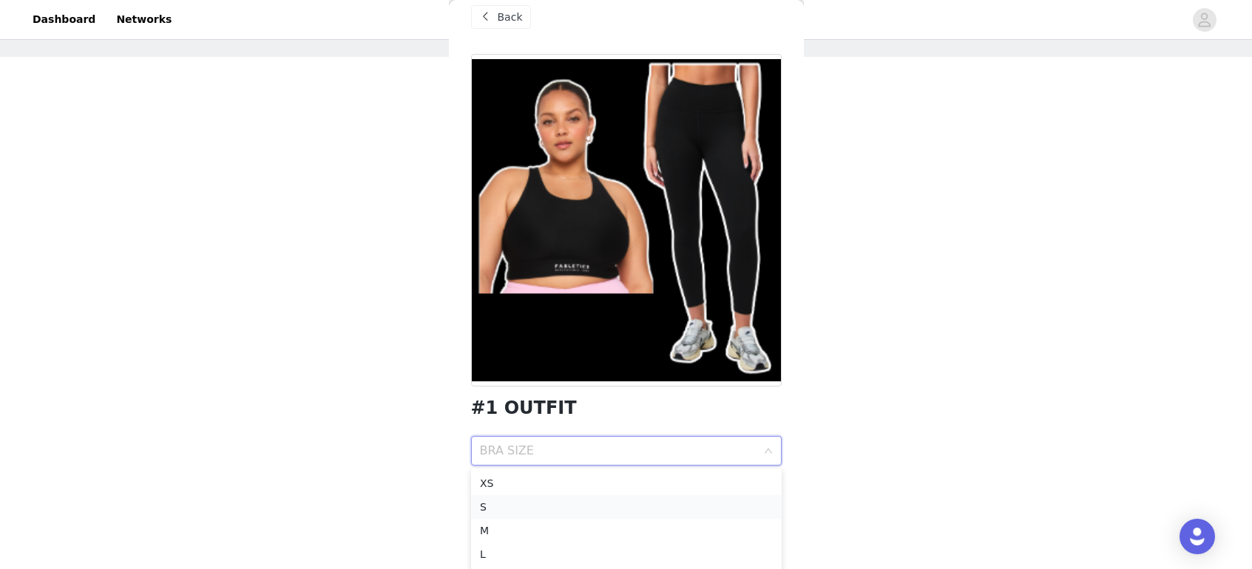
click at [490, 516] on li "S" at bounding box center [626, 507] width 311 height 24
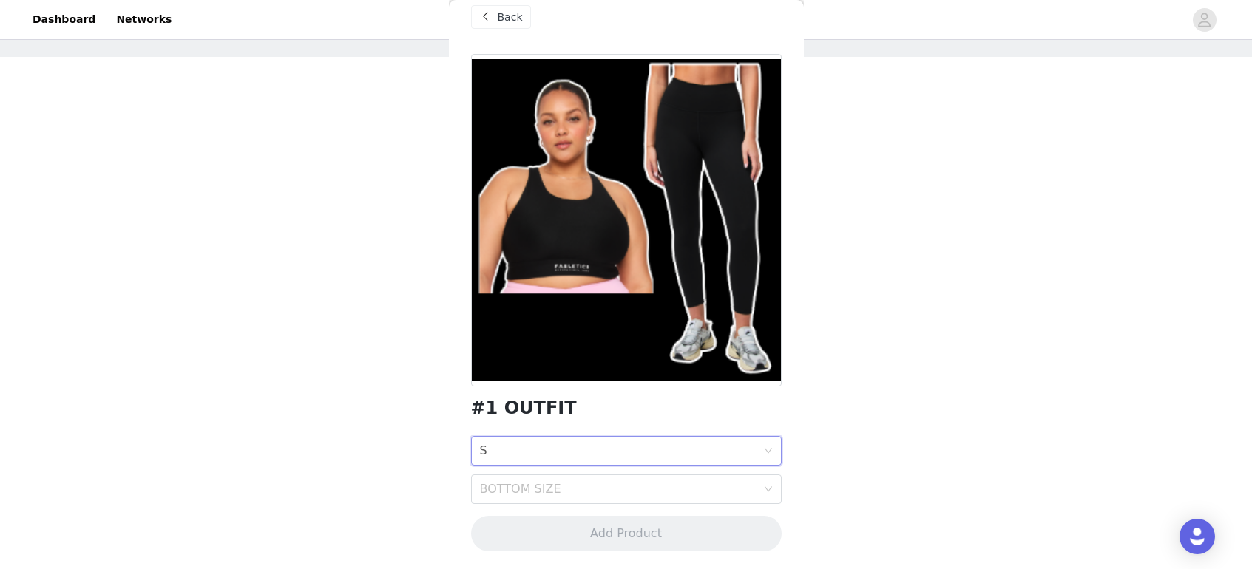
click at [504, 453] on div "BRA SIZE S" at bounding box center [621, 451] width 283 height 28
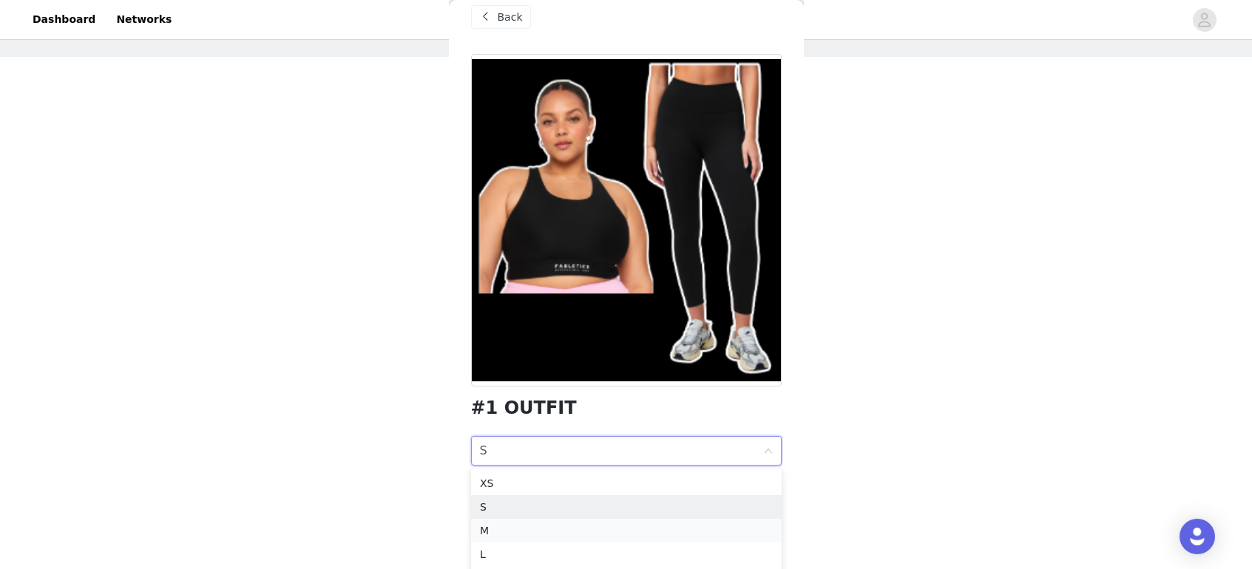
click at [495, 532] on div "M" at bounding box center [626, 531] width 293 height 16
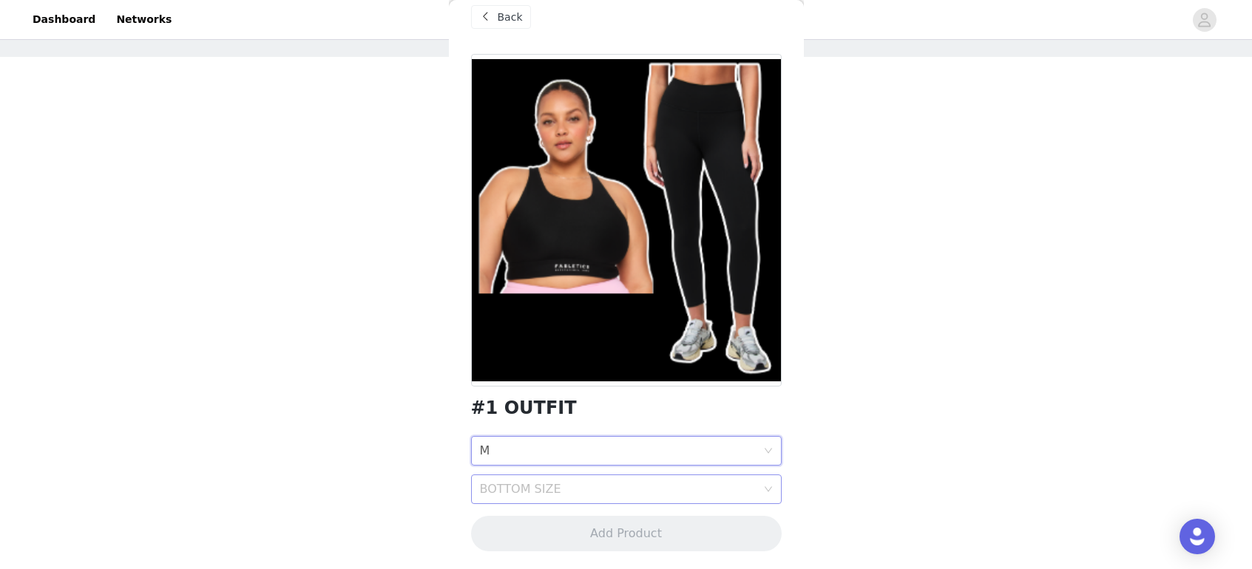
click at [507, 495] on div "BOTTOM SIZE" at bounding box center [618, 489] width 277 height 15
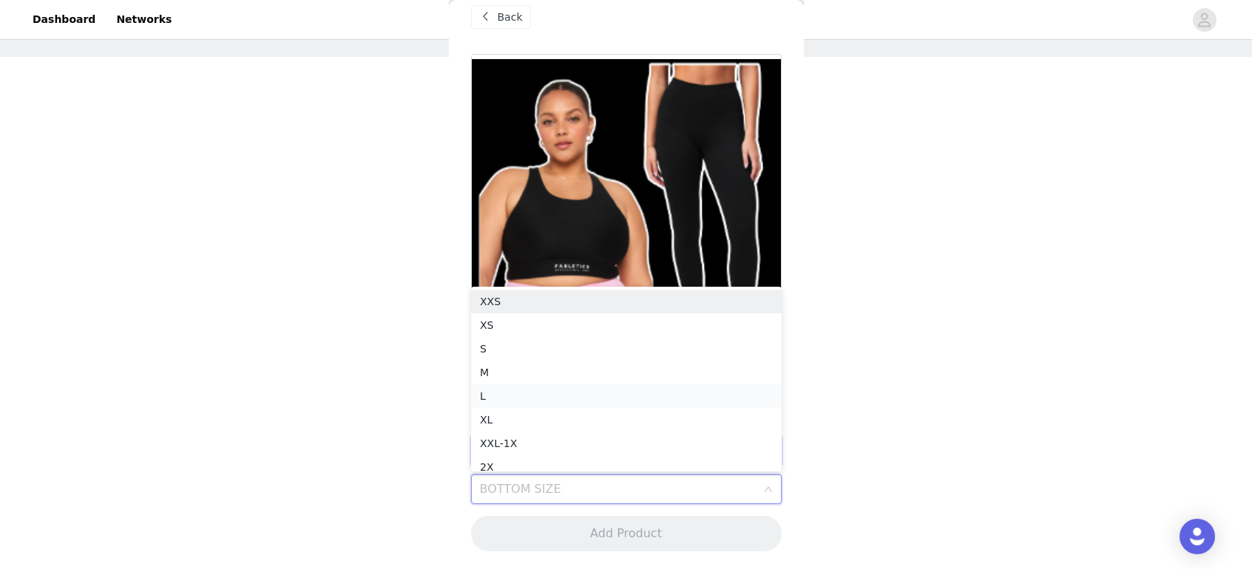
scroll to position [7, 0]
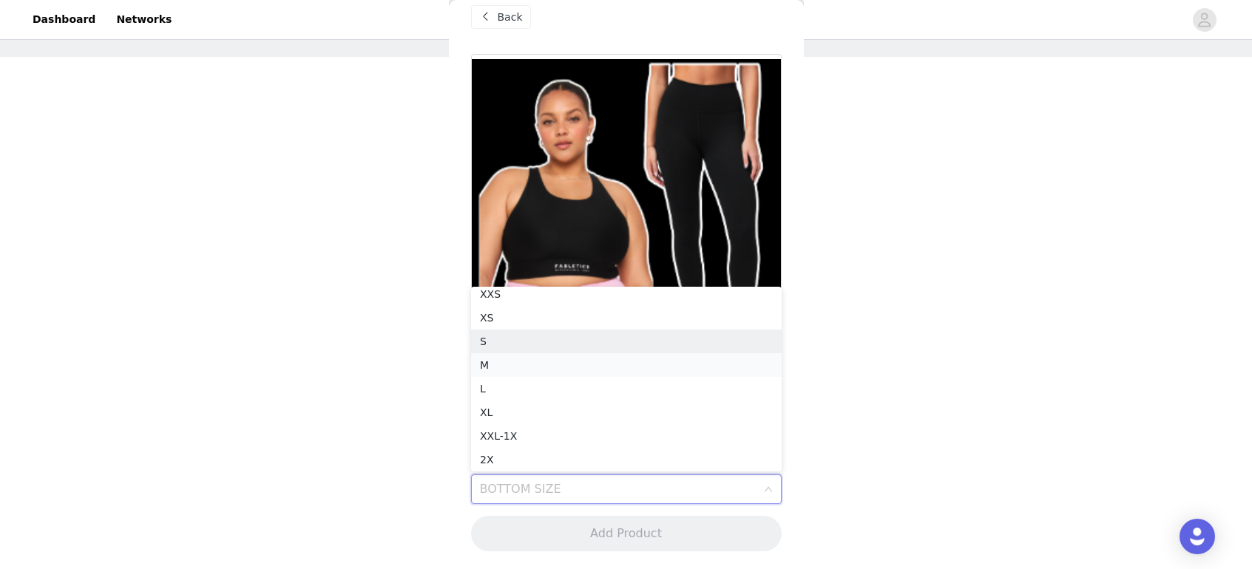
click at [497, 361] on div "M" at bounding box center [626, 365] width 293 height 16
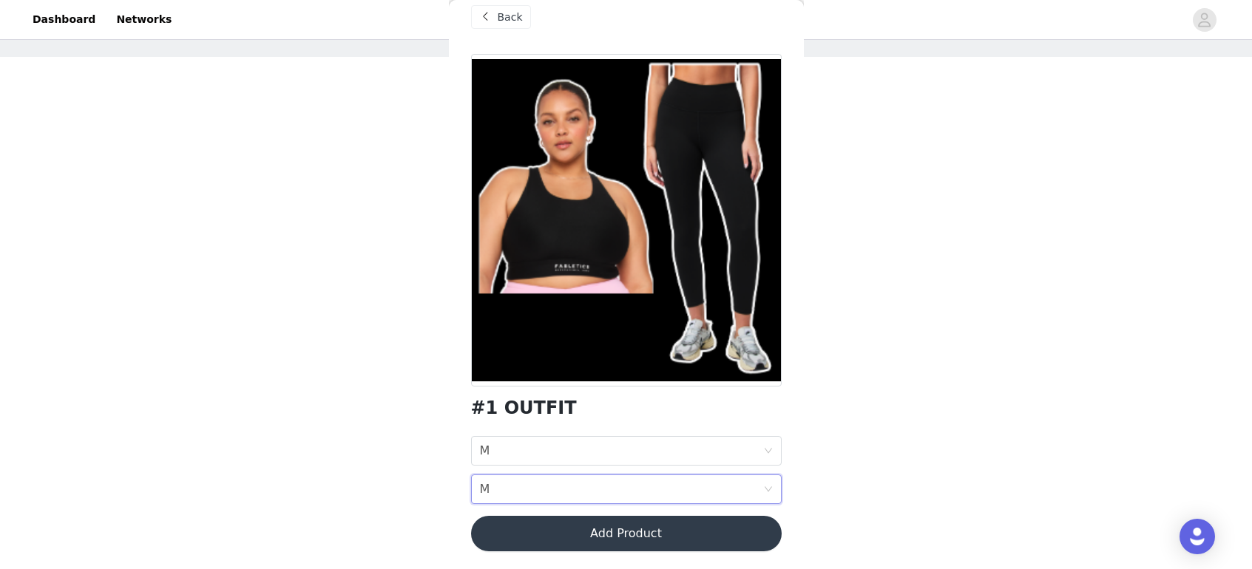
click at [602, 518] on button "Add Product" at bounding box center [626, 533] width 311 height 35
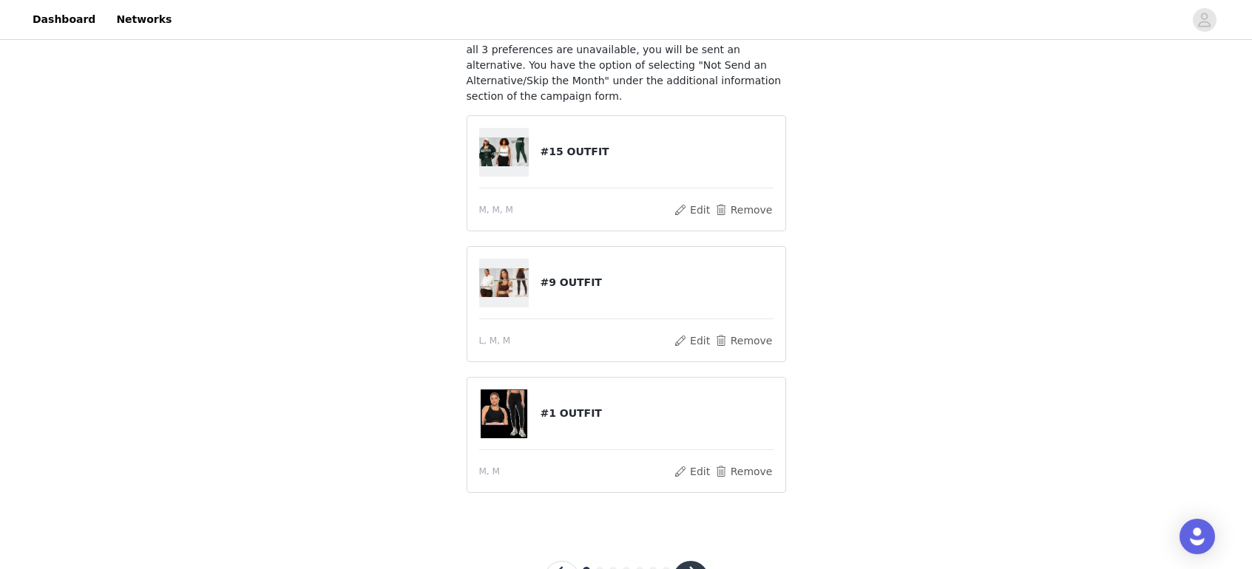
scroll to position [189, 0]
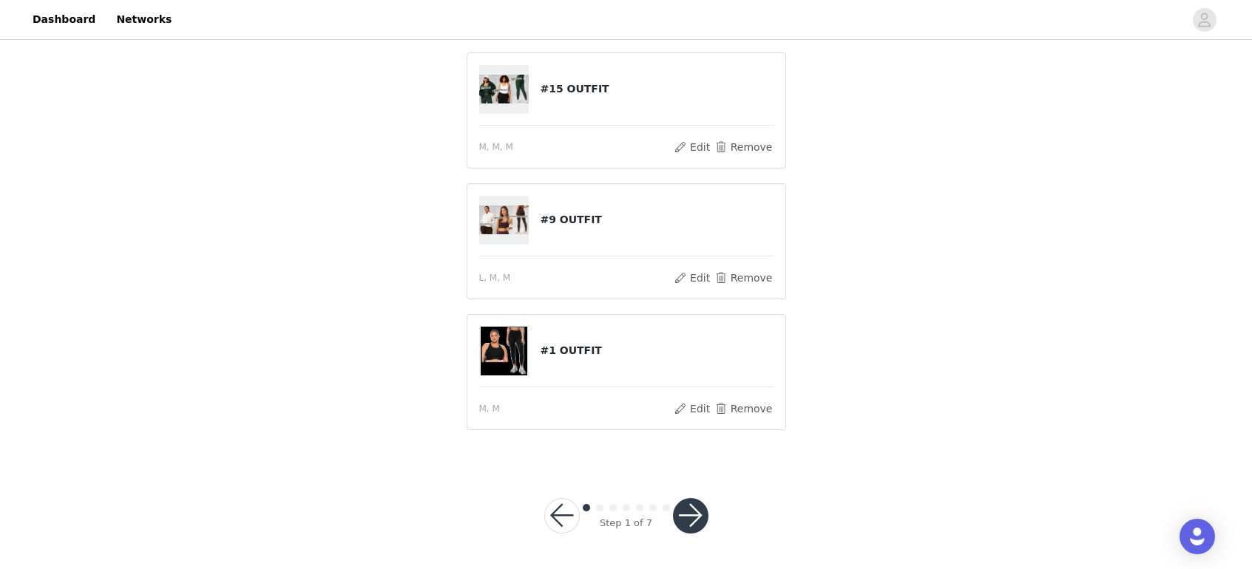
click at [690, 517] on button "button" at bounding box center [690, 515] width 35 height 35
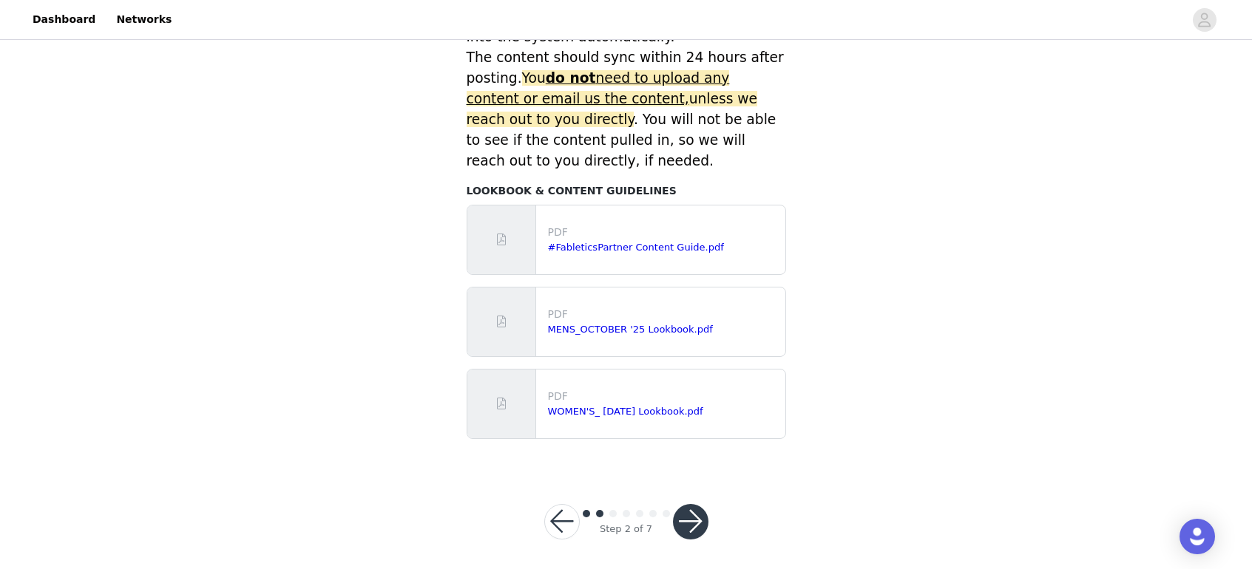
scroll to position [690, 0]
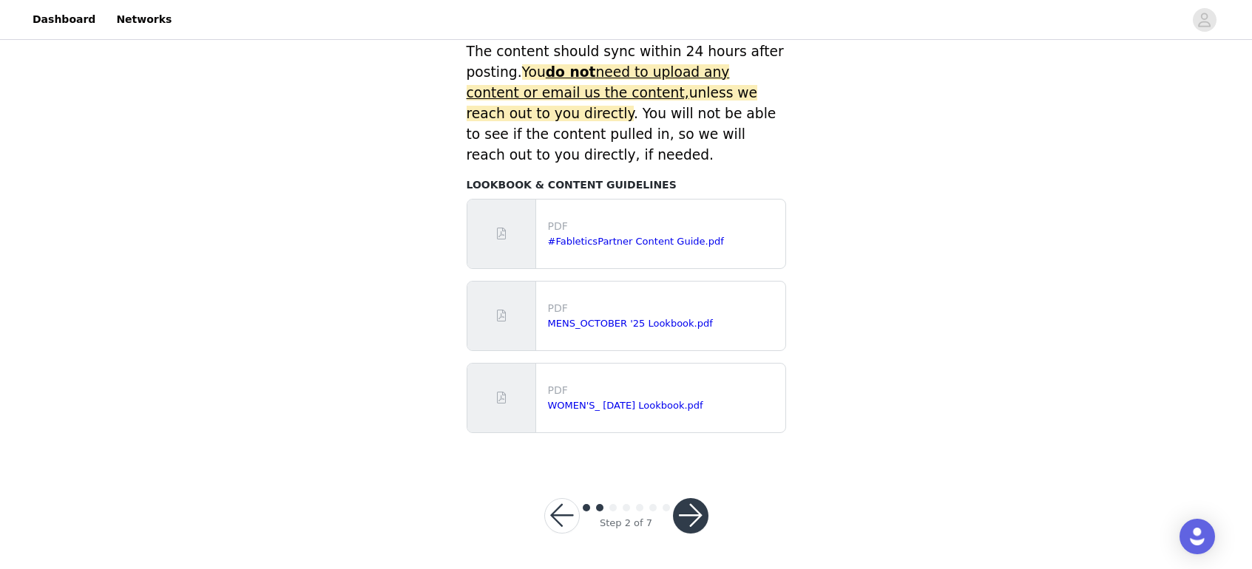
click at [687, 514] on button "button" at bounding box center [690, 515] width 35 height 35
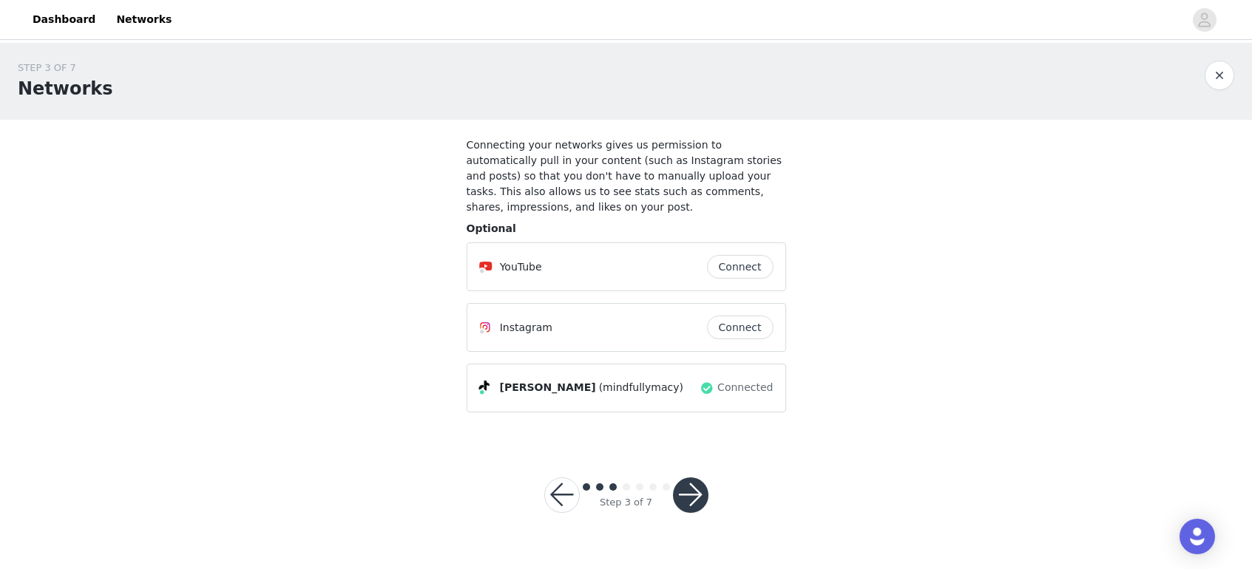
click at [688, 504] on button "button" at bounding box center [690, 495] width 35 height 35
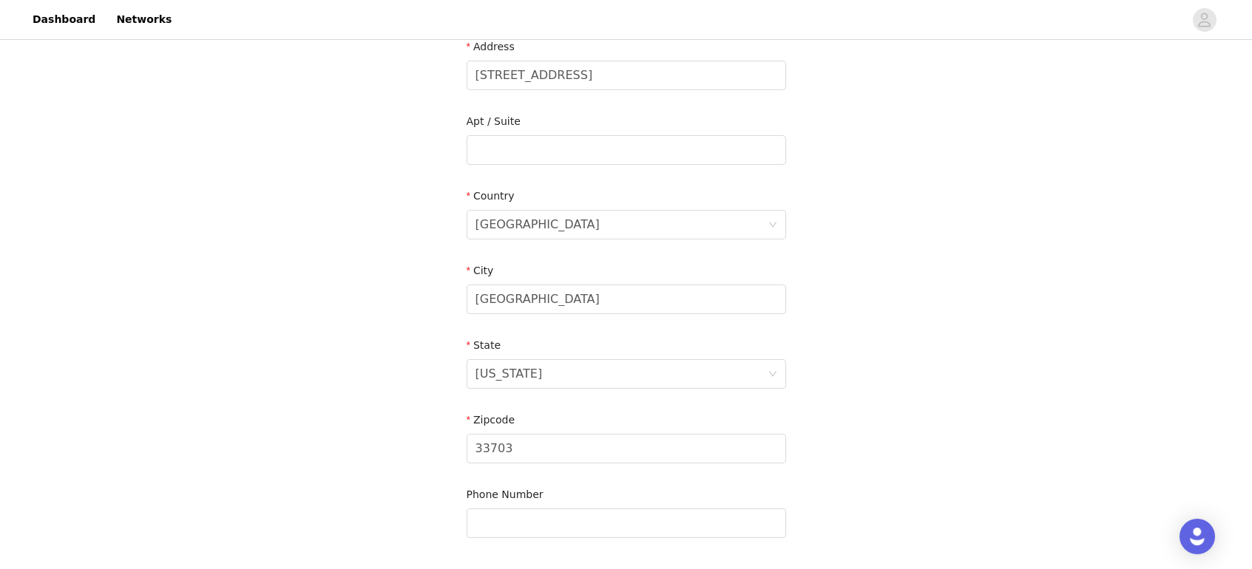
scroll to position [439, 0]
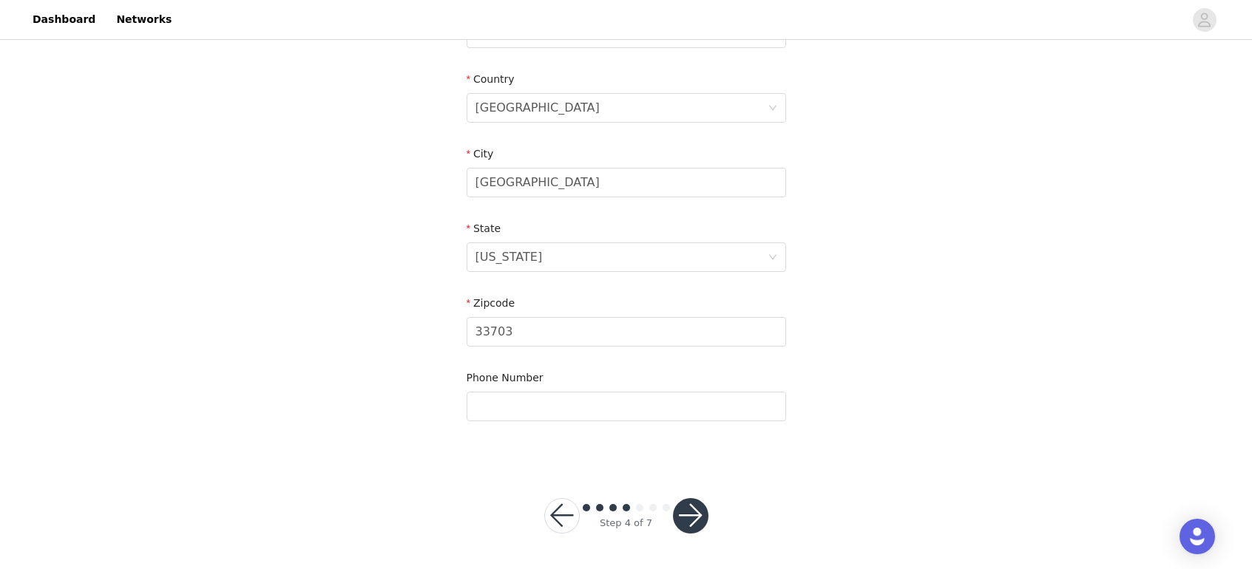
click at [692, 520] on button "button" at bounding box center [690, 515] width 35 height 35
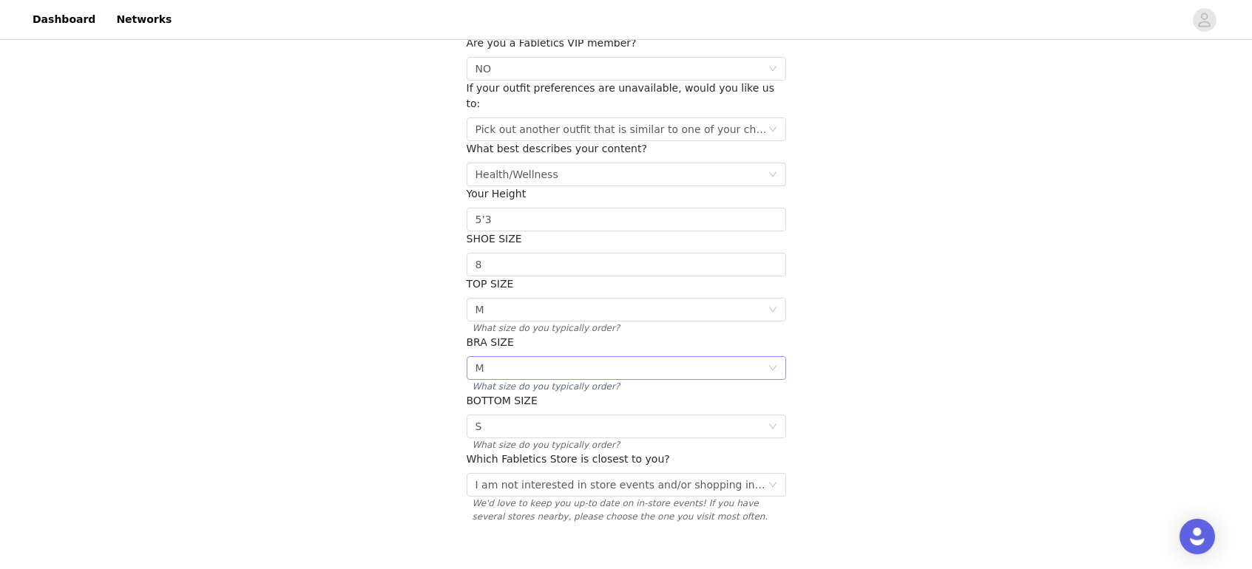
scroll to position [230, 0]
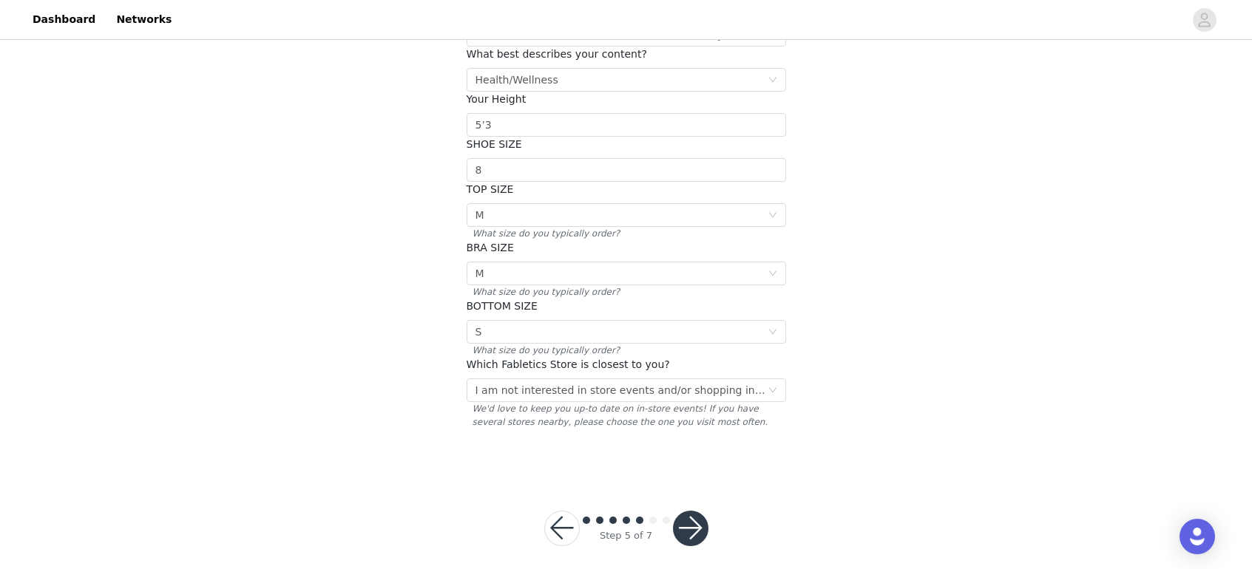
click at [688, 511] on button "button" at bounding box center [690, 528] width 35 height 35
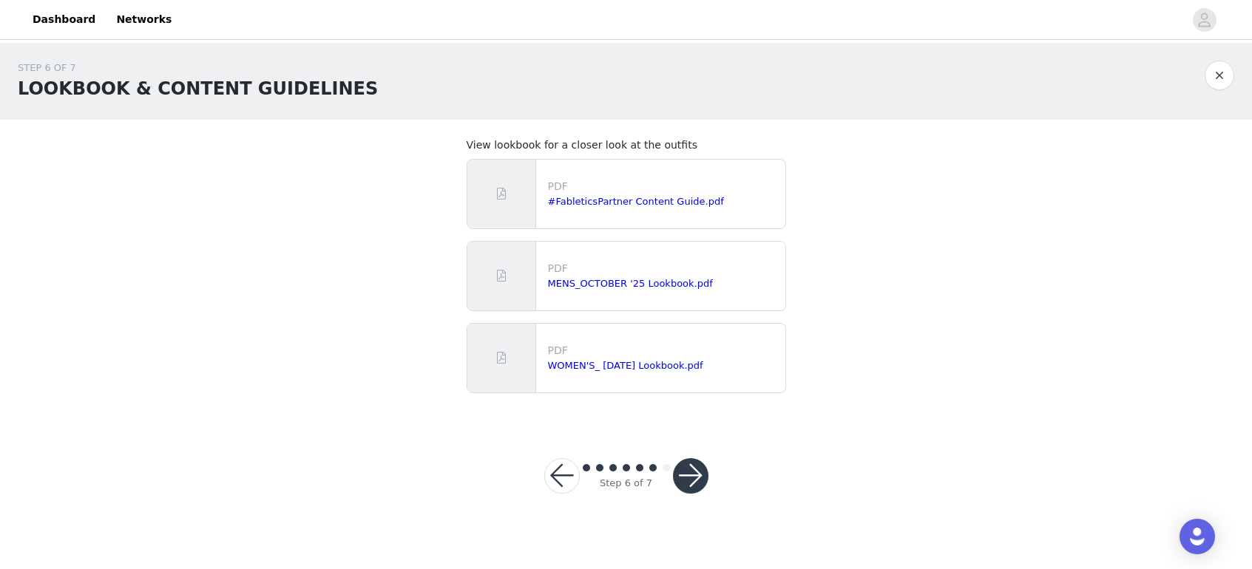
click at [695, 478] on button "button" at bounding box center [690, 476] width 35 height 35
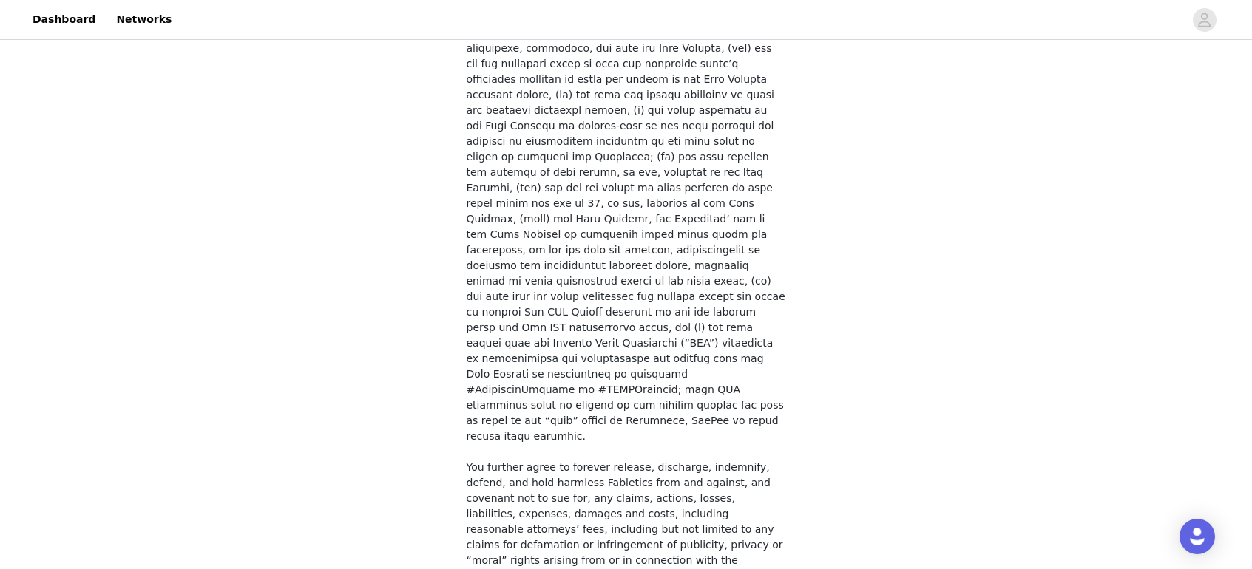
scroll to position [1109, 0]
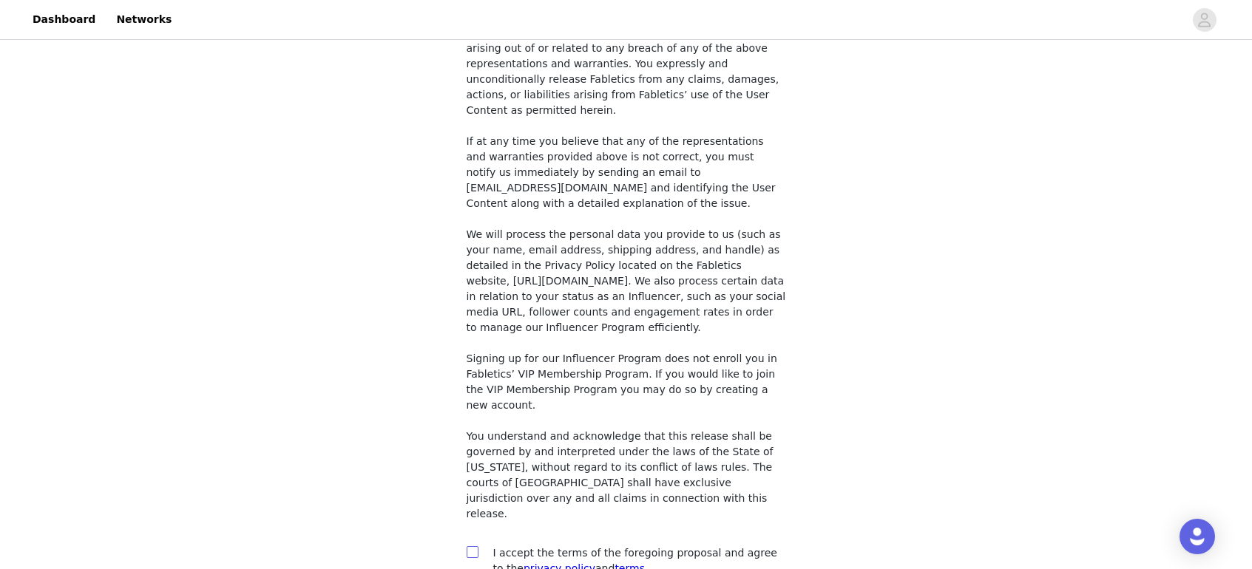
click at [477, 547] on span at bounding box center [473, 553] width 12 height 12
click at [477, 547] on input "checkbox" at bounding box center [472, 552] width 10 height 10
checkbox input "true"
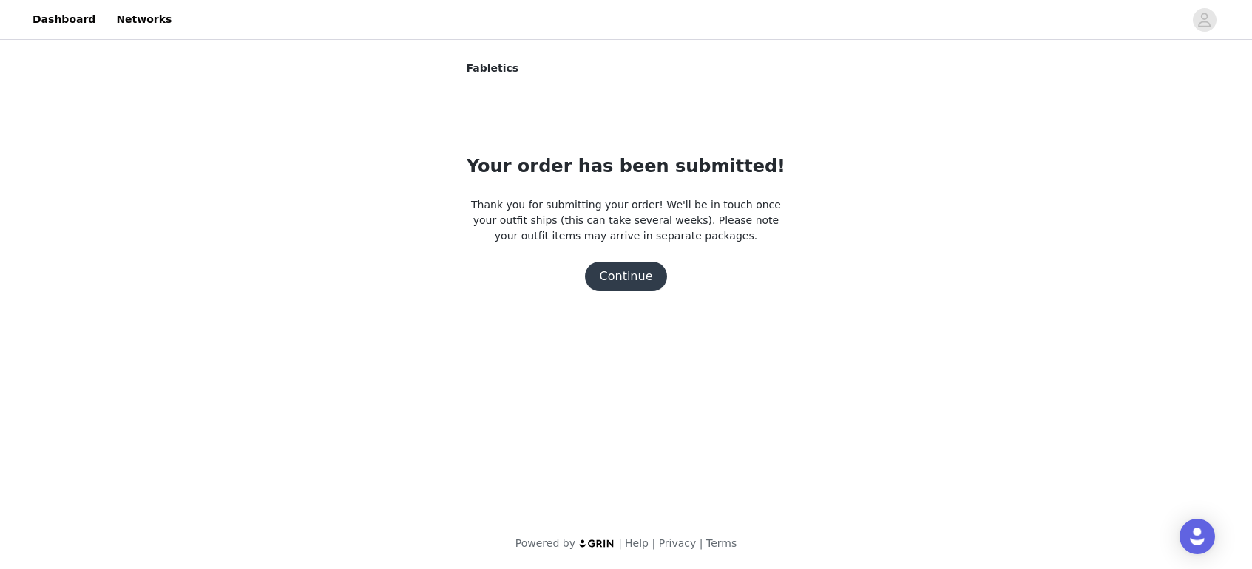
click at [635, 287] on button "Continue" at bounding box center [626, 277] width 83 height 30
